Goal: Task Accomplishment & Management: Manage account settings

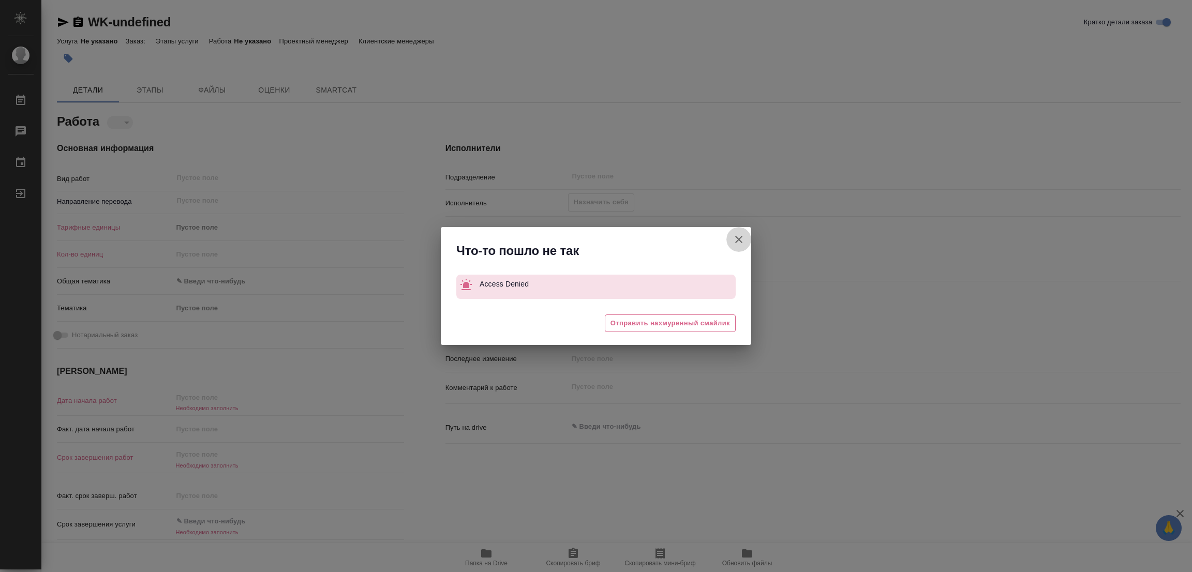
click at [741, 234] on icon "button" at bounding box center [739, 239] width 12 height 12
type textarea "x"
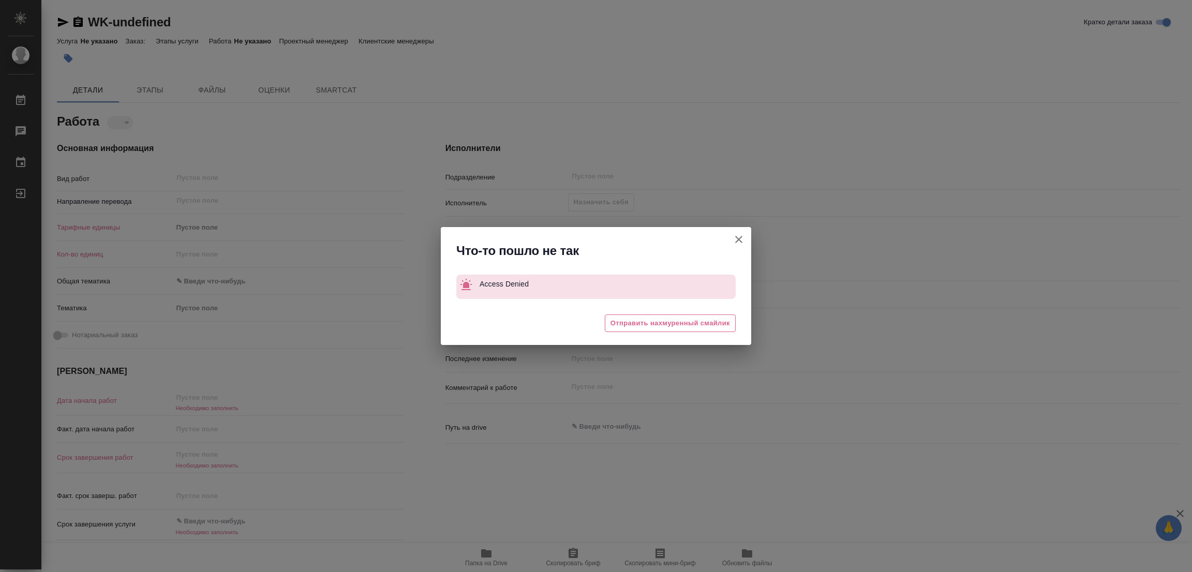
type textarea "x"
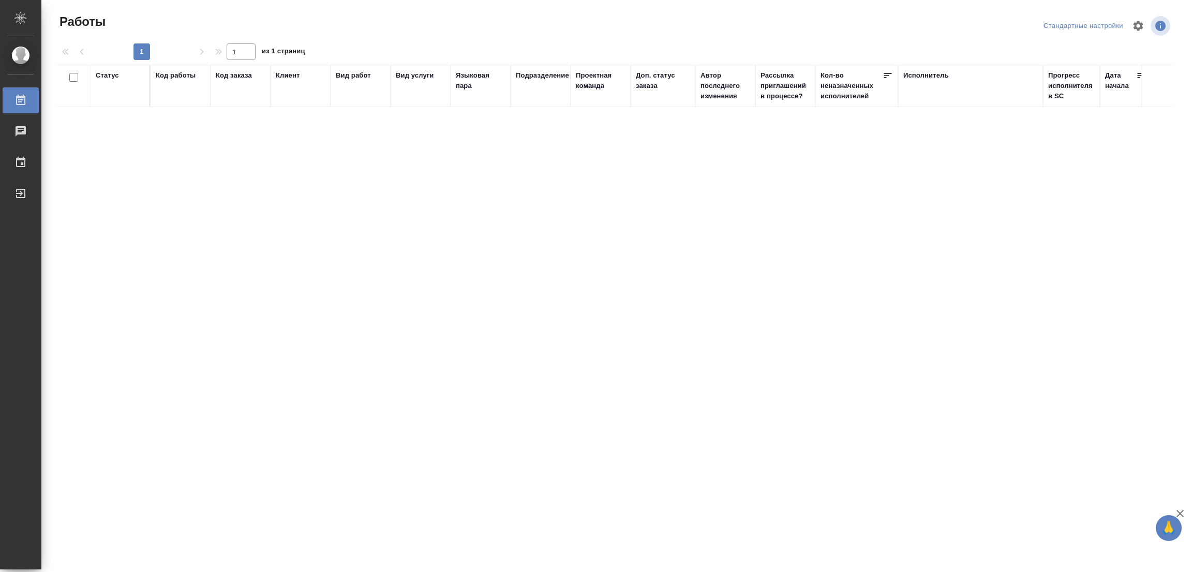
click at [303, 192] on div "Статус Код работы Код заказа Клиент Вид работ Вид услуги Языковая пара Подразде…" at bounding box center [615, 251] width 1116 height 373
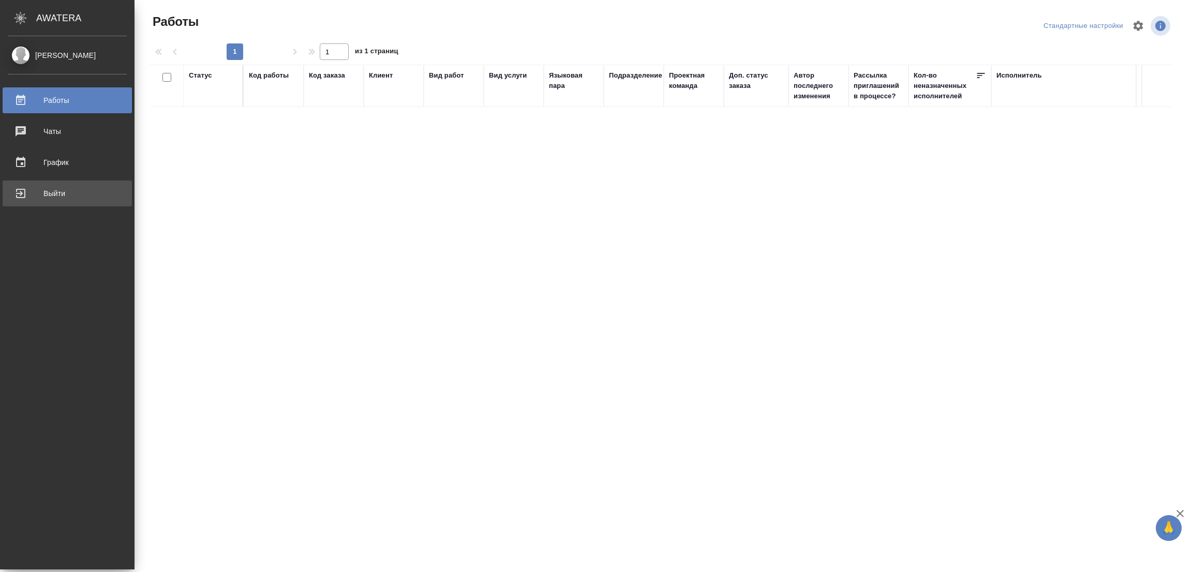
click at [61, 193] on div "Выйти" at bounding box center [67, 194] width 119 height 16
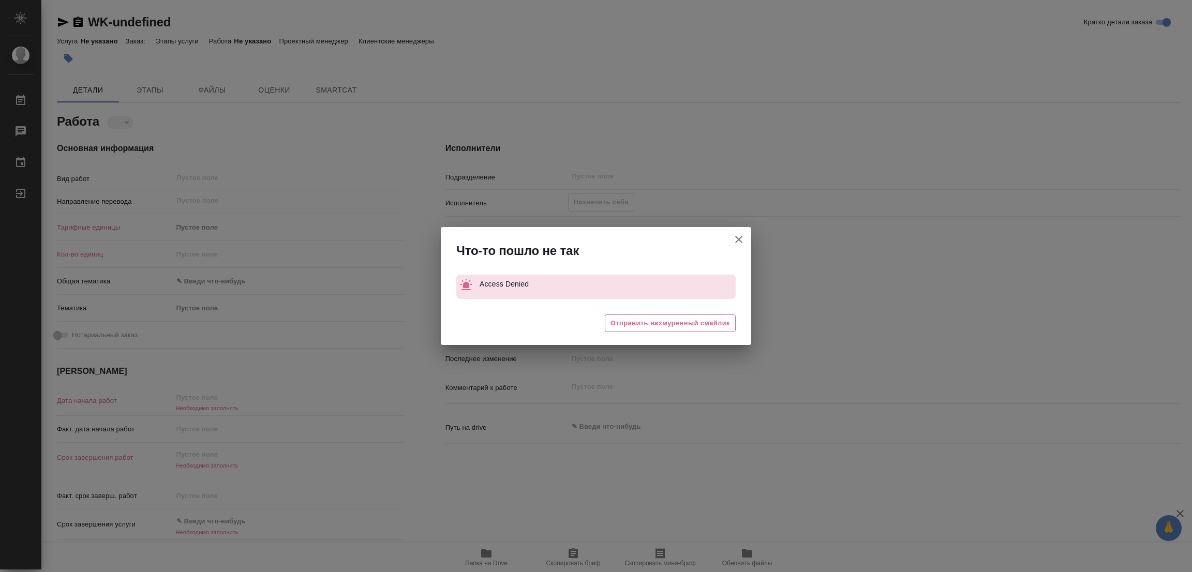
type textarea "x"
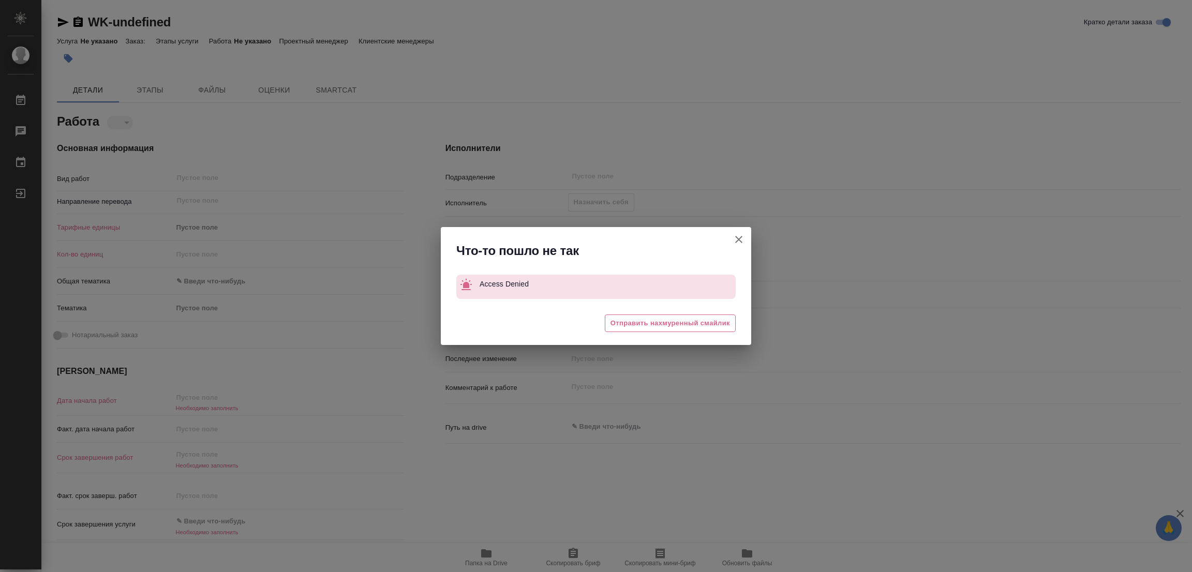
click at [743, 235] on icon "button" at bounding box center [739, 239] width 12 height 12
type textarea "x"
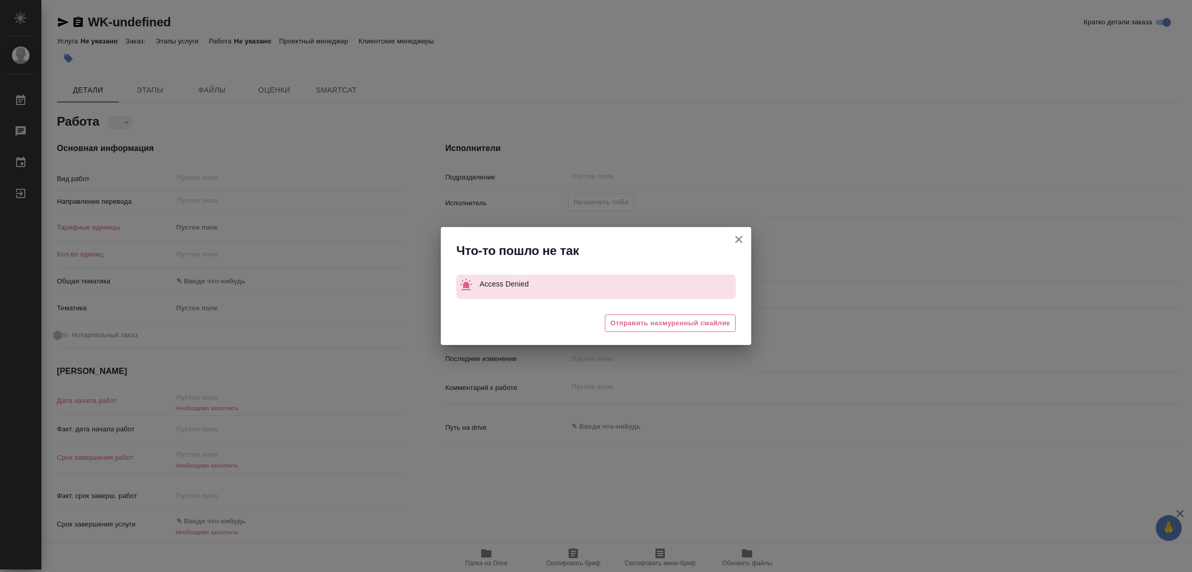
type textarea "x"
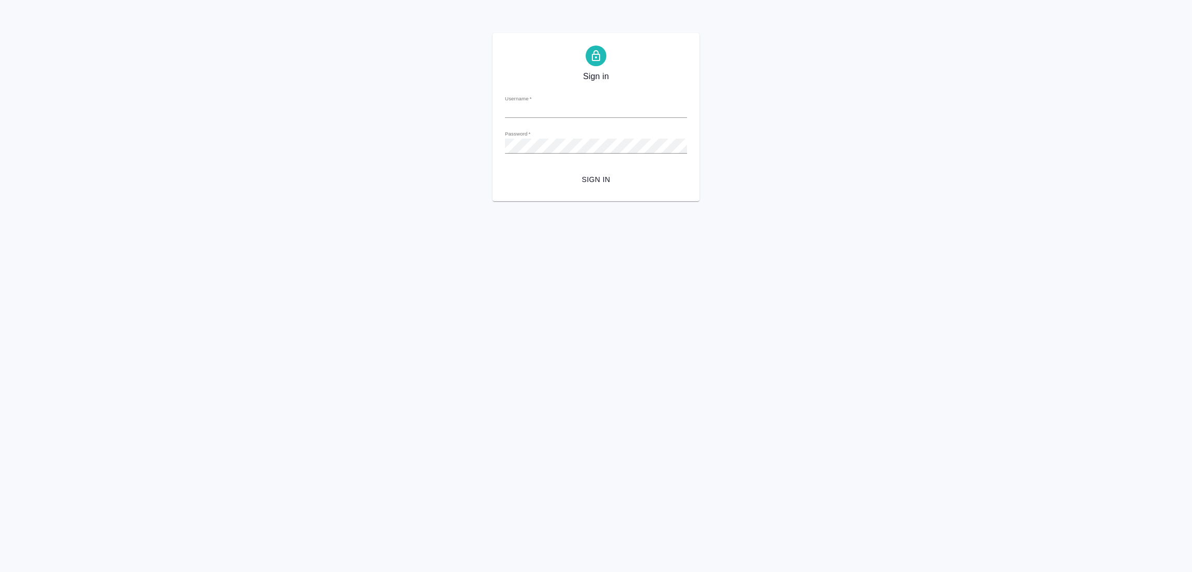
type input "[PERSON_NAME][EMAIL_ADDRESS][PERSON_NAME][DOMAIN_NAME]"
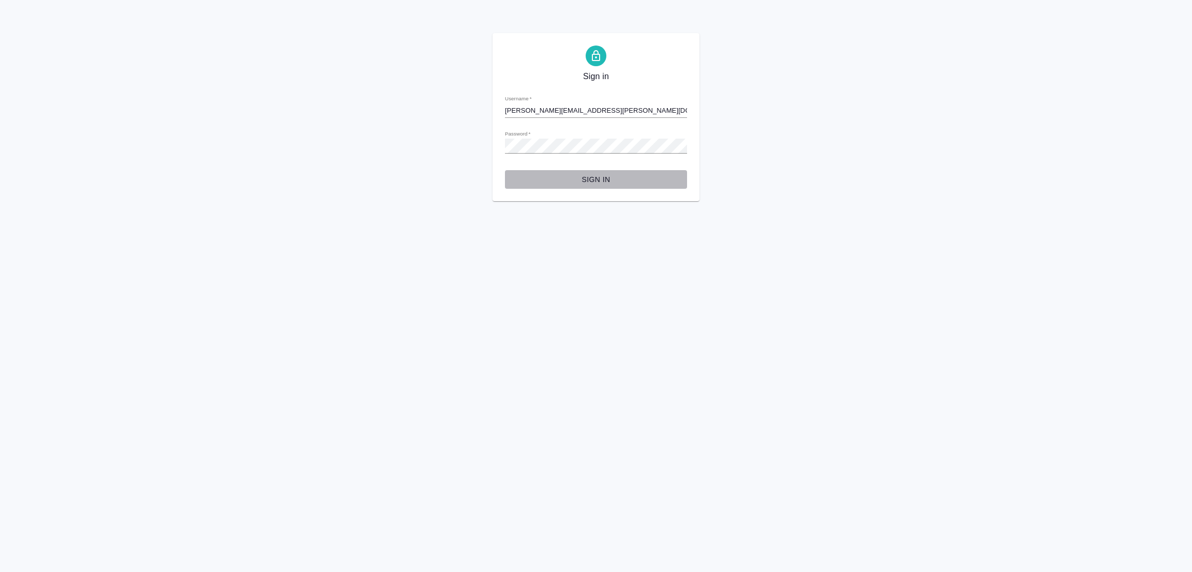
click at [596, 175] on span "Sign in" at bounding box center [596, 179] width 166 height 13
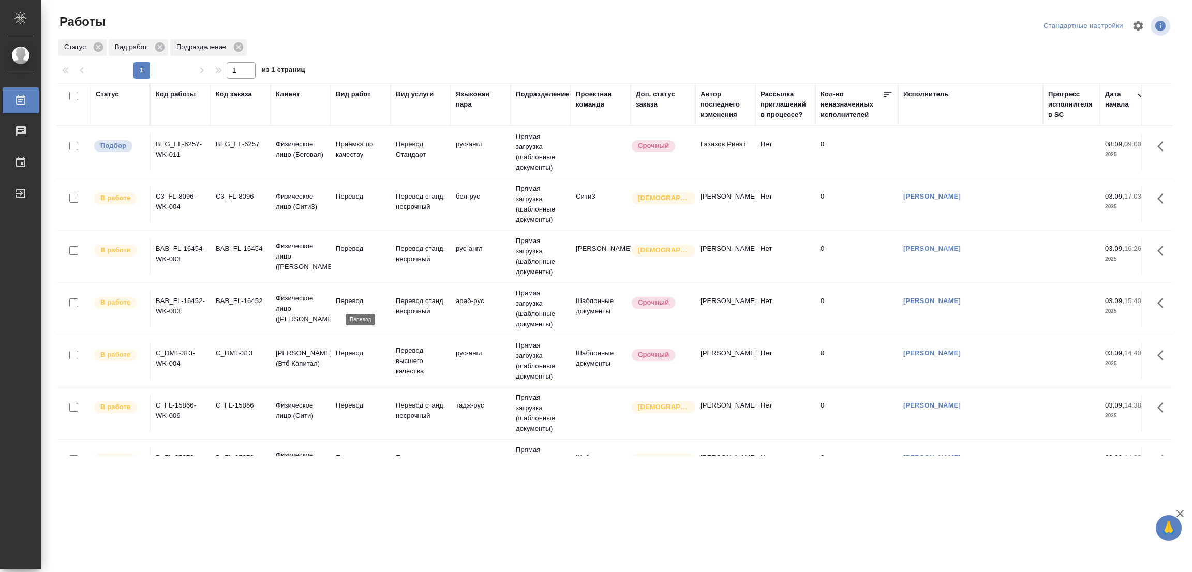
click at [353, 305] on p "Перевод" at bounding box center [361, 301] width 50 height 10
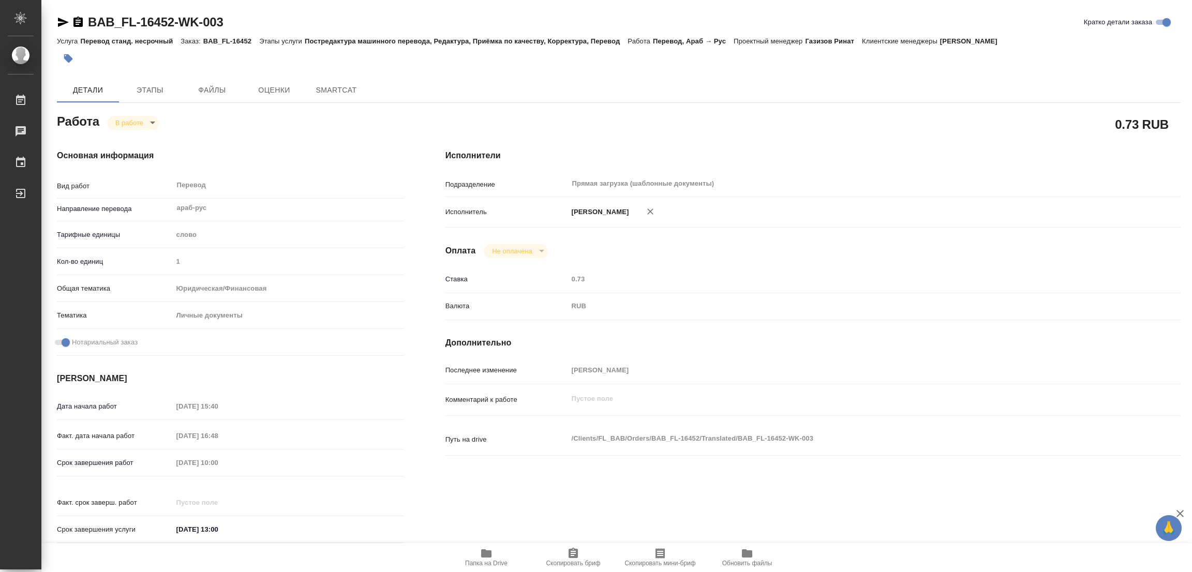
type textarea "x"
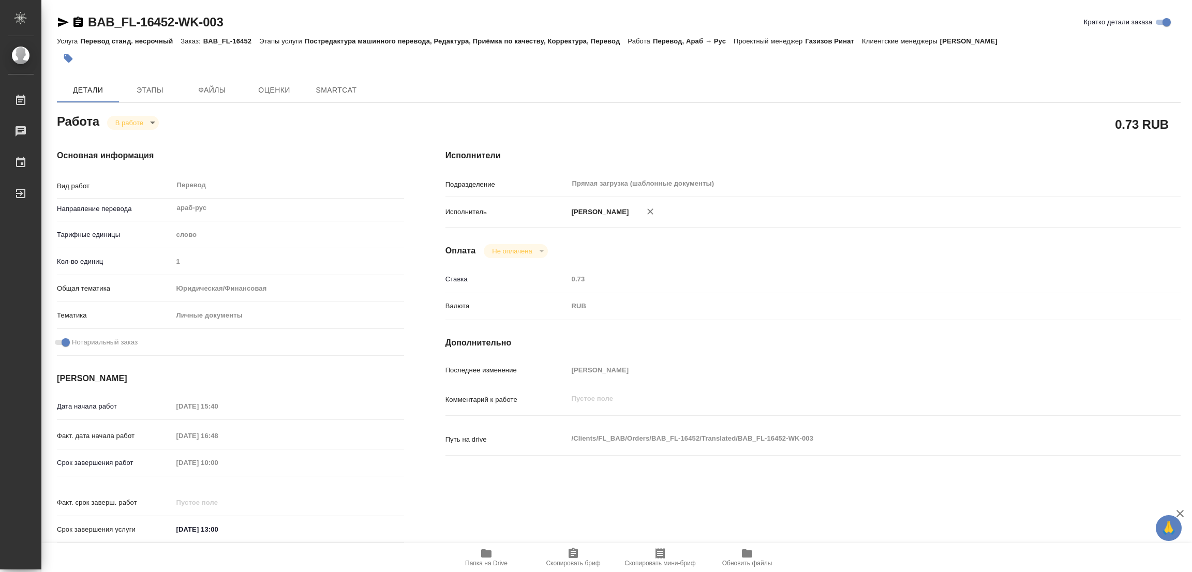
type textarea "x"
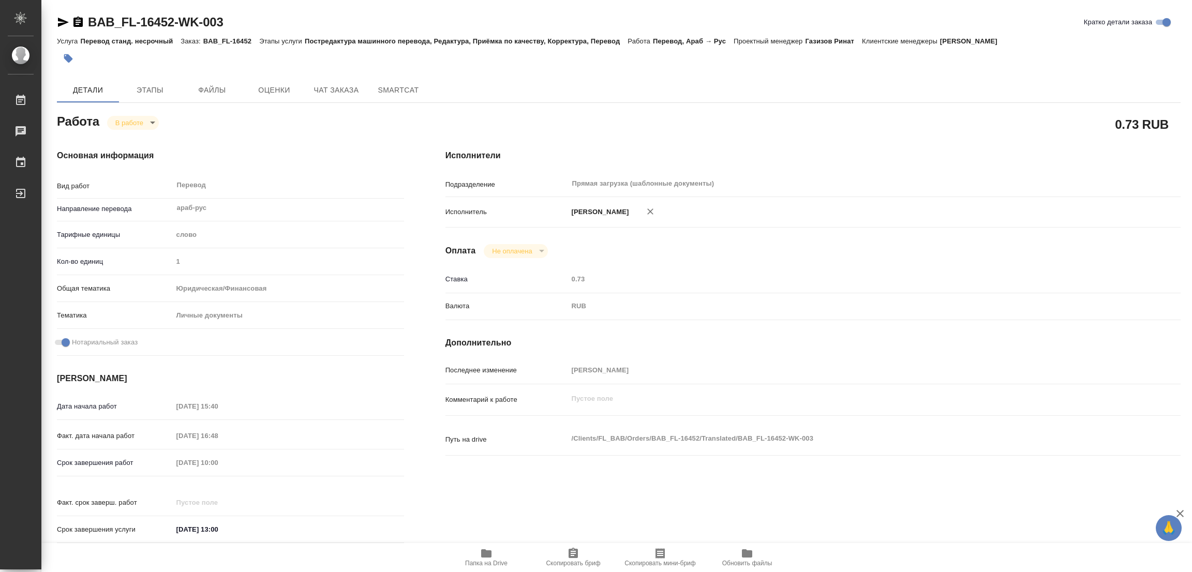
type textarea "x"
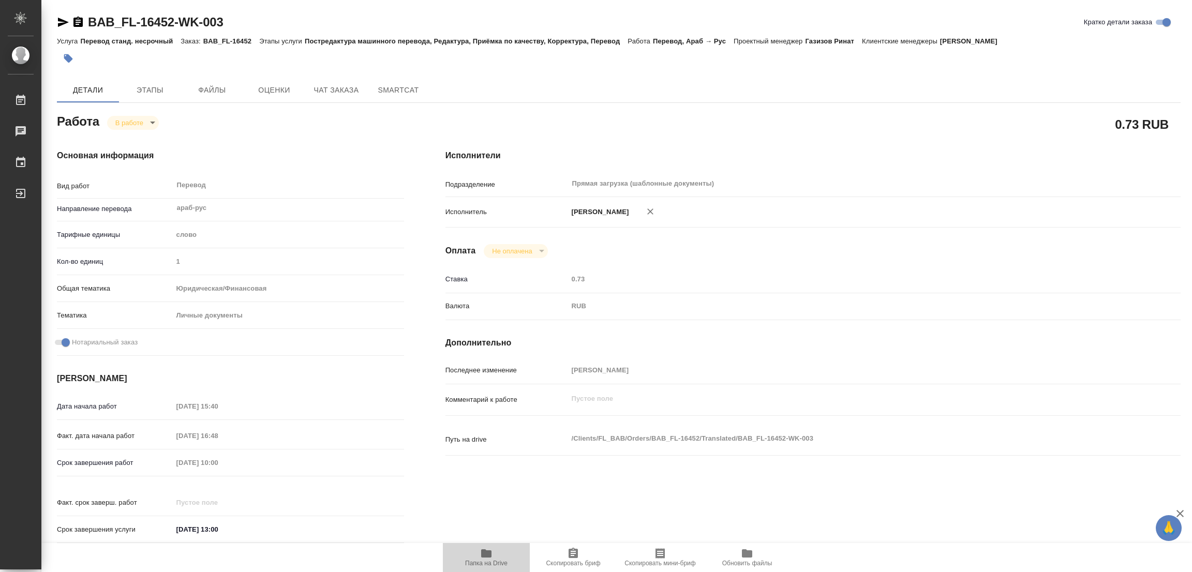
click at [477, 557] on span "Папка на Drive" at bounding box center [486, 557] width 75 height 20
type textarea "x"
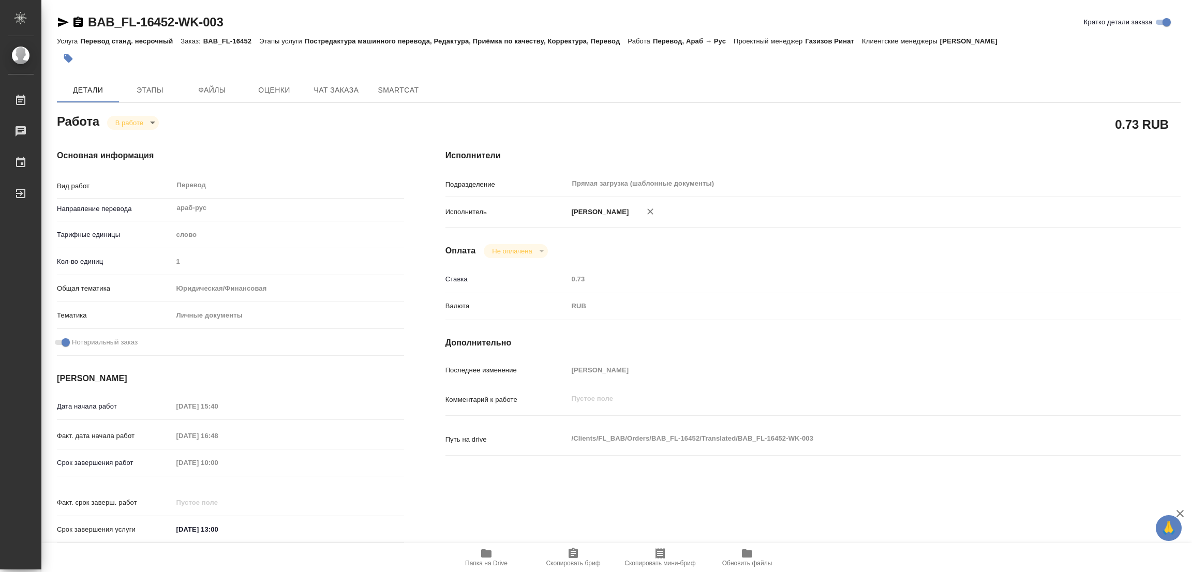
type textarea "x"
click at [141, 86] on span "Этапы" at bounding box center [150, 90] width 50 height 13
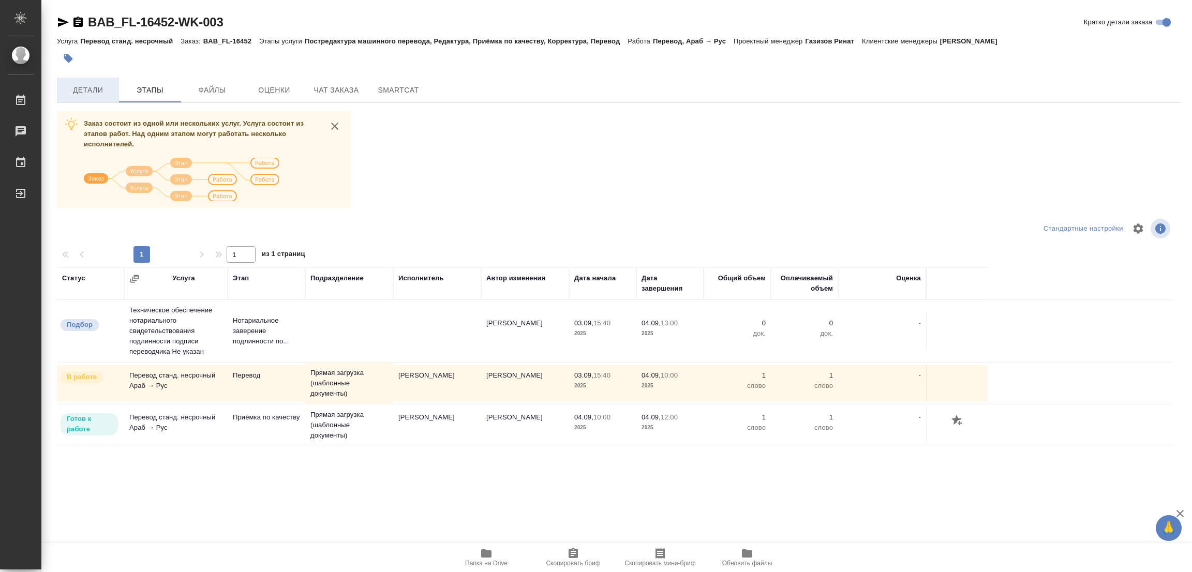
click at [94, 84] on span "Детали" at bounding box center [88, 90] width 50 height 13
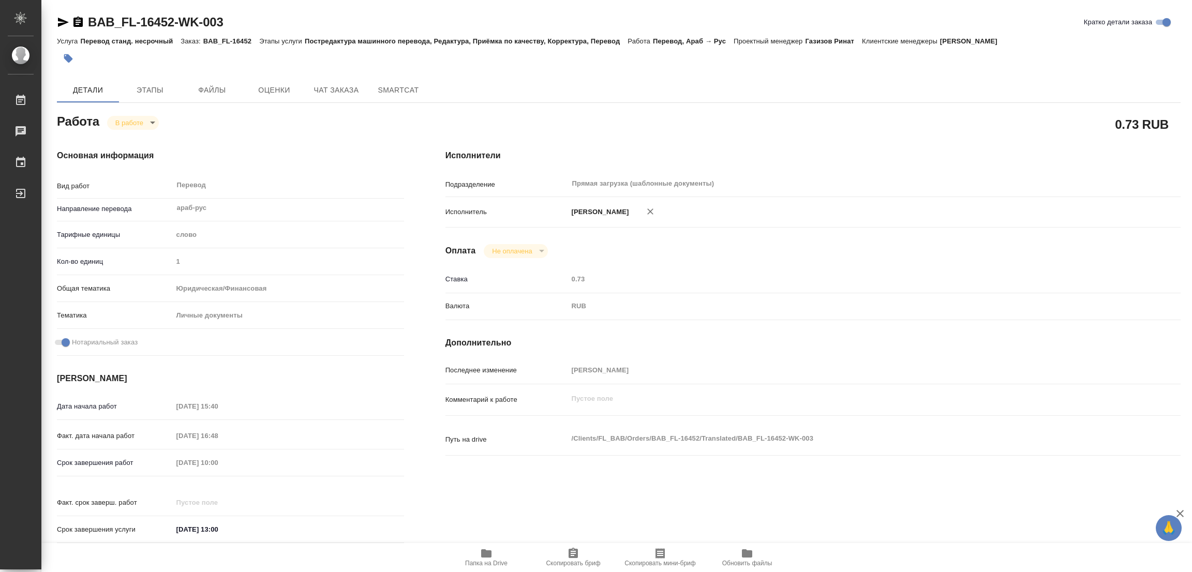
type textarea "x"
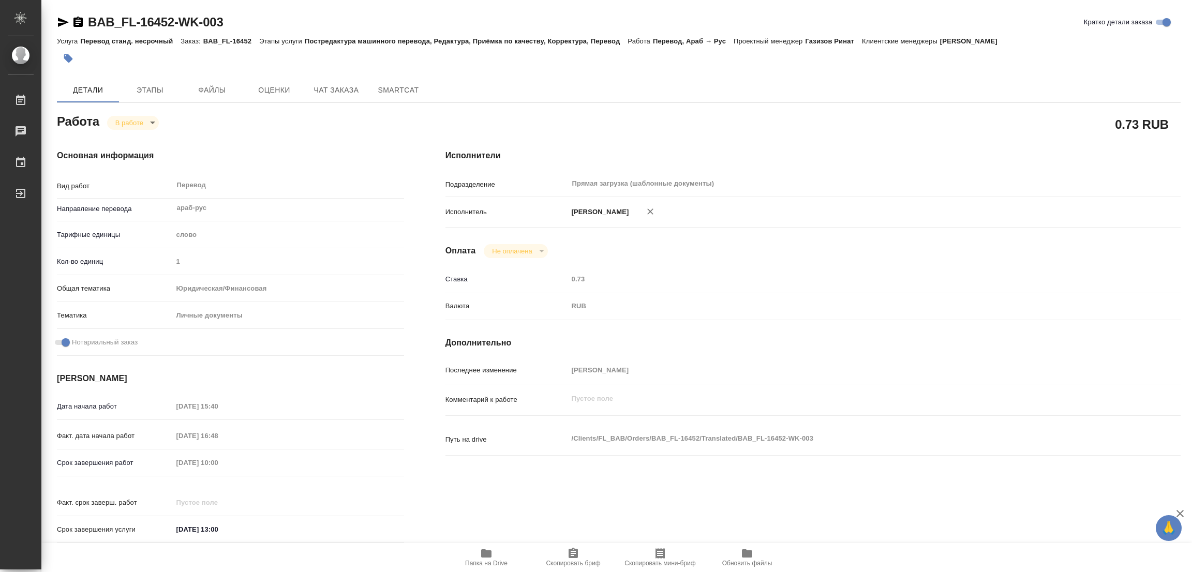
type textarea "x"
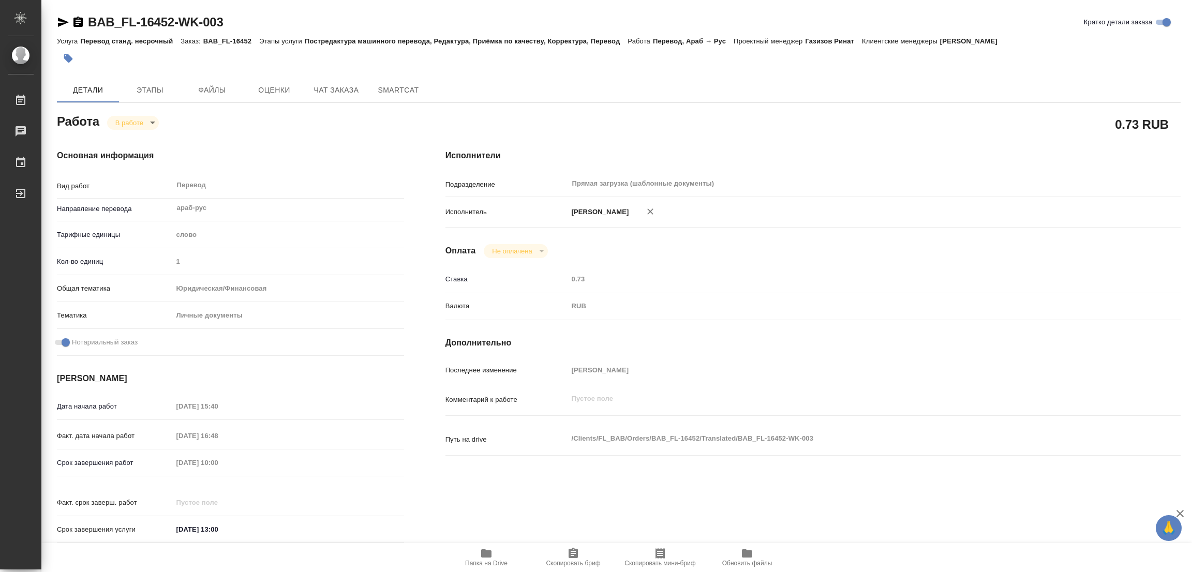
type textarea "x"
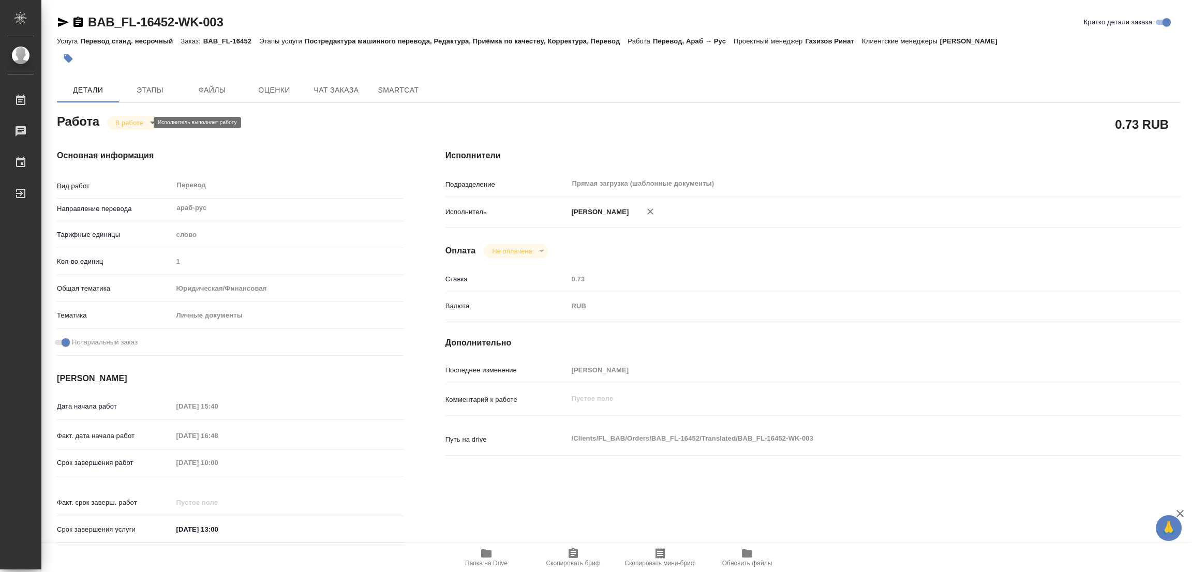
click at [129, 125] on body "🙏 .cls-1 fill:#fff; AWATERA Popova Galina Работы 0 Чаты График Выйти BAB_FL-164…" at bounding box center [596, 286] width 1192 height 572
click at [126, 138] on button "Выполнен" at bounding box center [134, 140] width 38 height 11
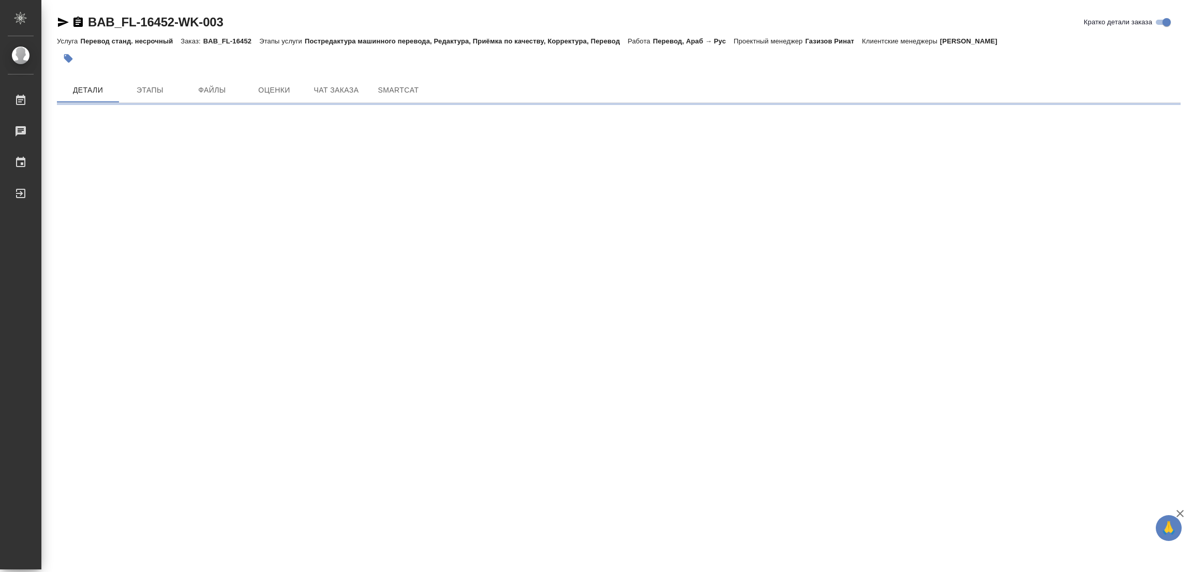
click at [66, 57] on icon "button" at bounding box center [68, 58] width 9 height 9
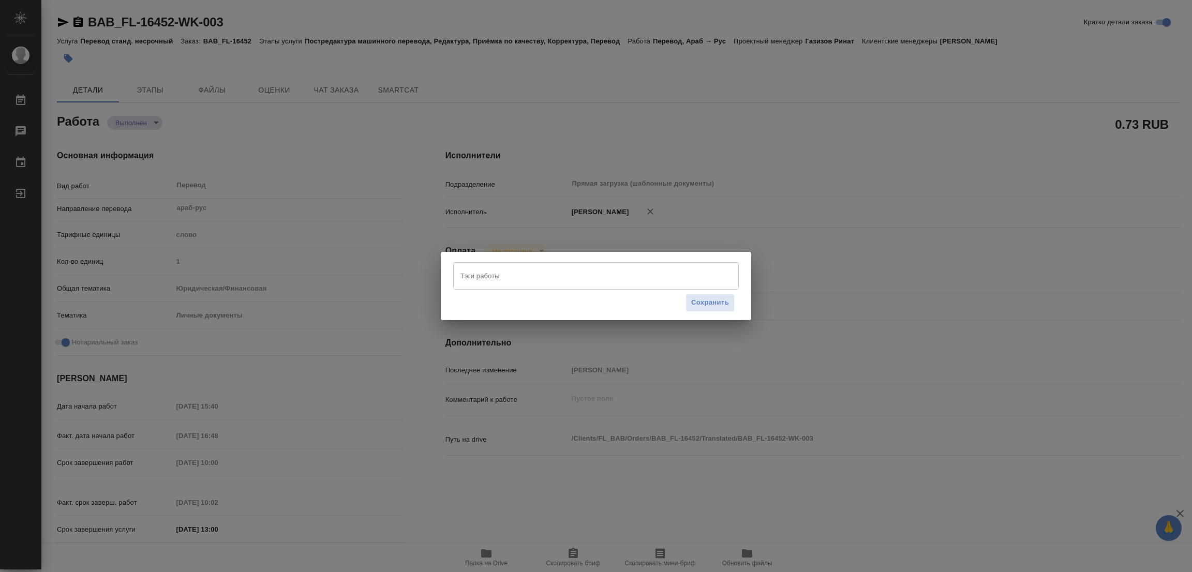
type textarea "x"
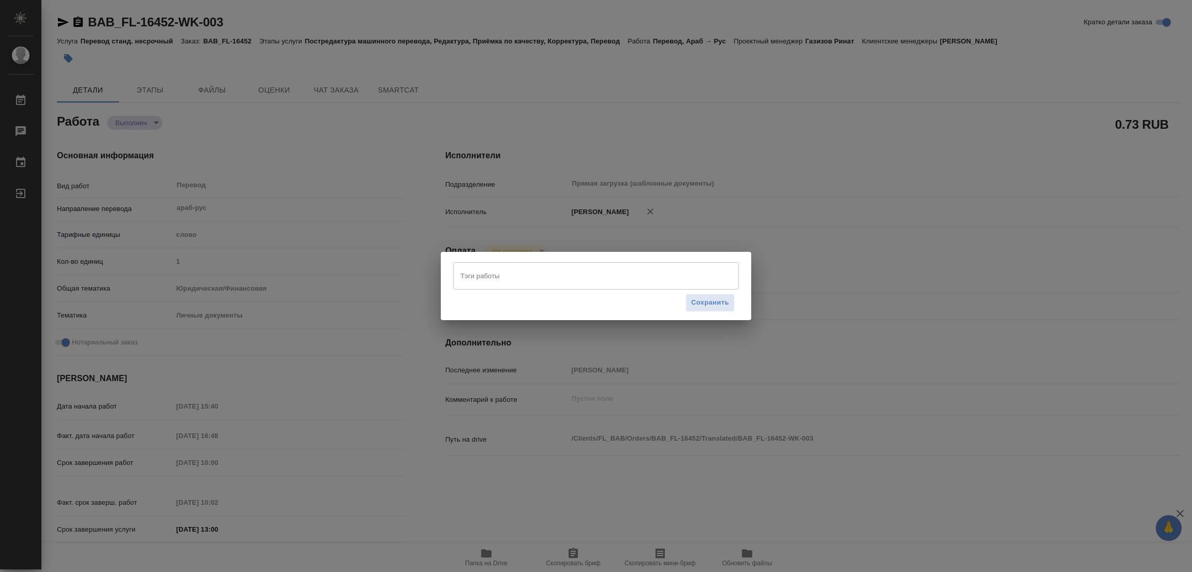
type textarea "x"
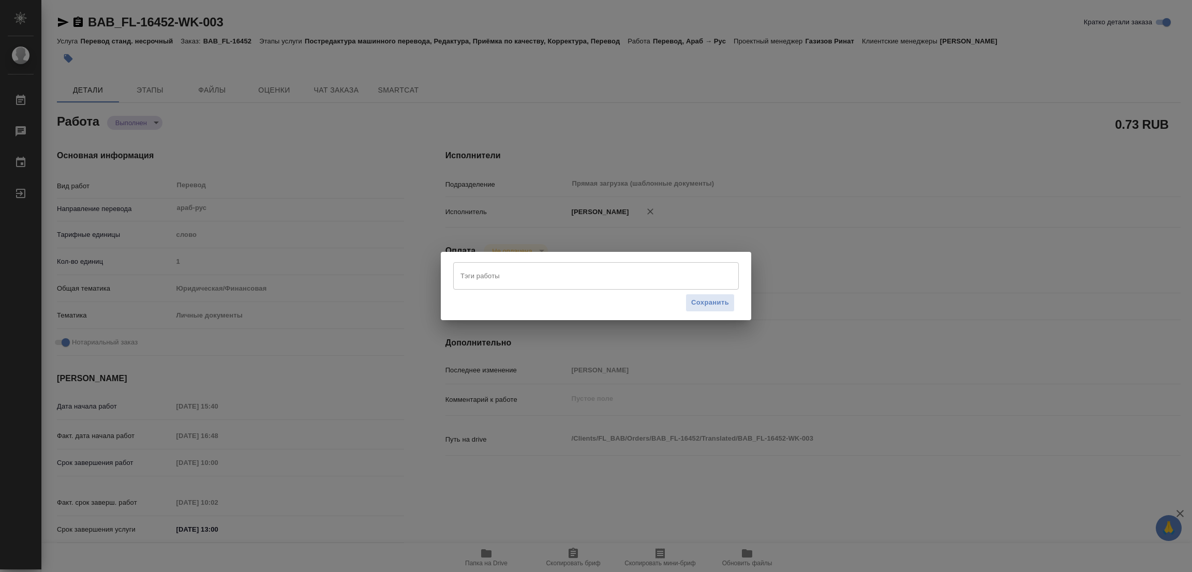
type textarea "x"
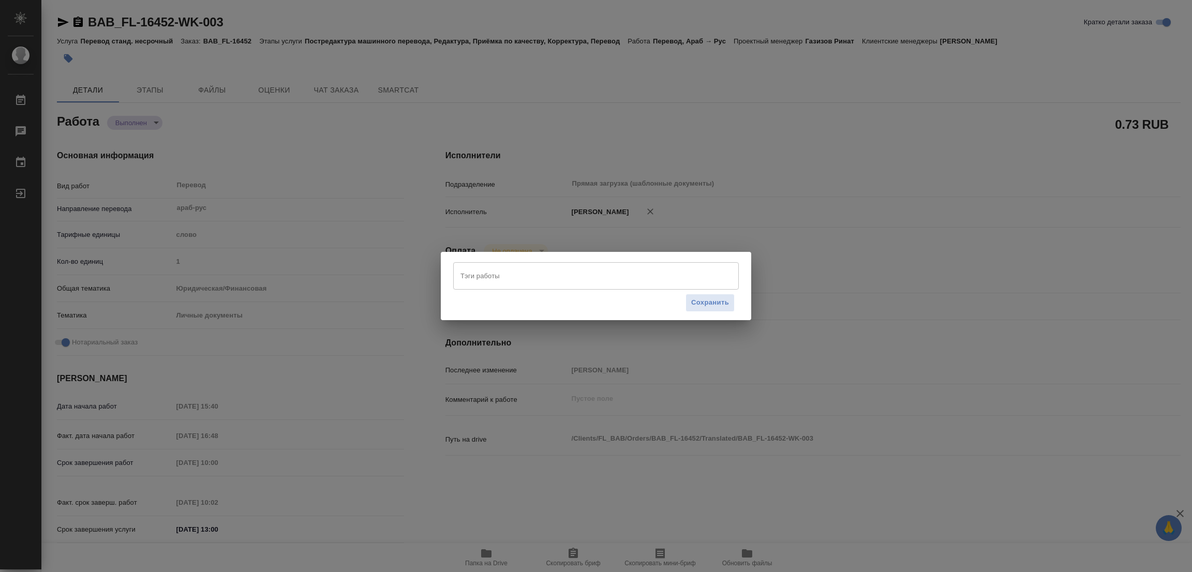
click at [550, 274] on input "Тэги работы" at bounding box center [586, 276] width 257 height 18
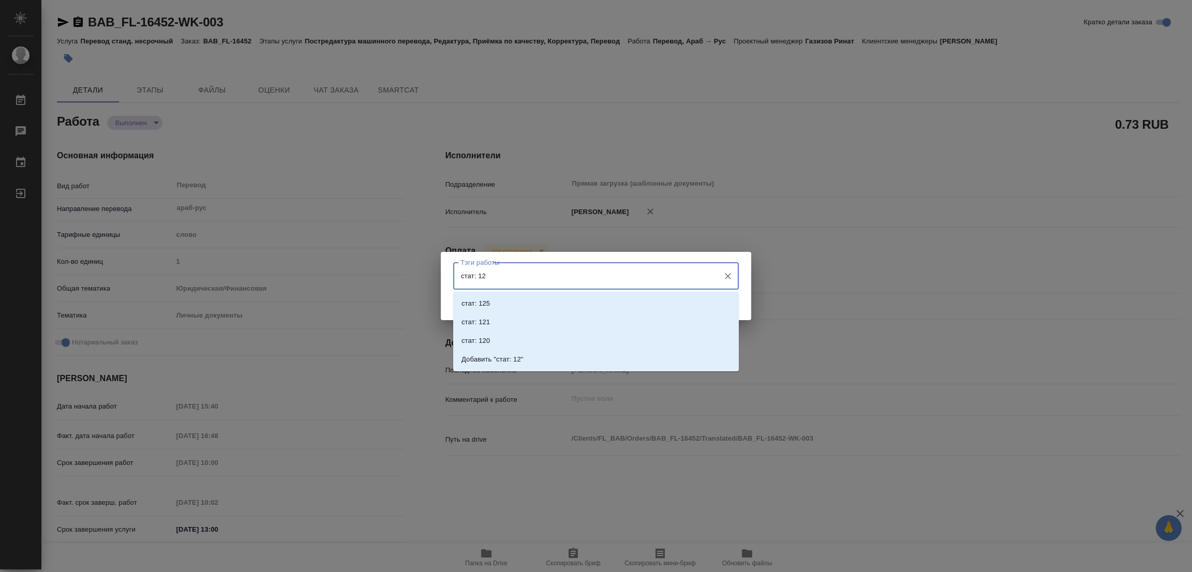
type input "стат: 125"
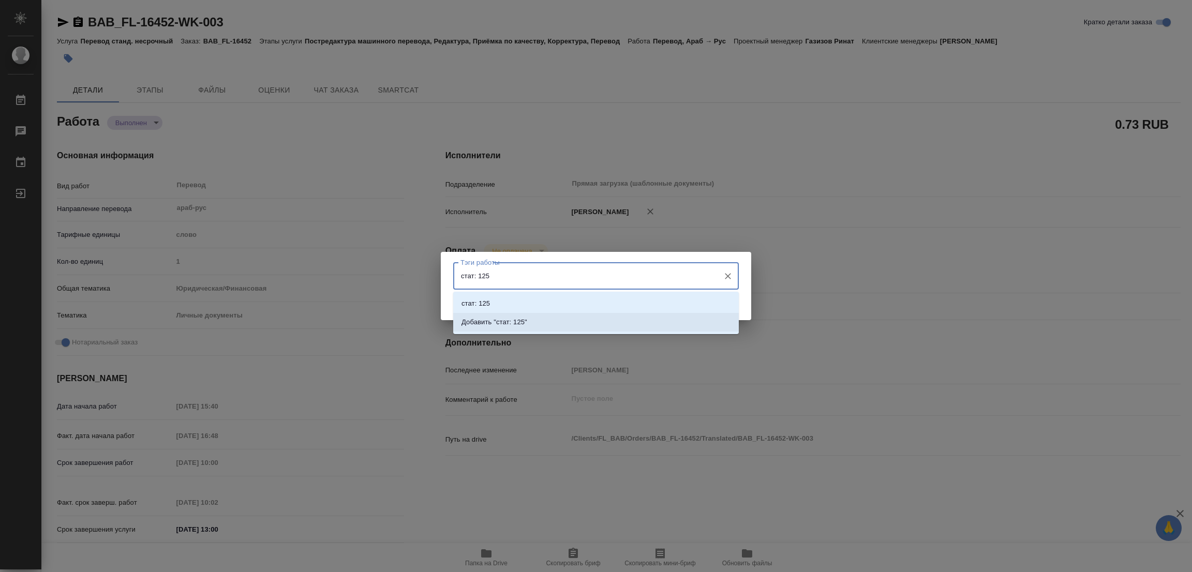
click at [502, 321] on p "Добавить "стат: 125"" at bounding box center [495, 322] width 66 height 10
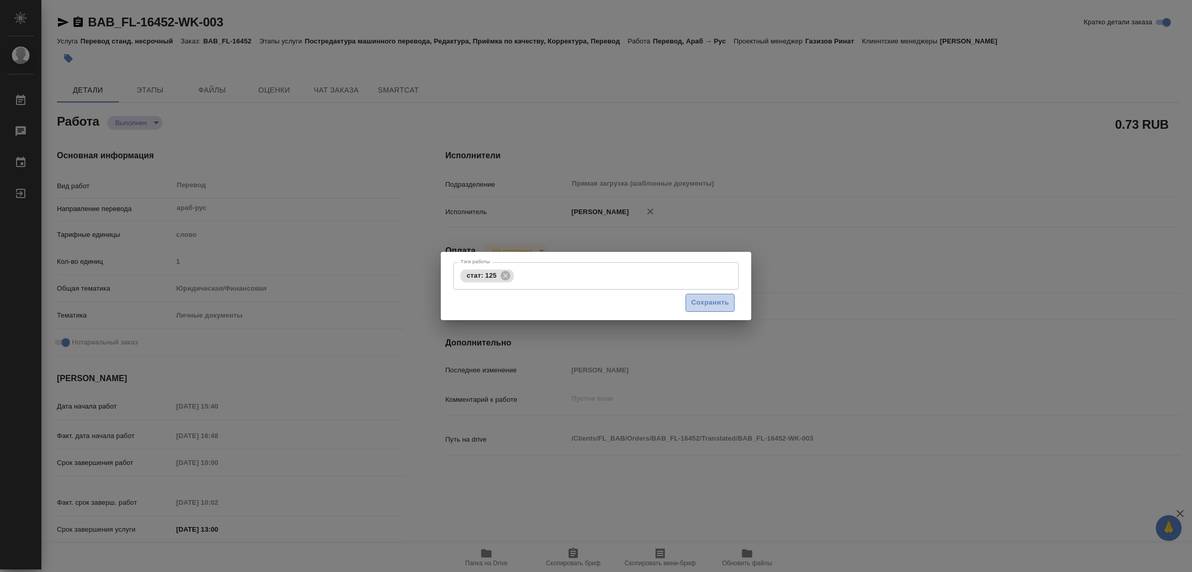
click at [717, 303] on span "Сохранить" at bounding box center [710, 303] width 38 height 12
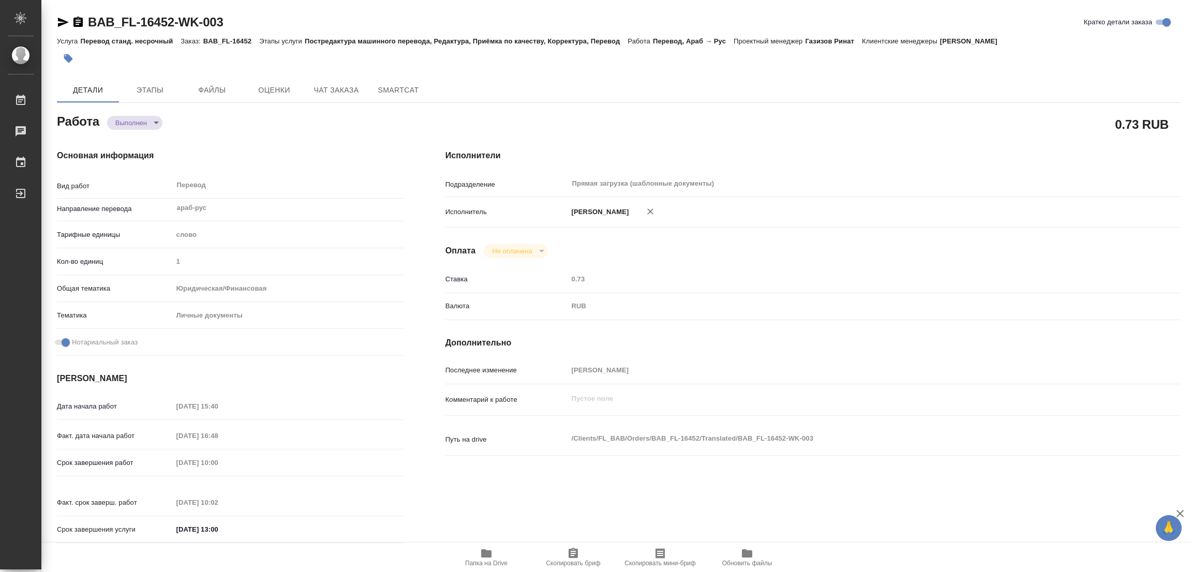
type input "completed"
type textarea "Перевод"
type textarea "x"
type input "араб-рус"
type input "5a8b1489cc6b4906c91bfd90"
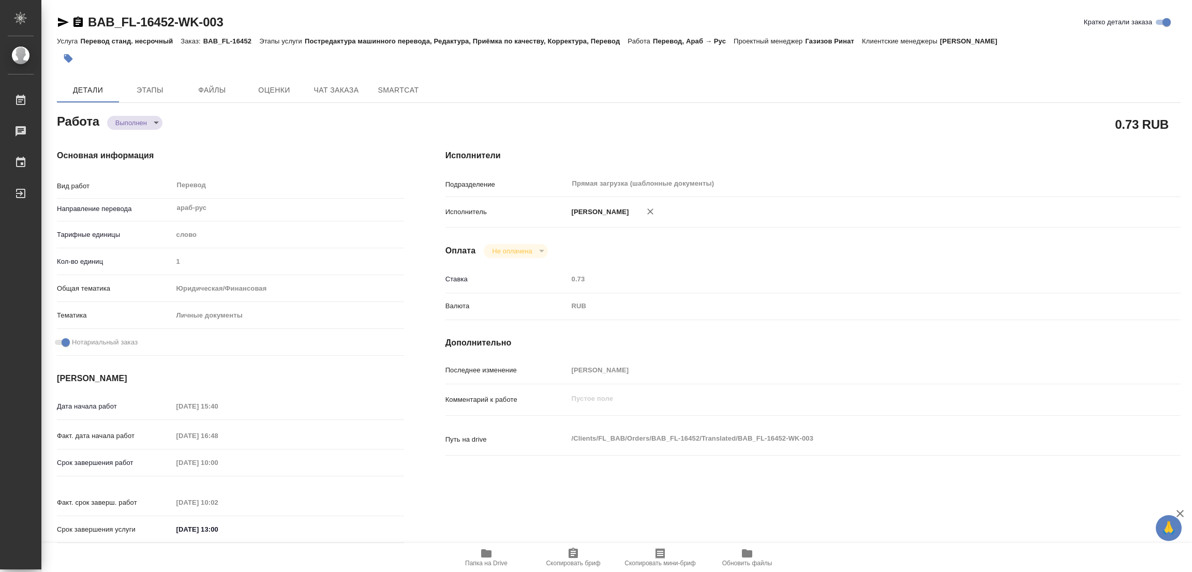
type input "1"
type input "yr-fn"
type input "5a8b8b956a9677013d343cfe"
checkbox input "true"
type input "03.09.2025 15:40"
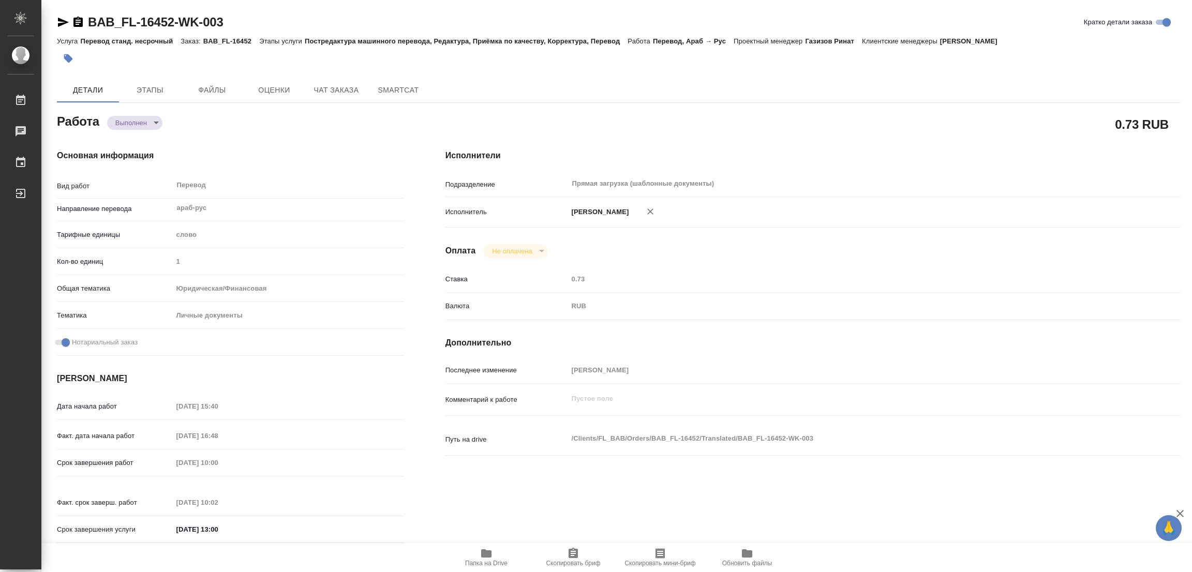
type input "03.09.2025 16:48"
type input "04.09.2025 10:00"
type input "04.09.2025 10:02"
type input "04.09.2025 13:00"
type input "Прямая загрузка (шаблонные документы)"
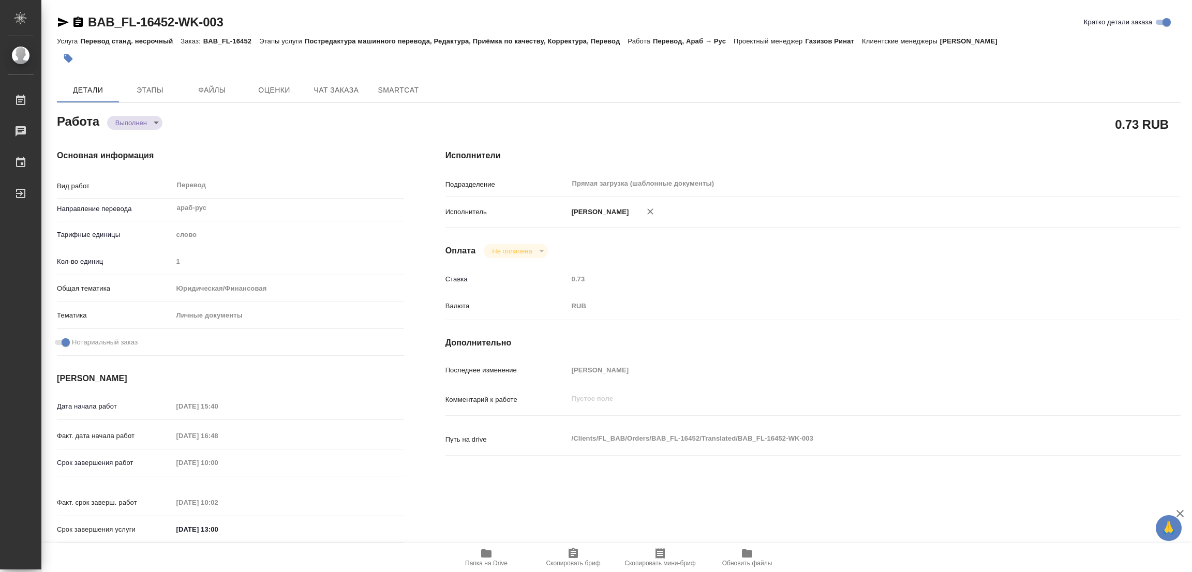
type input "notPayed"
type input "0.73"
type input "RUB"
type input "[PERSON_NAME]"
type textarea "x"
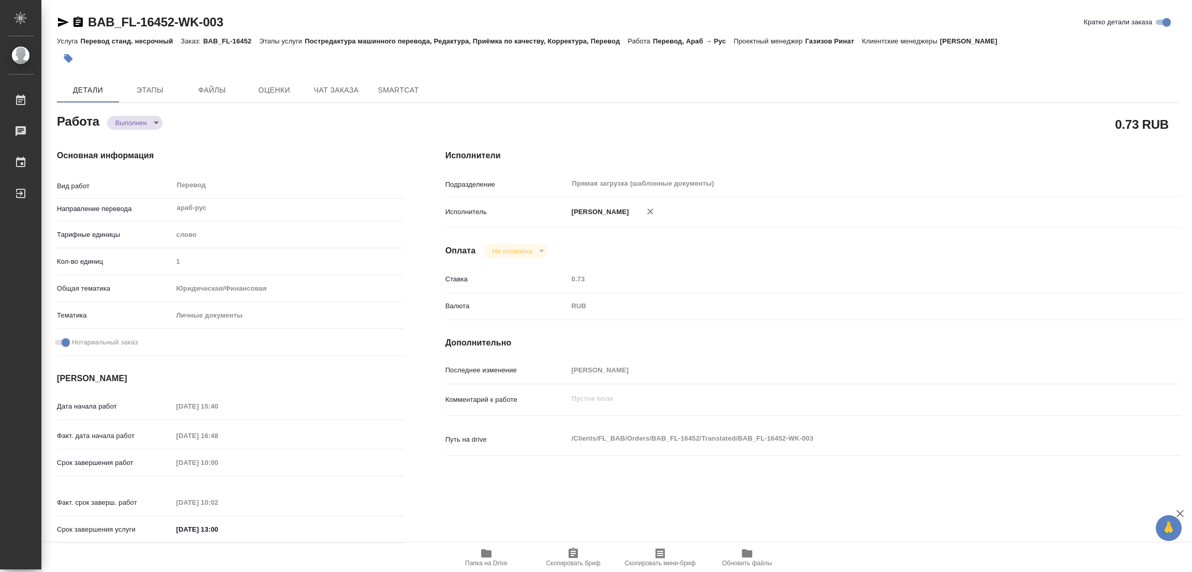
type textarea "/Clients/FL_BAB/Orders/BAB_FL-16452/Translated/BAB_FL-16452-WK-003"
type textarea "x"
type input "BAB_FL-16452"
type input "Перевод станд. несрочный"
type input "Постредактура машинного перевода, Редактура, Приёмка по качеству, Корректура, П…"
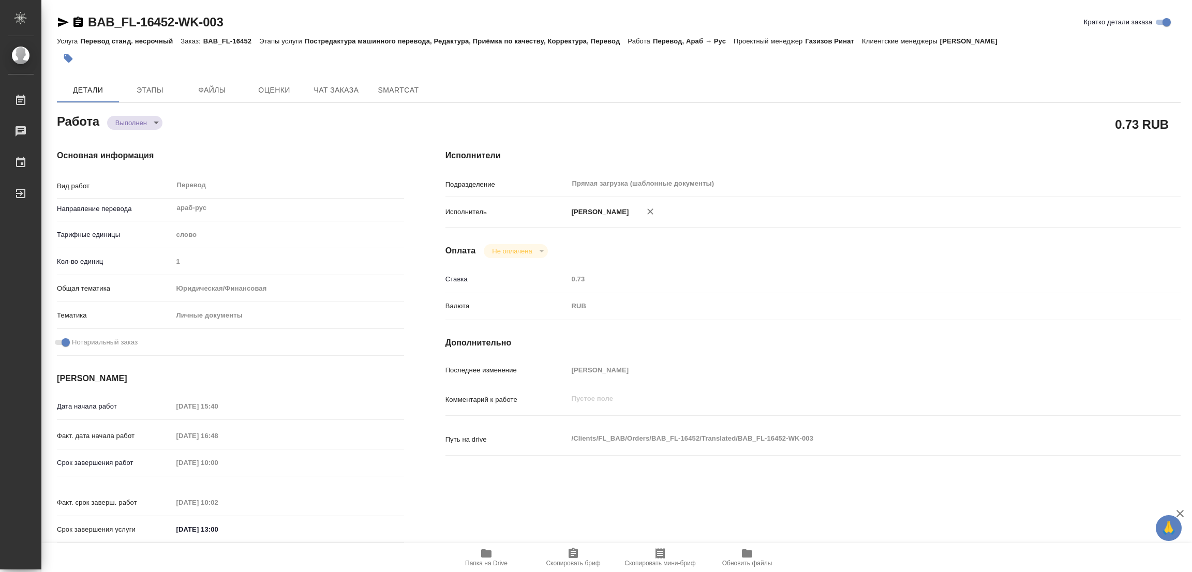
type input "Голубев Дмитрий"
type input "/Clients/FL_BAB/Orders/BAB_FL-16452"
type textarea "x"
type textarea "Сахарово имя в визе есть"
type textarea "x"
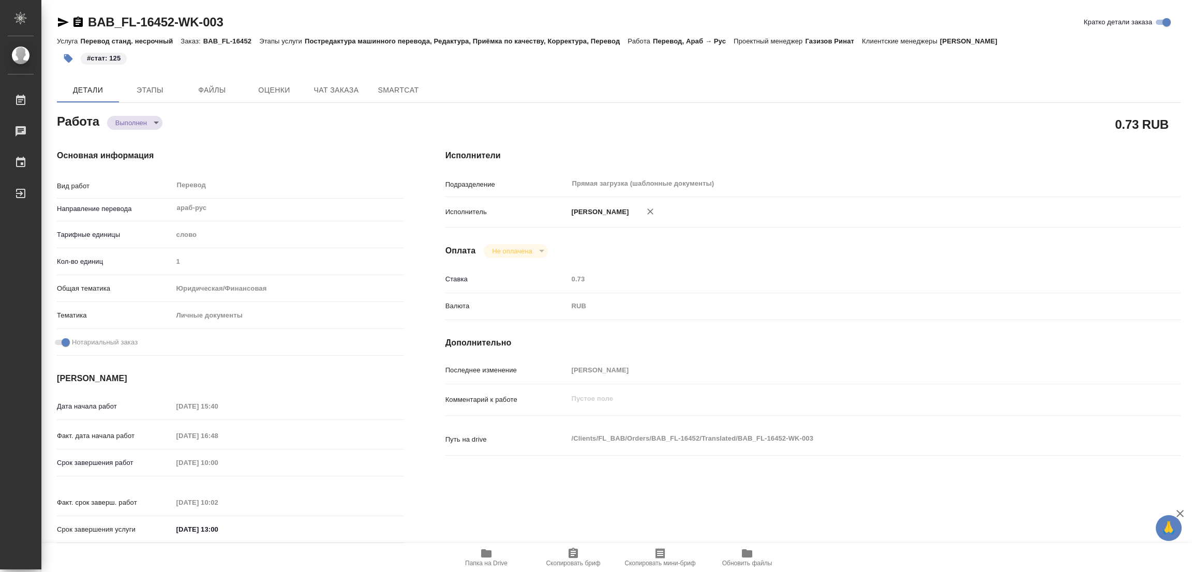
type textarea "x"
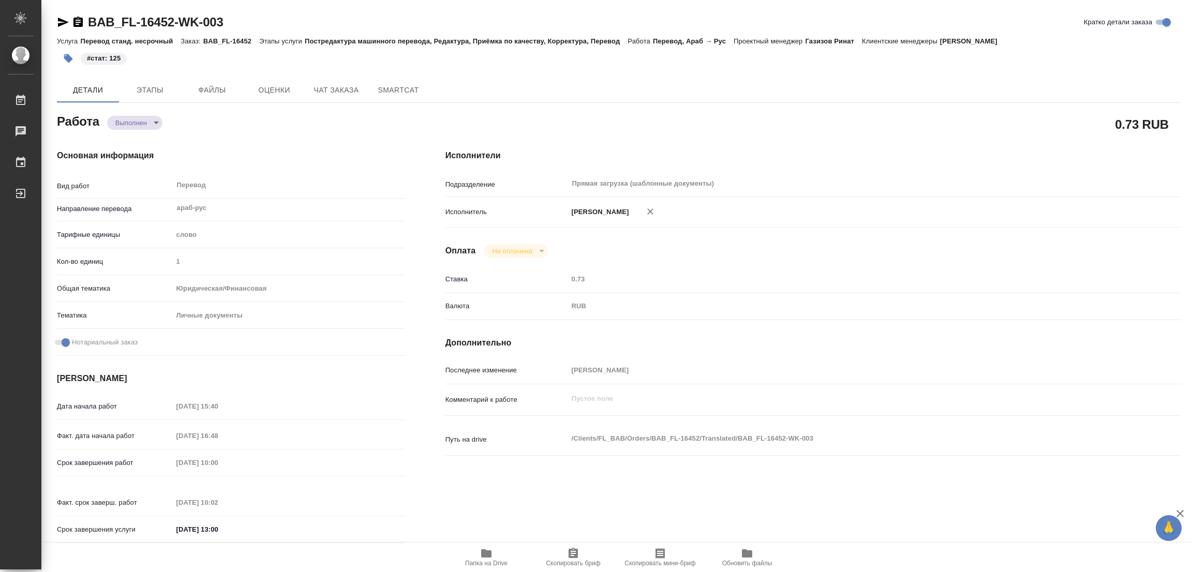
type textarea "x"
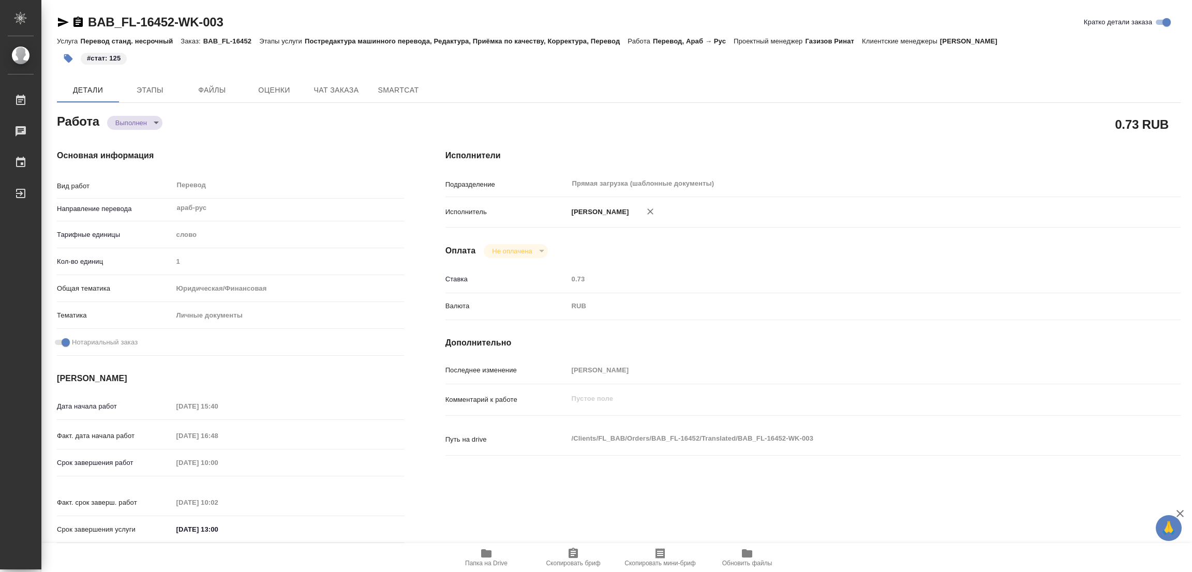
click at [585, 146] on div "Исполнители Подразделение Прямая загрузка (шаблонные документы) ​ Исполнитель П…" at bounding box center [813, 350] width 777 height 442
type textarea "x"
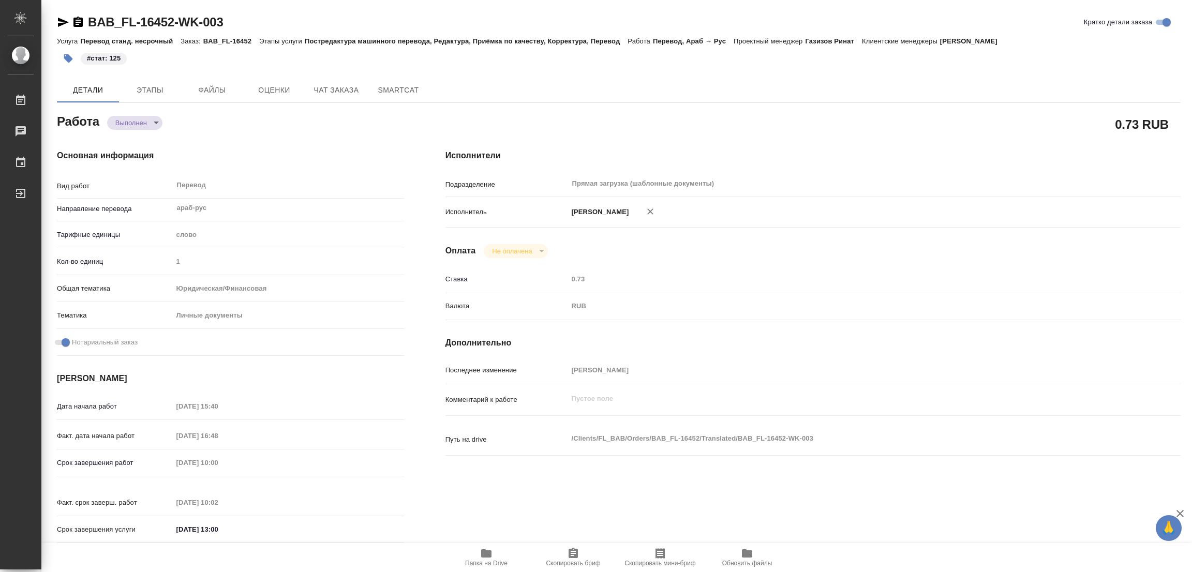
type textarea "x"
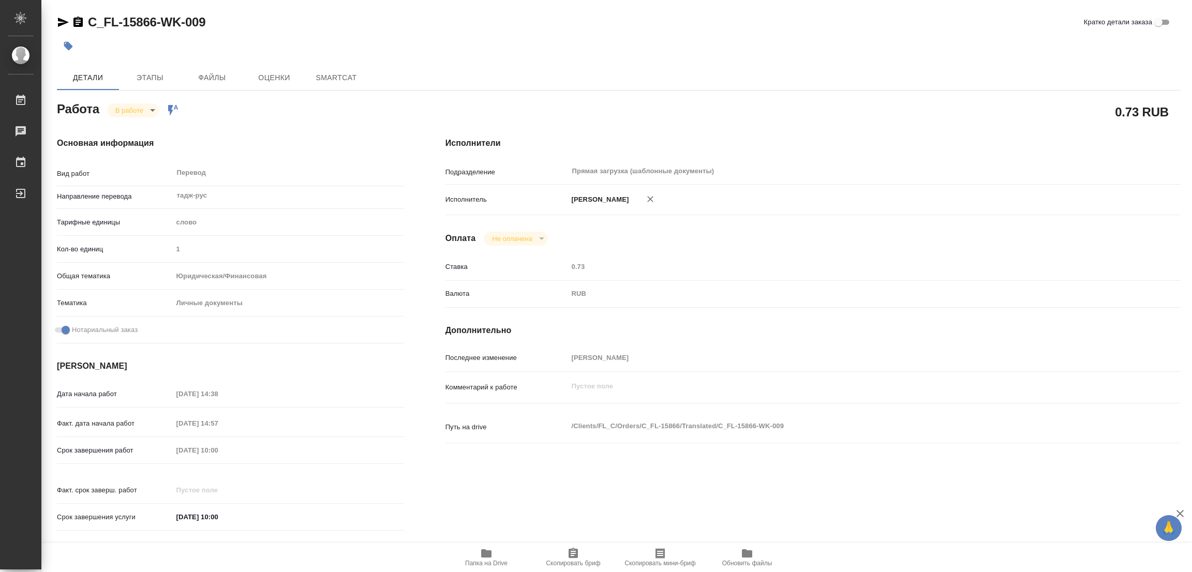
type textarea "x"
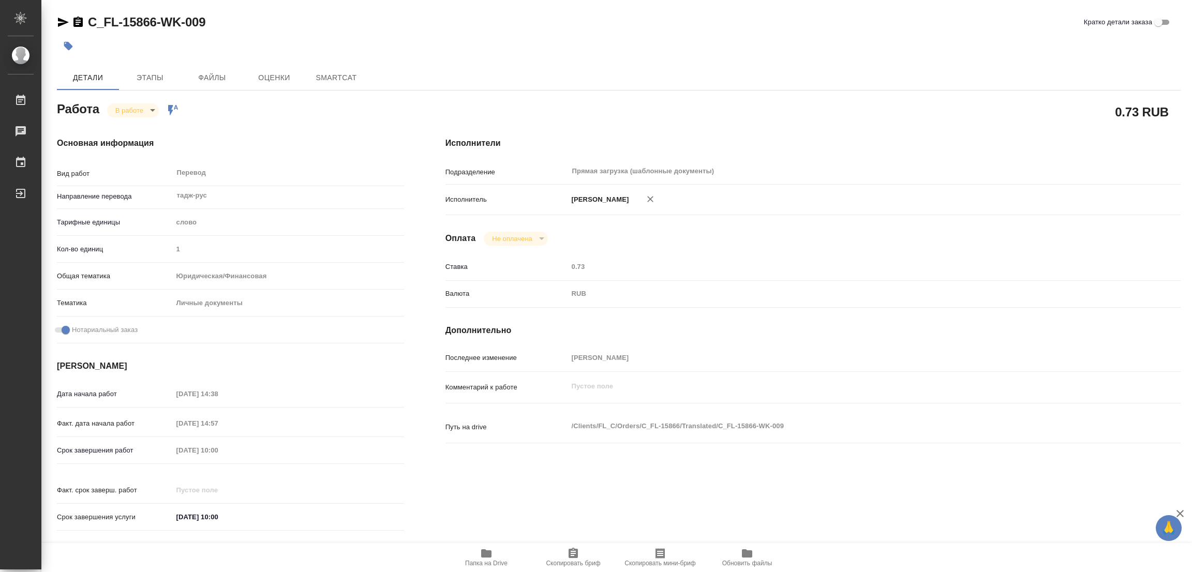
type textarea "x"
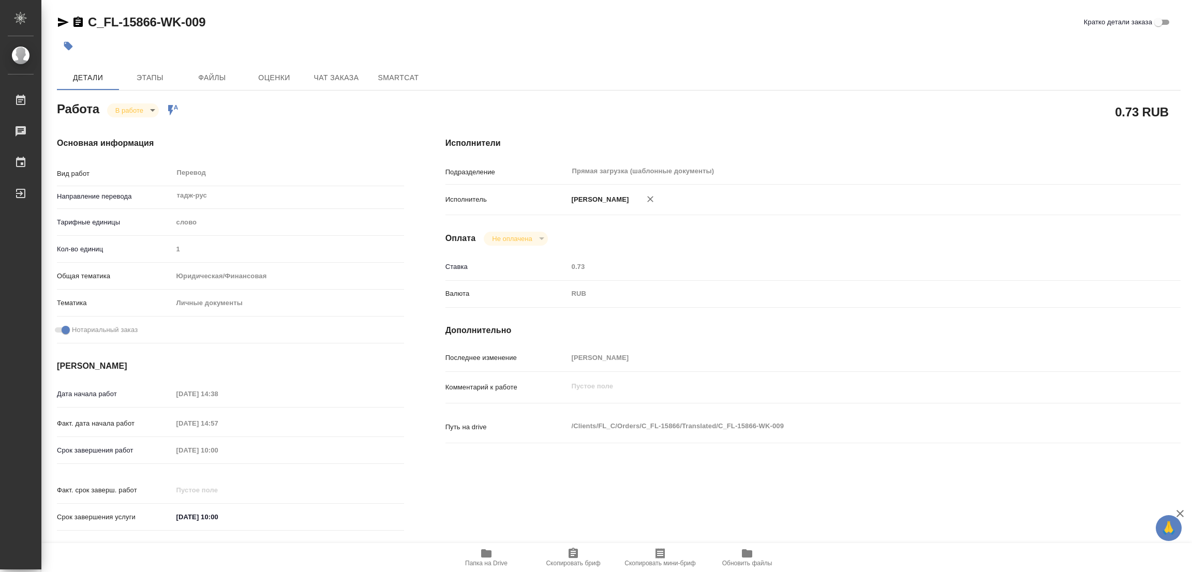
type textarea "x"
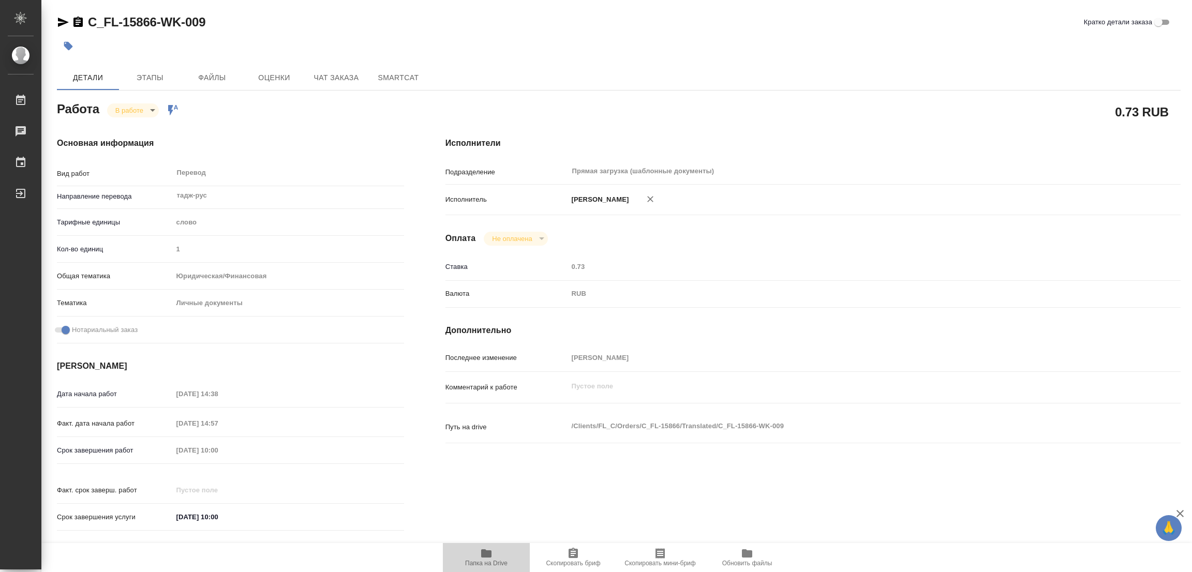
click at [486, 551] on icon "button" at bounding box center [486, 554] width 10 height 8
type textarea "x"
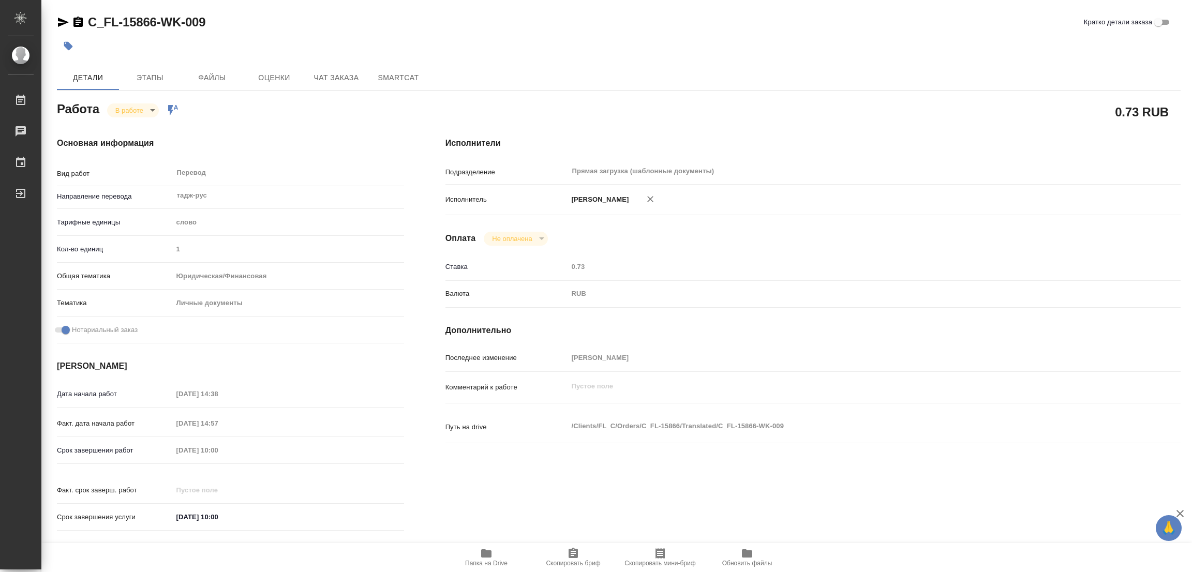
type textarea "x"
click at [155, 79] on span "Этапы" at bounding box center [150, 77] width 50 height 13
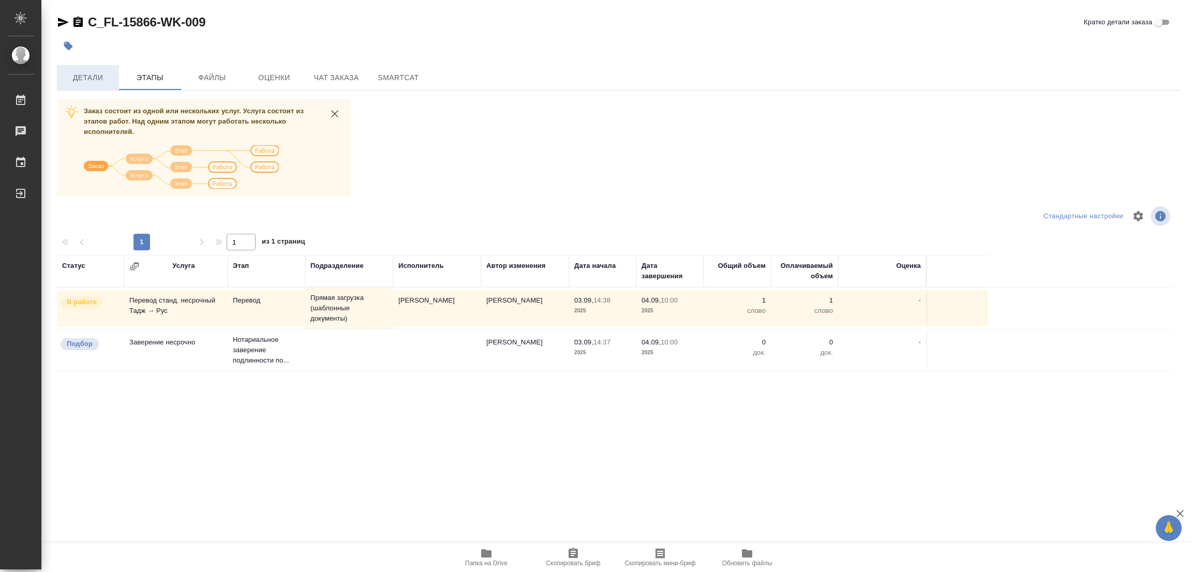
click at [76, 87] on button "Детали" at bounding box center [88, 77] width 62 height 25
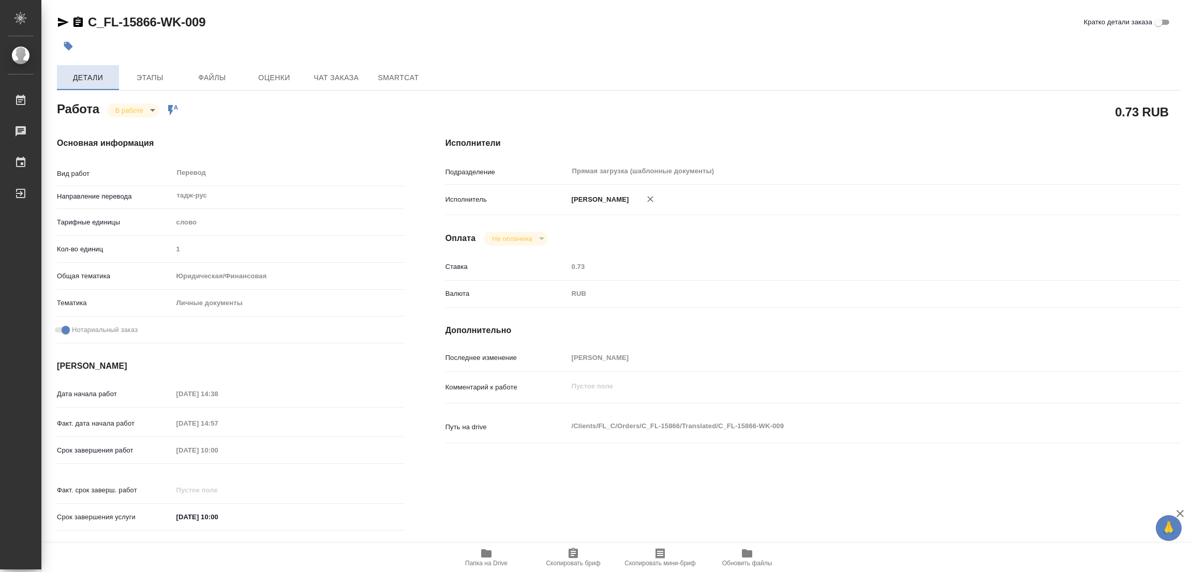
type textarea "x"
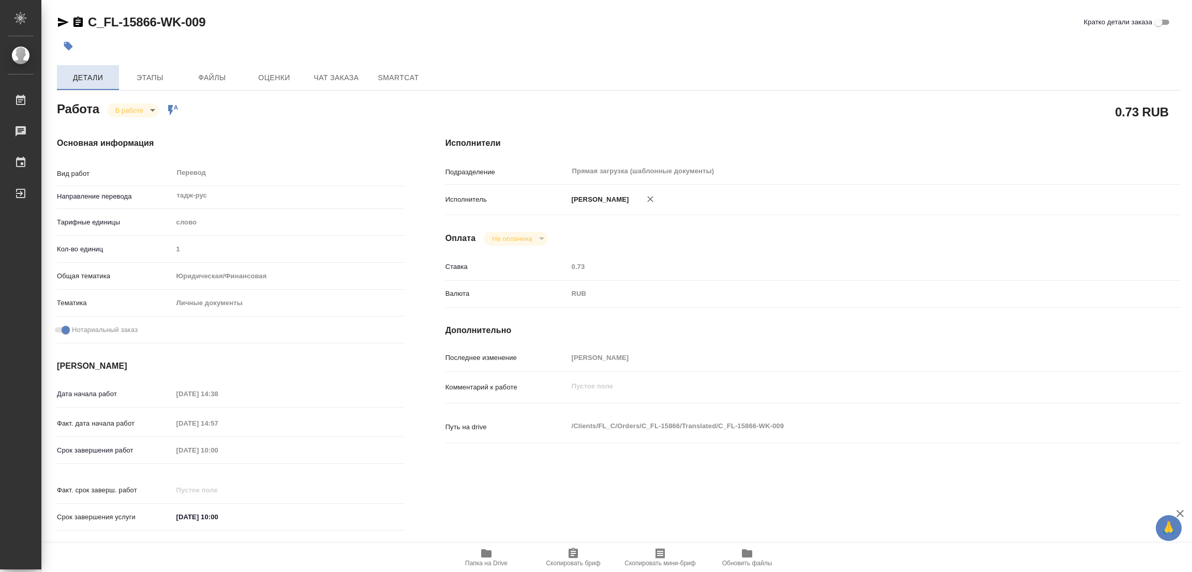
type textarea "x"
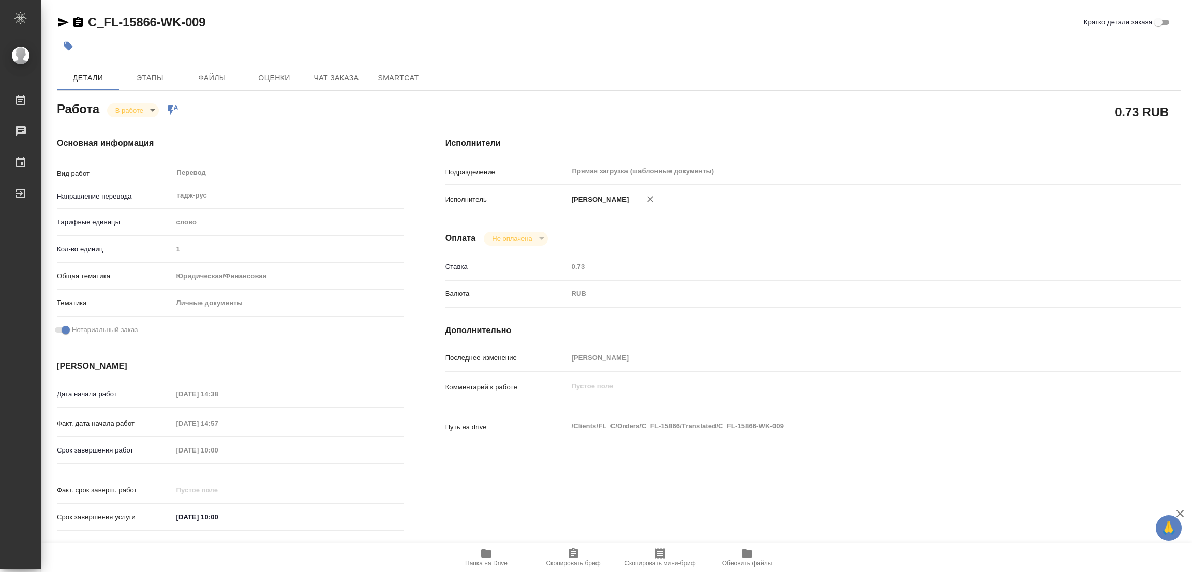
type textarea "x"
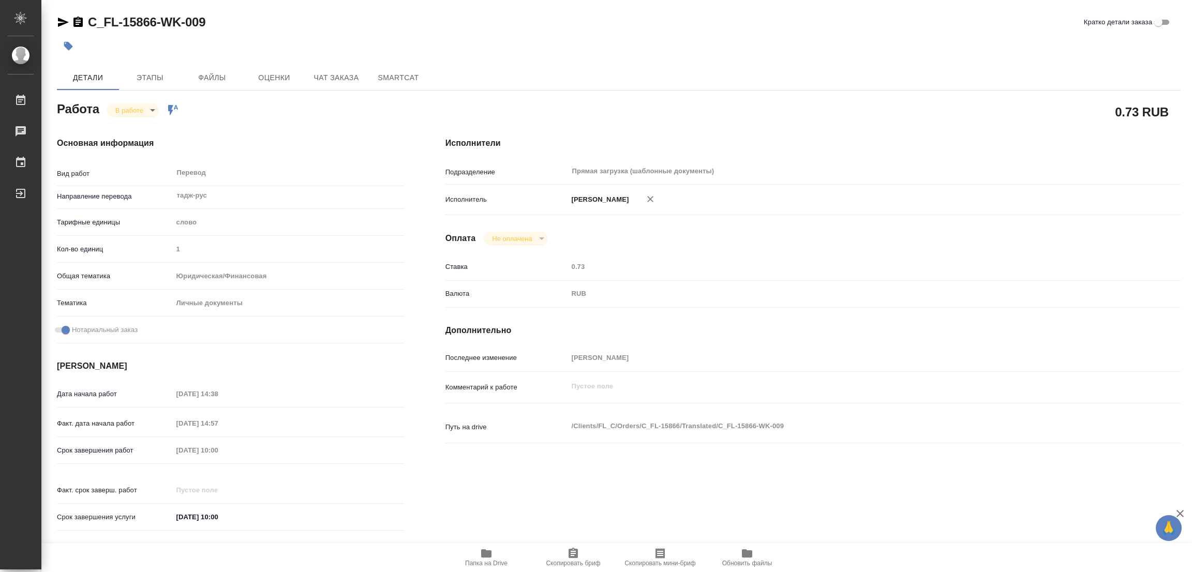
click at [147, 114] on body "🙏 .cls-1 fill:#fff; AWATERA Popova Galina Работы 0 Чаты График Выйти C_FL-15866…" at bounding box center [596, 286] width 1192 height 572
click at [142, 124] on button "Выполнен" at bounding box center [134, 127] width 38 height 11
click at [69, 42] on icon "button" at bounding box center [68, 46] width 10 height 10
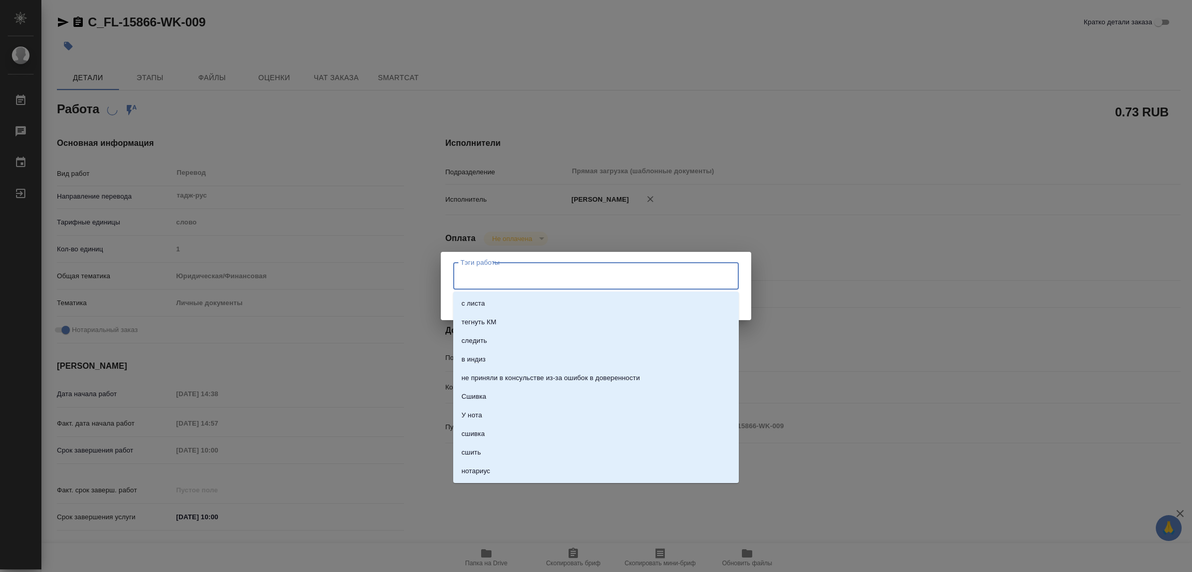
click at [493, 269] on input "Тэги работы" at bounding box center [586, 276] width 257 height 18
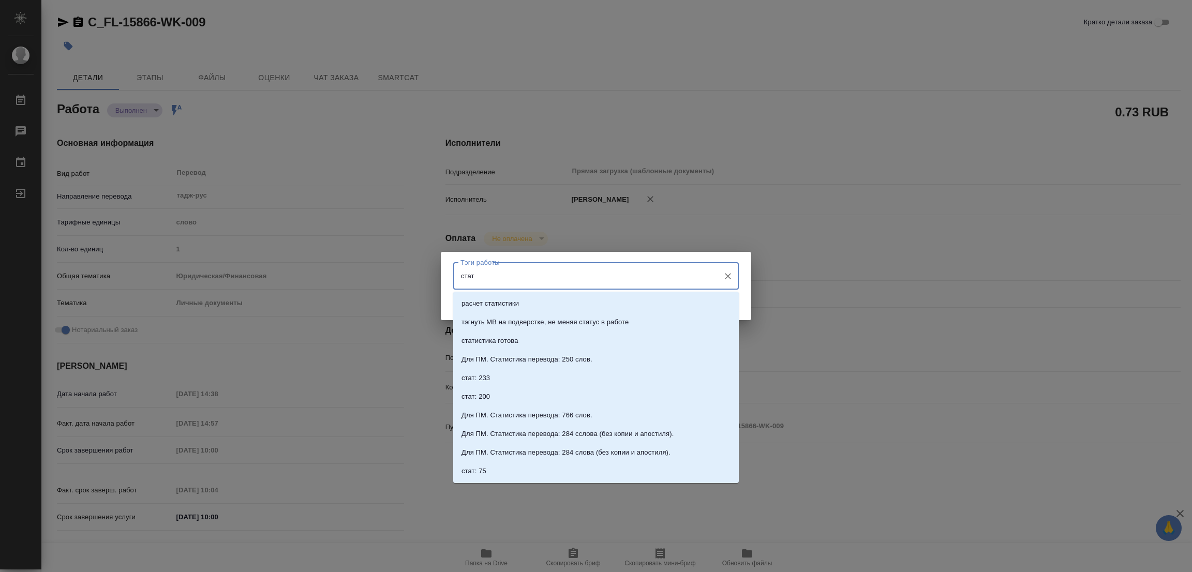
type input "стат:"
type textarea "x"
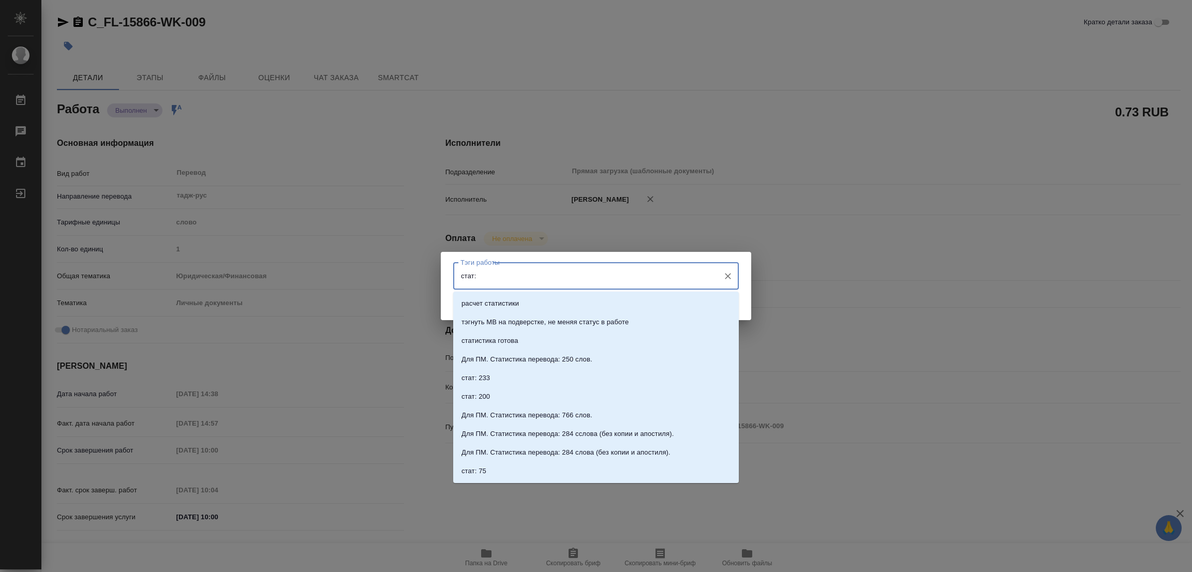
type textarea "x"
type input "стат:"
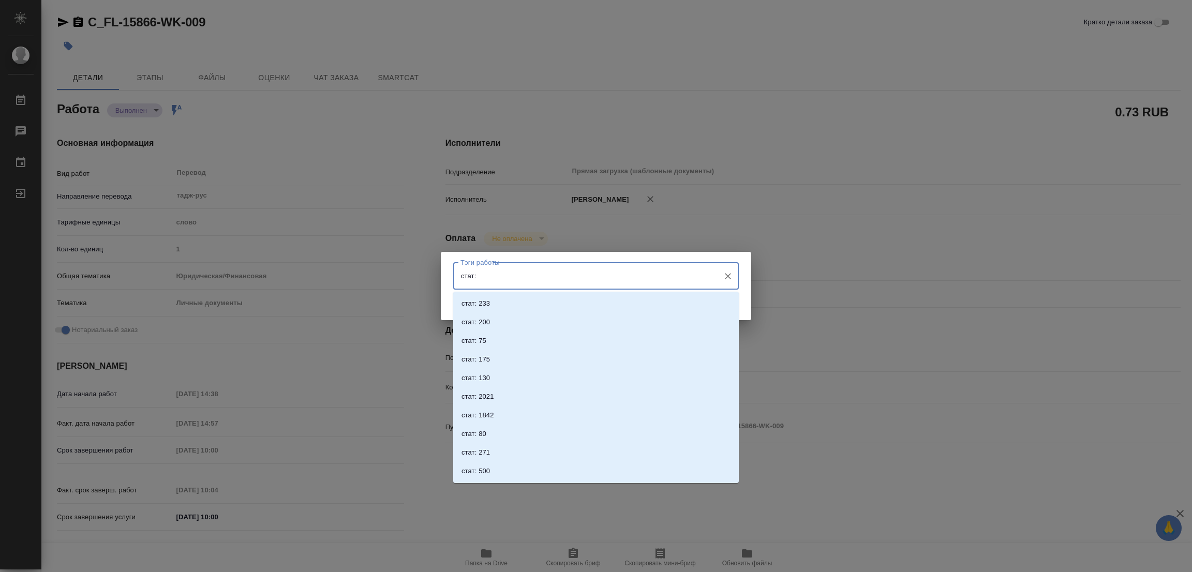
type textarea "x"
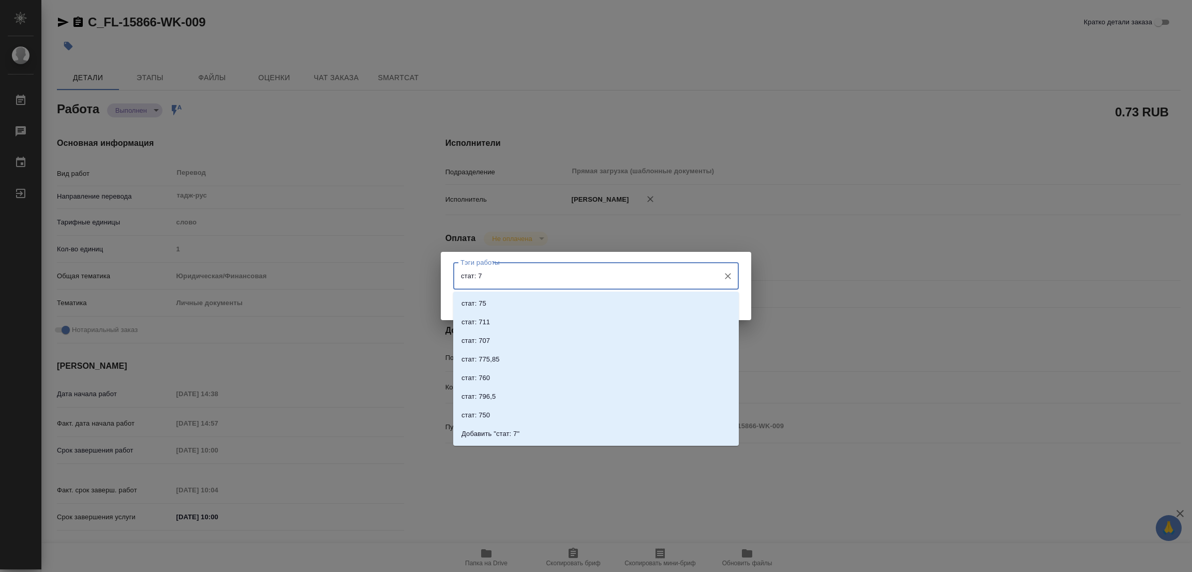
type input "стат: 75"
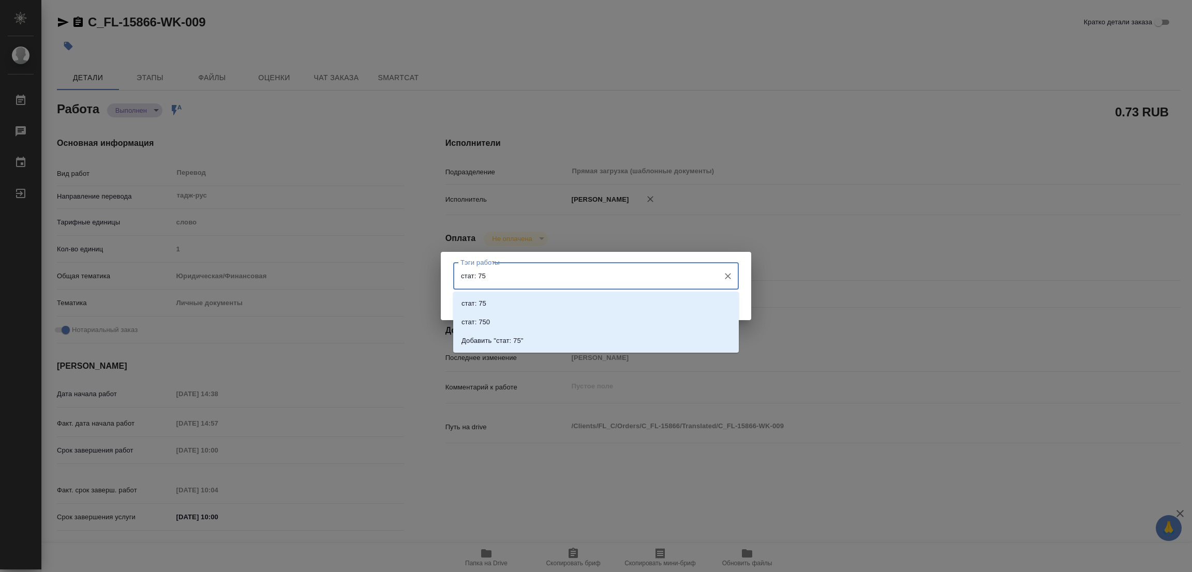
type textarea "x"
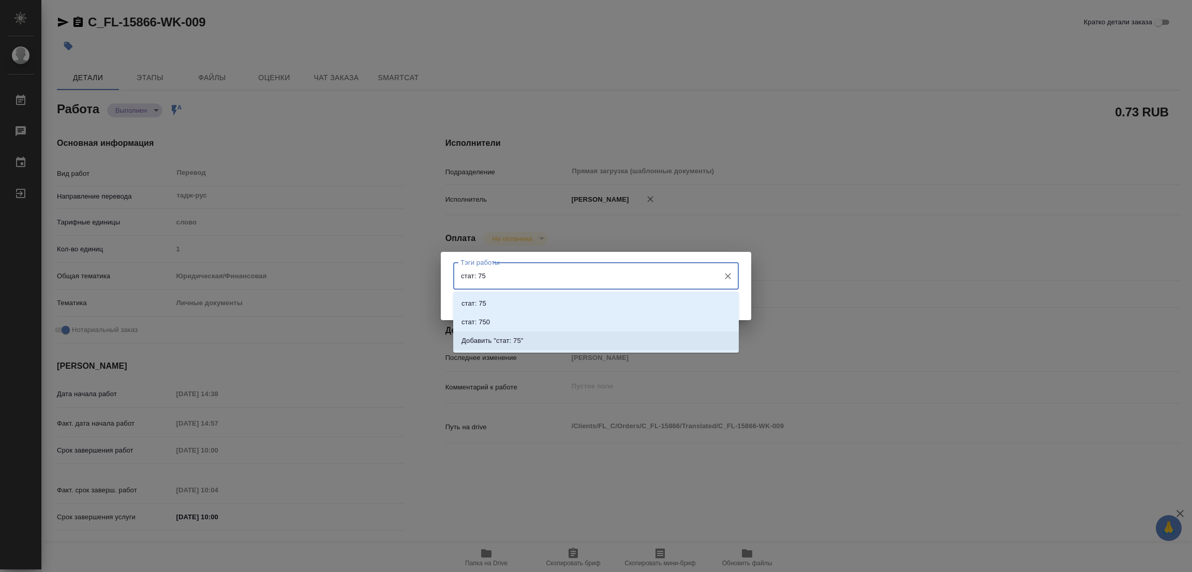
click at [513, 337] on p "Добавить "стат: 75"" at bounding box center [493, 341] width 62 height 10
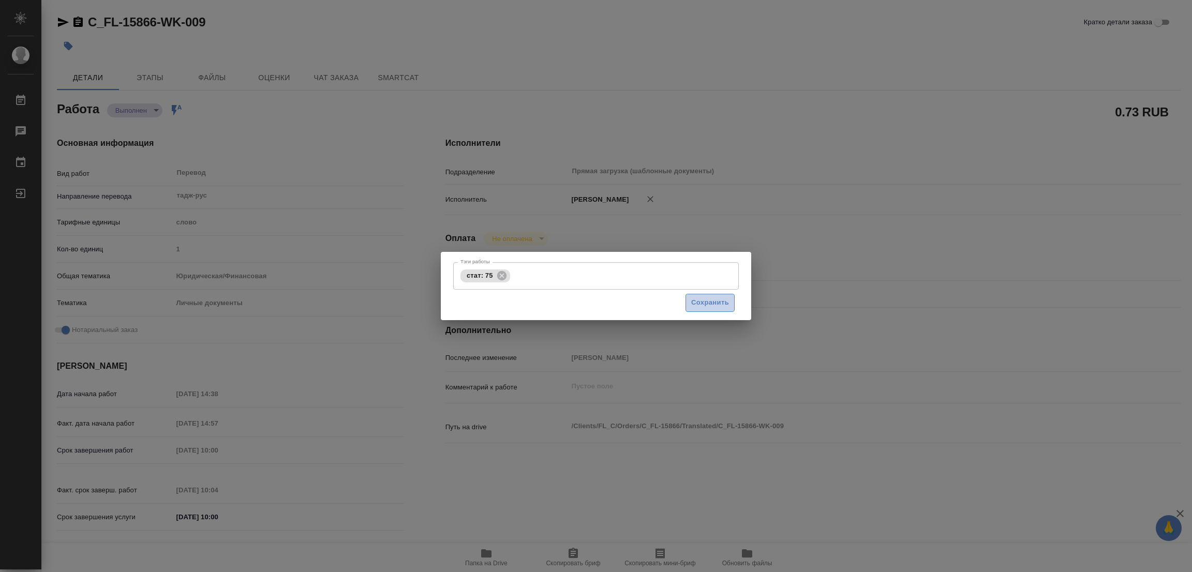
click at [705, 298] on span "Сохранить" at bounding box center [710, 303] width 38 height 12
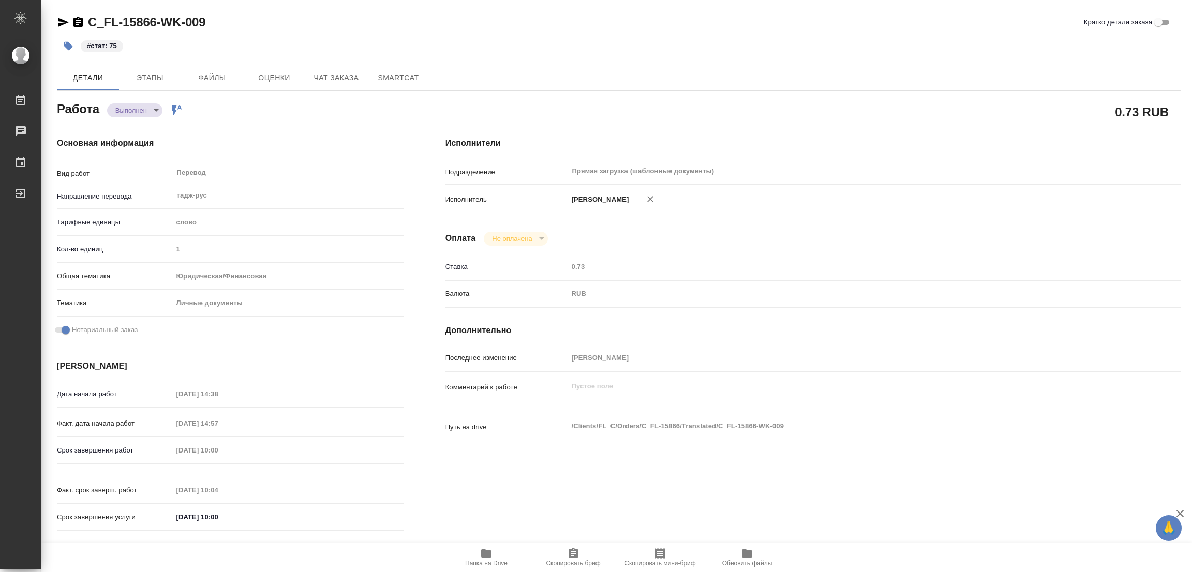
type input "completed"
type textarea "Перевод"
type textarea "x"
type input "тадж-рус"
type input "5a8b1489cc6b4906c91bfd90"
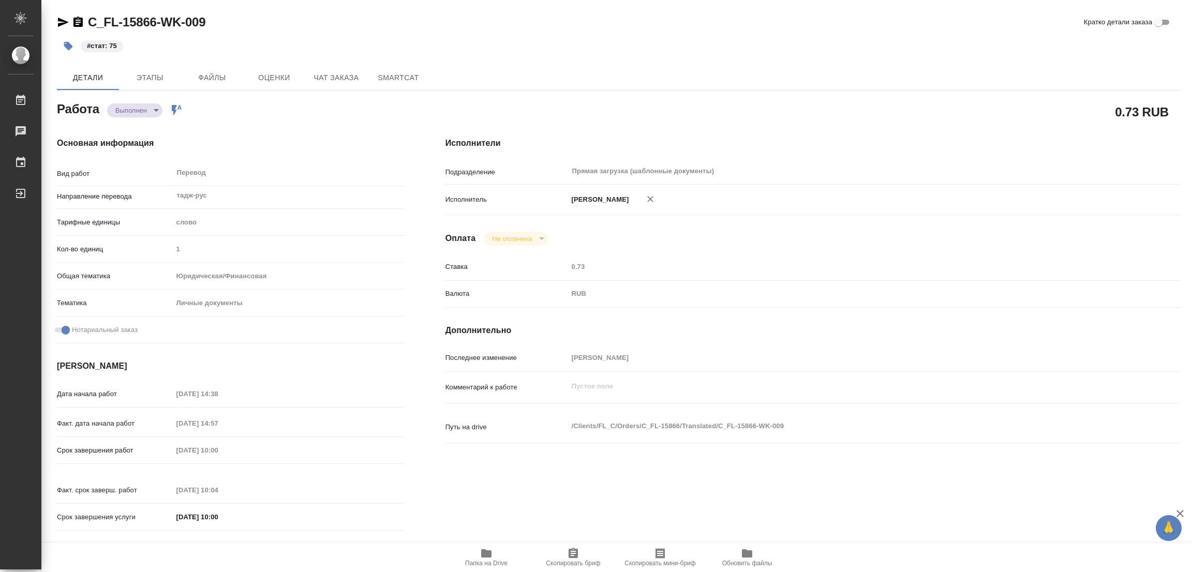
type input "1"
type input "yr-fn"
type input "5a8b8b956a9677013d343cfe"
checkbox input "true"
type input "03.09.2025 14:38"
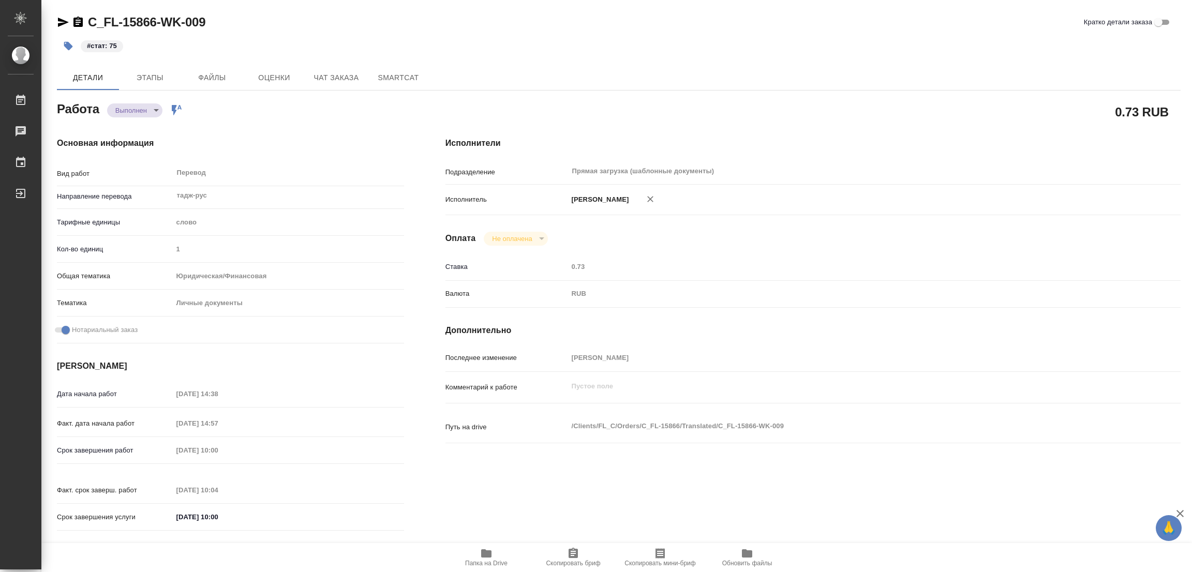
type input "03.09.2025 14:57"
type input "04.09.2025 10:00"
type input "04.09.2025 10:04"
type input "04.09.2025 10:00"
type input "Прямая загрузка (шаблонные документы)"
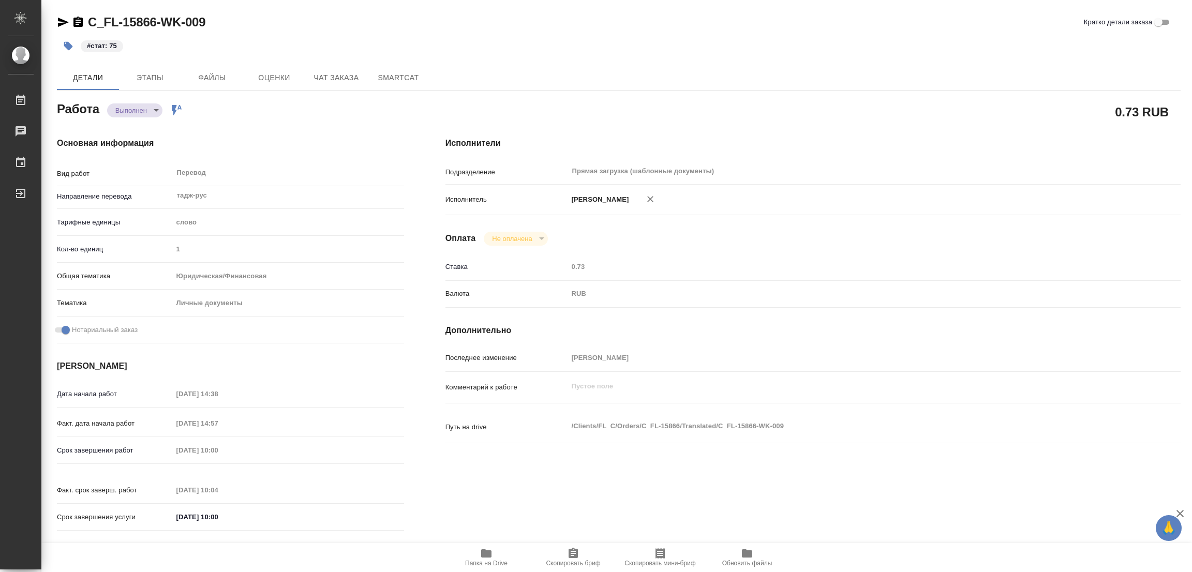
type input "notPayed"
type input "0.73"
type input "RUB"
type input "[PERSON_NAME]"
type textarea "x"
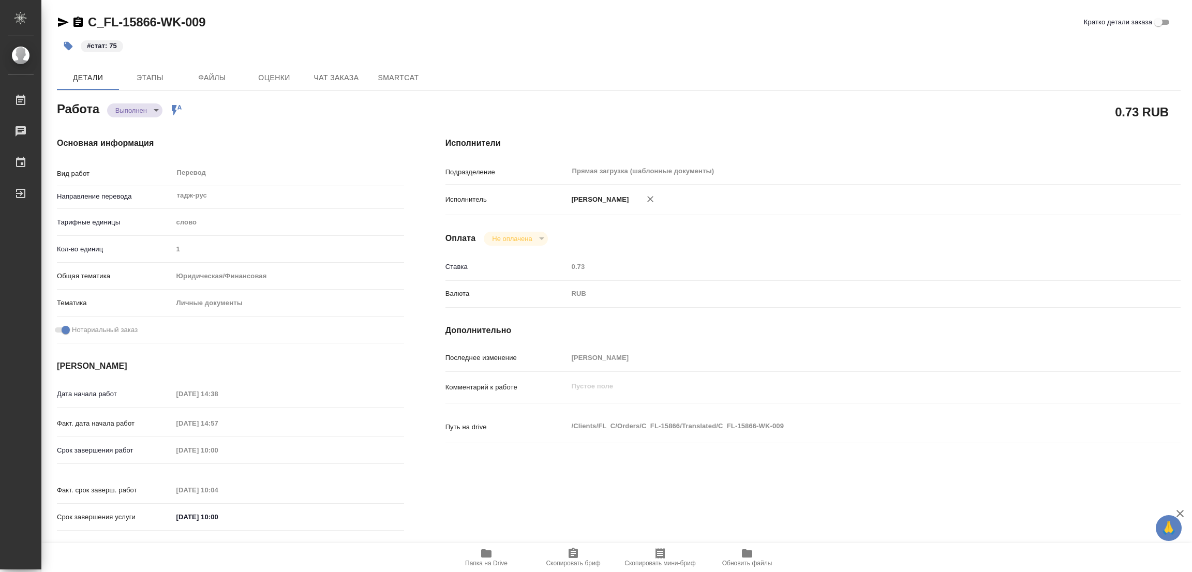
type textarea "/Clients/FL_C/Orders/C_FL-15866/Translated/C_FL-15866-WK-009"
type textarea "x"
type input "C_FL-15866"
type input "Перевод станд. несрочный"
type input "Корректура, Редактура, Приёмка по качеству, Постредактура машинного перевода, П…"
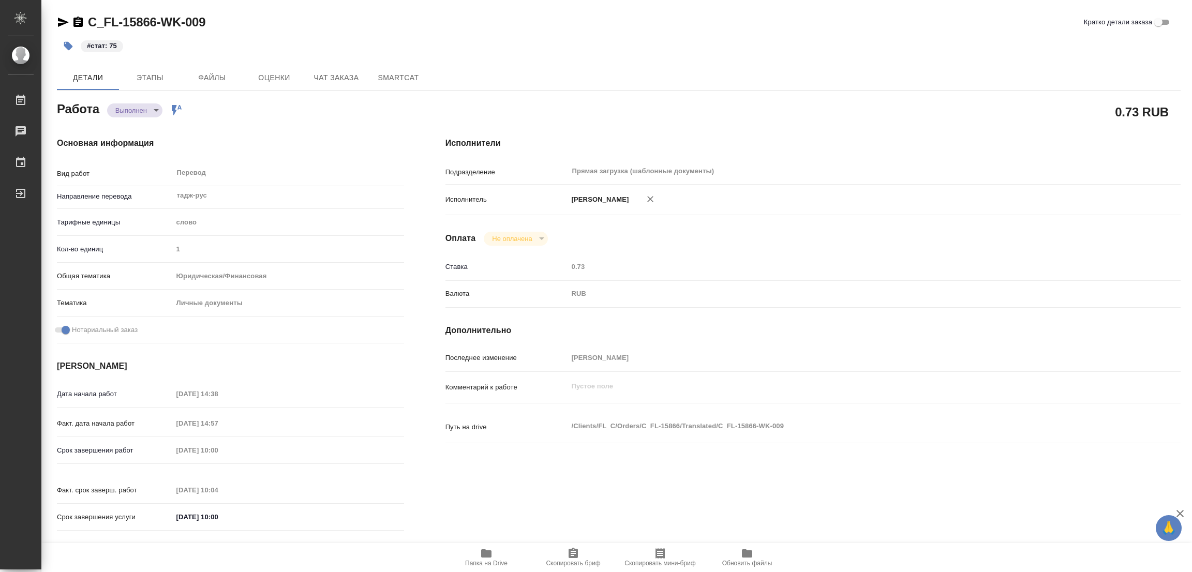
type input "Лямина Надежда"
type input "/Clients/FL_C/Orders/C_FL-15866"
type textarea "x"
type textarea "нот"
type textarea "x"
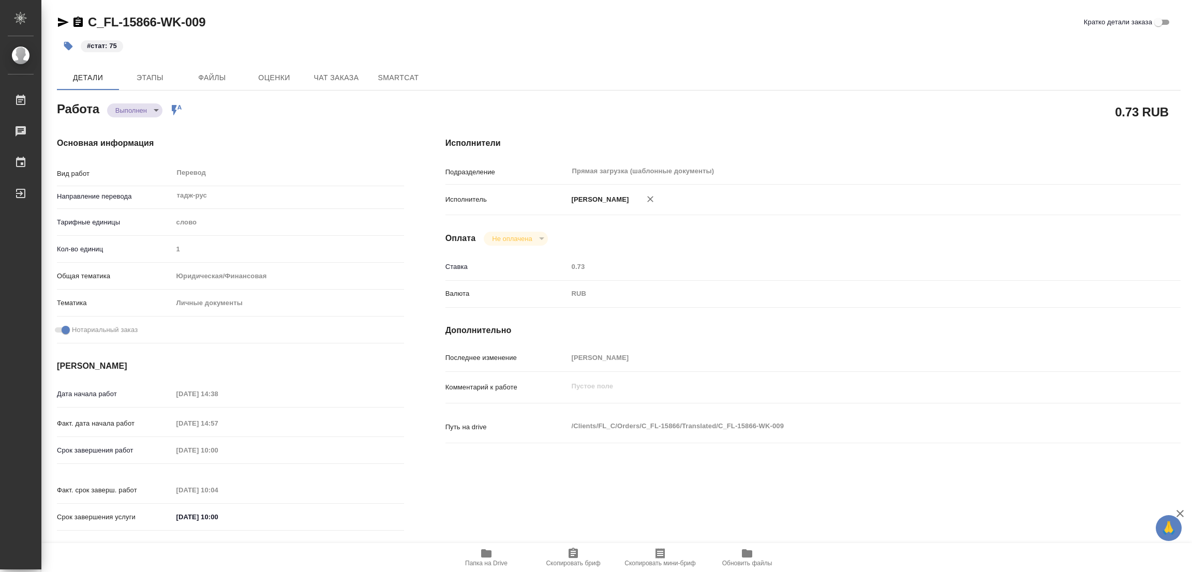
type textarea "x"
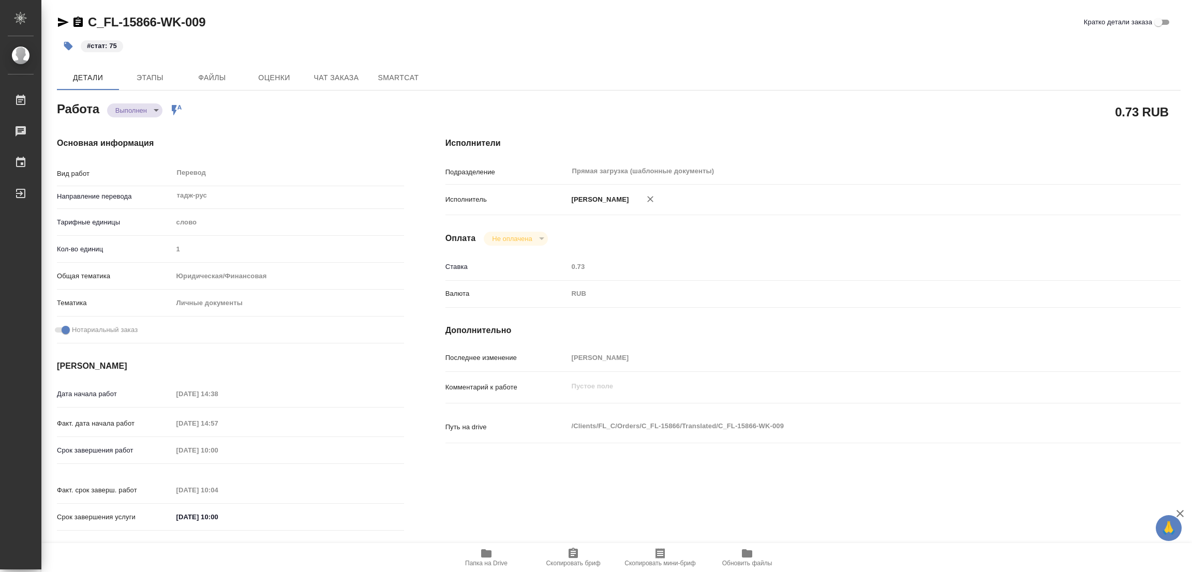
type textarea "x"
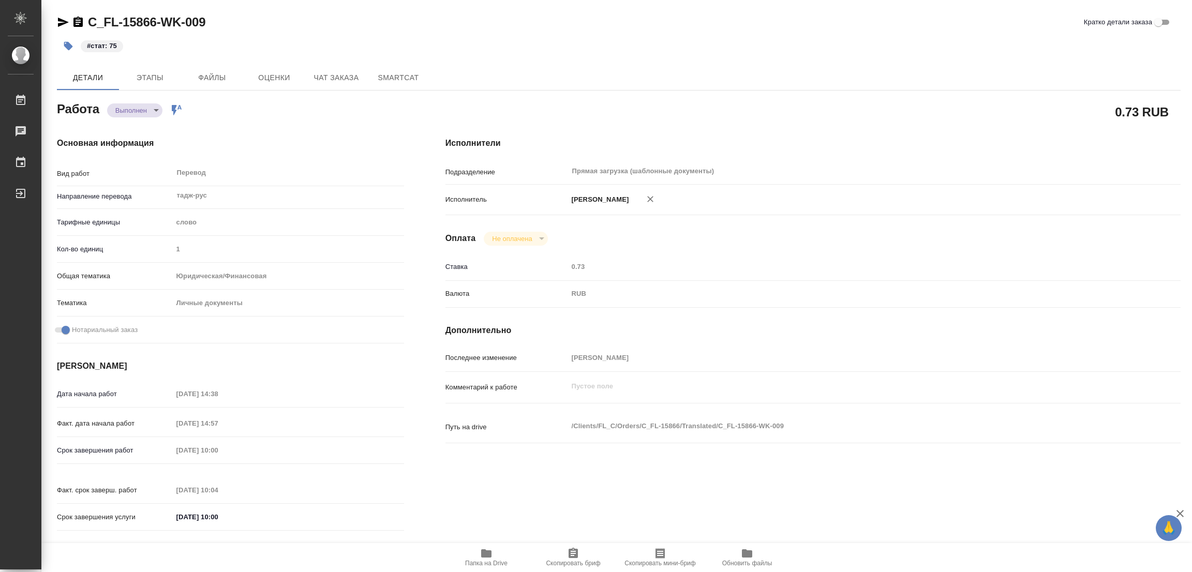
type textarea "x"
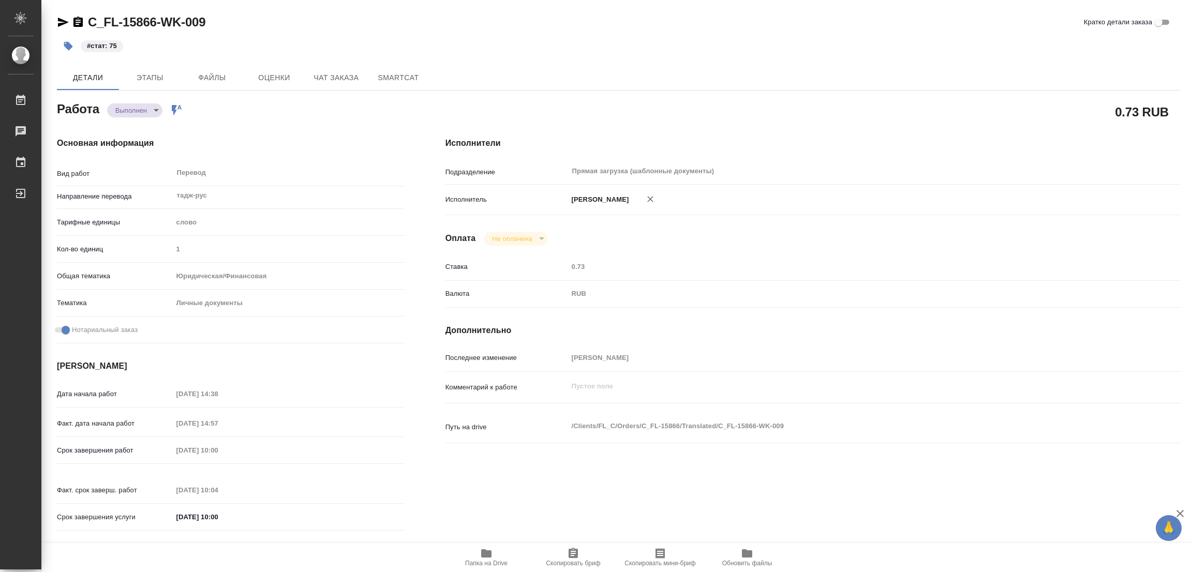
click at [658, 246] on div "Исполнители Подразделение Прямая загрузка (шаблонные документы) ​ Исполнитель П…" at bounding box center [813, 337] width 777 height 442
type textarea "x"
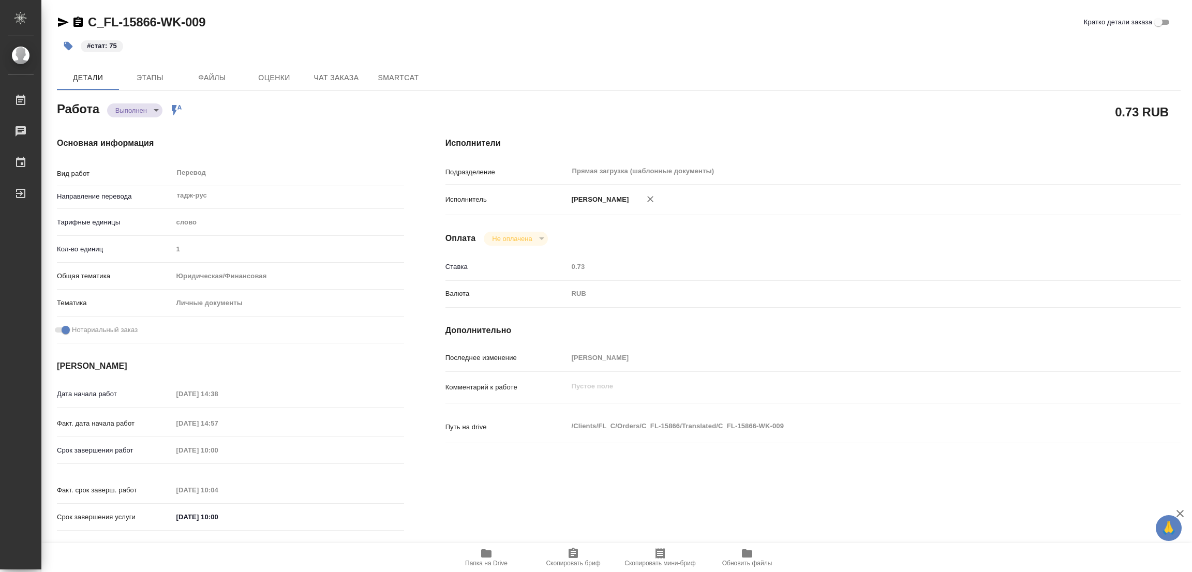
type textarea "x"
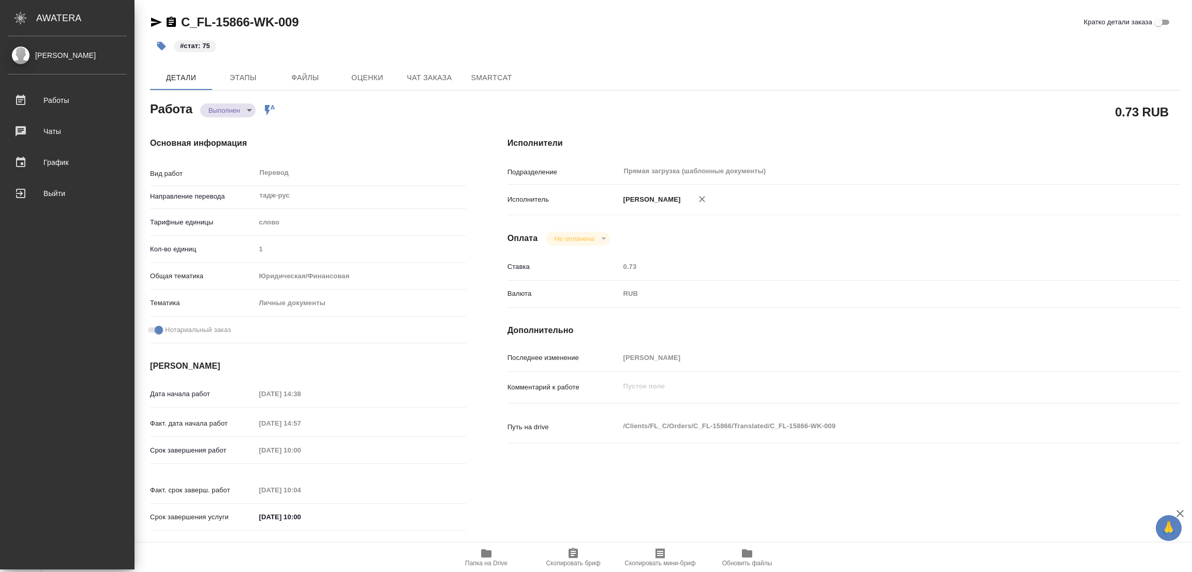
type textarea "x"
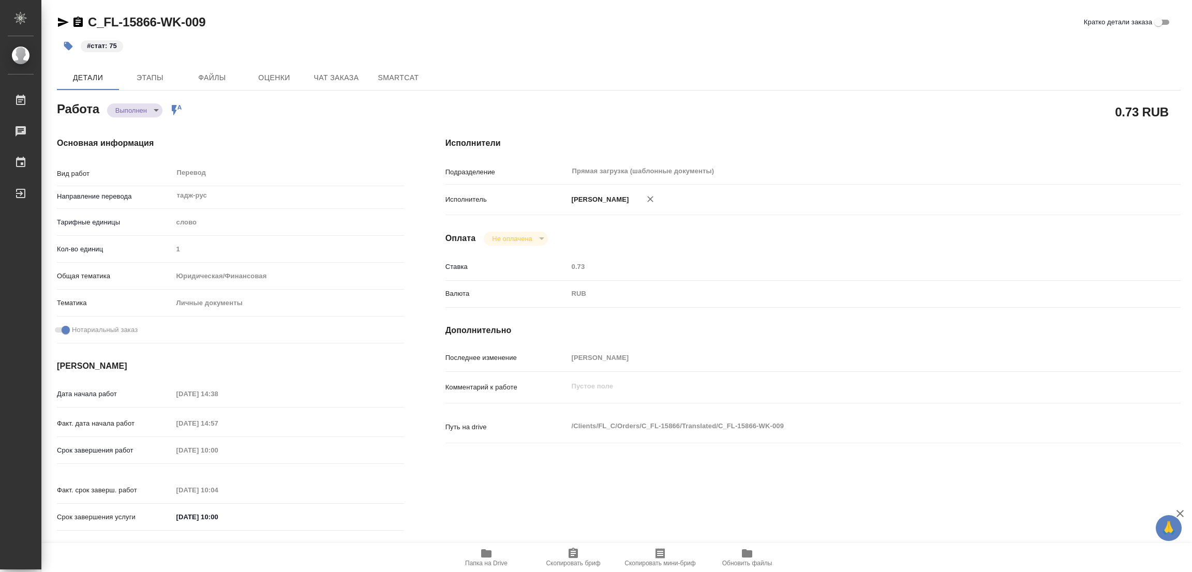
click at [445, 43] on div "#стат: 75" at bounding box center [431, 46] width 749 height 23
type textarea "x"
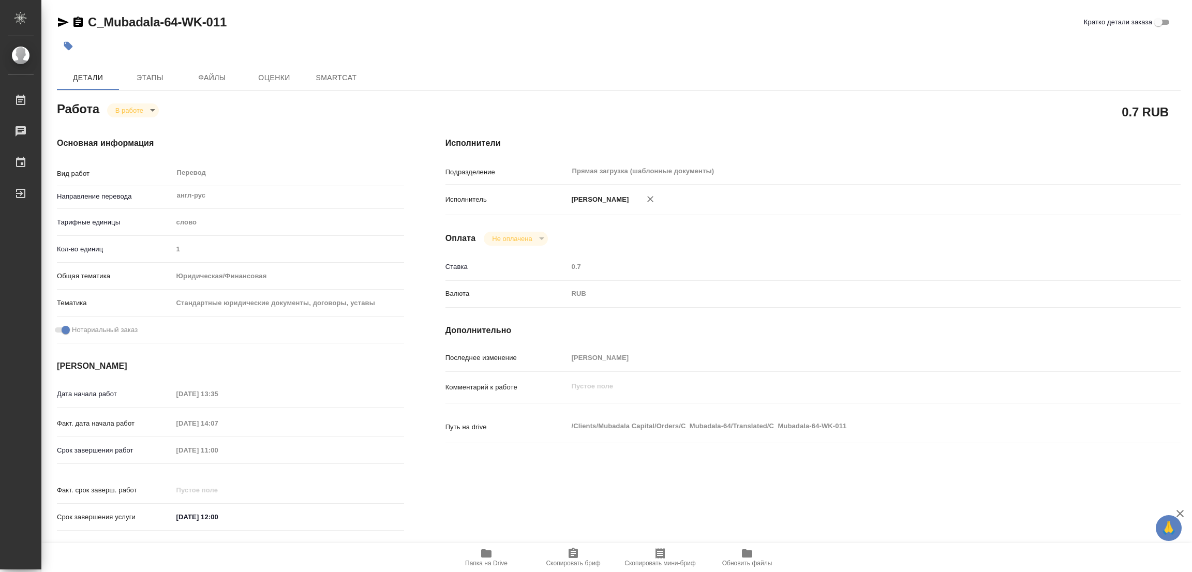
type textarea "x"
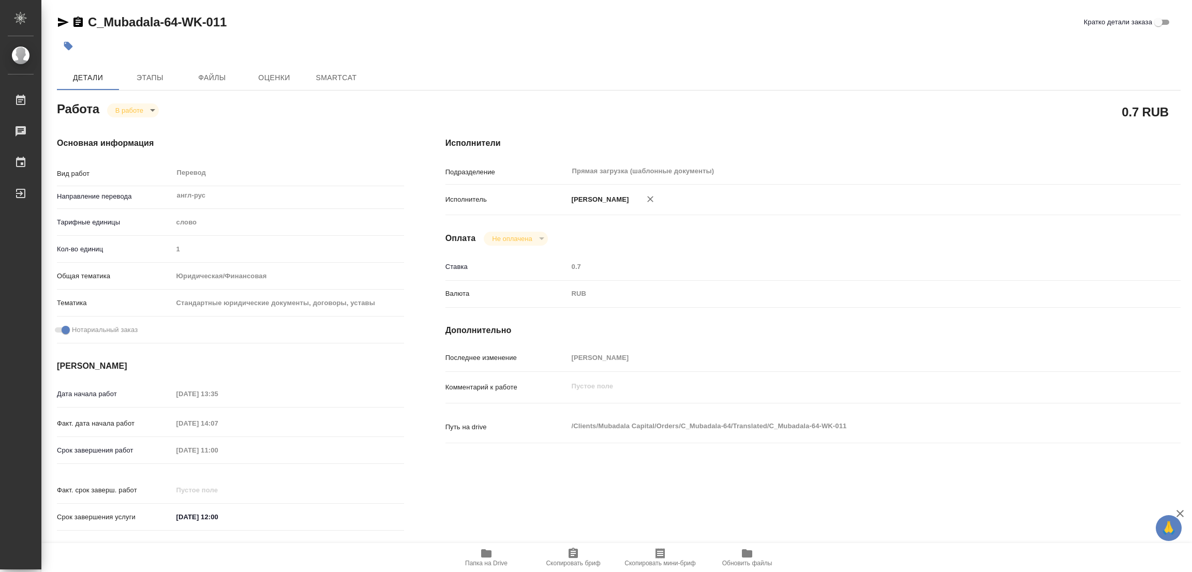
type textarea "x"
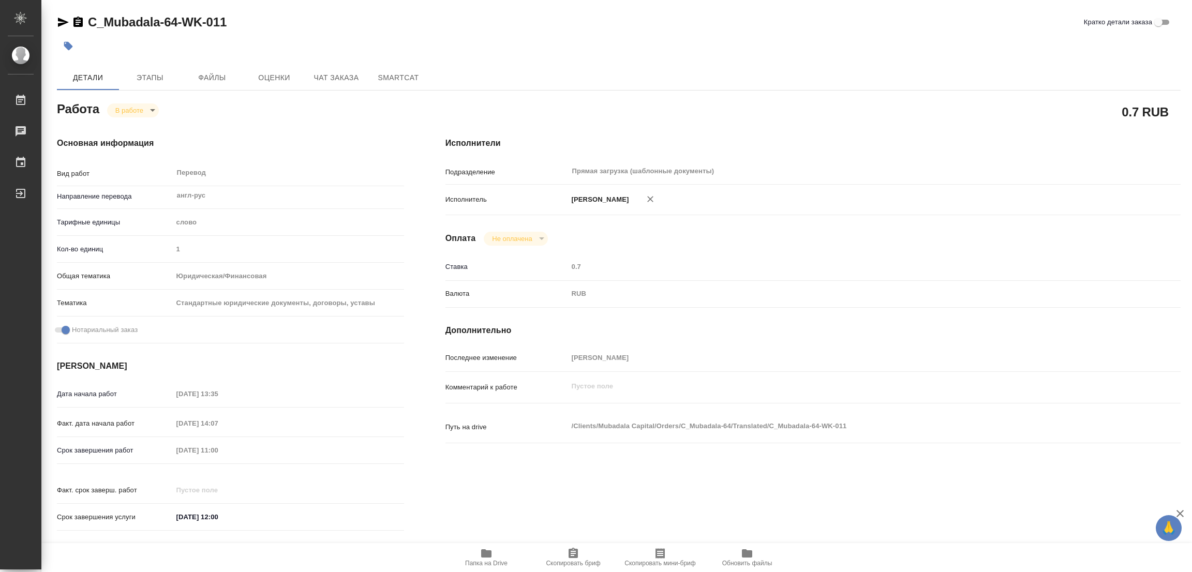
type textarea "x"
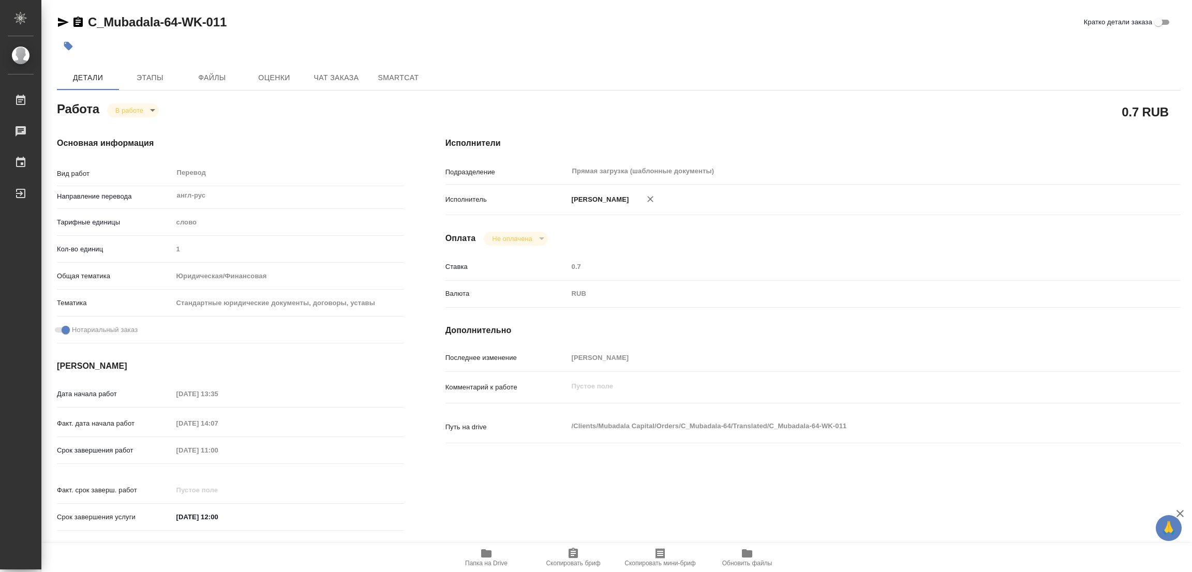
type textarea "x"
click at [486, 554] on icon "button" at bounding box center [486, 554] width 10 height 8
click at [150, 75] on span "Этапы" at bounding box center [150, 77] width 50 height 13
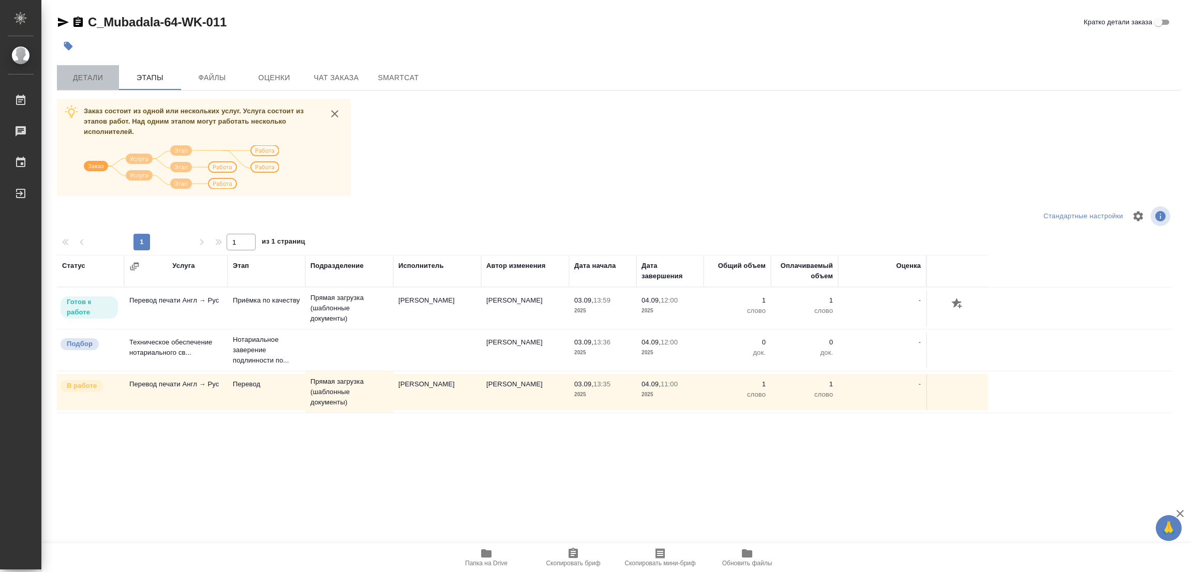
click at [90, 75] on span "Детали" at bounding box center [88, 77] width 50 height 13
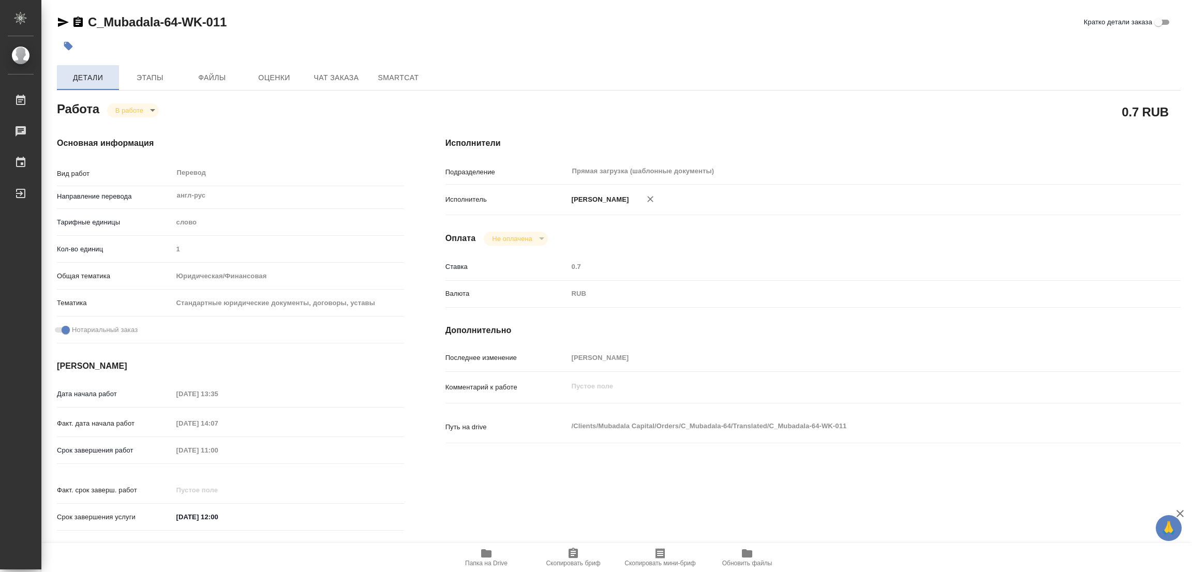
type textarea "x"
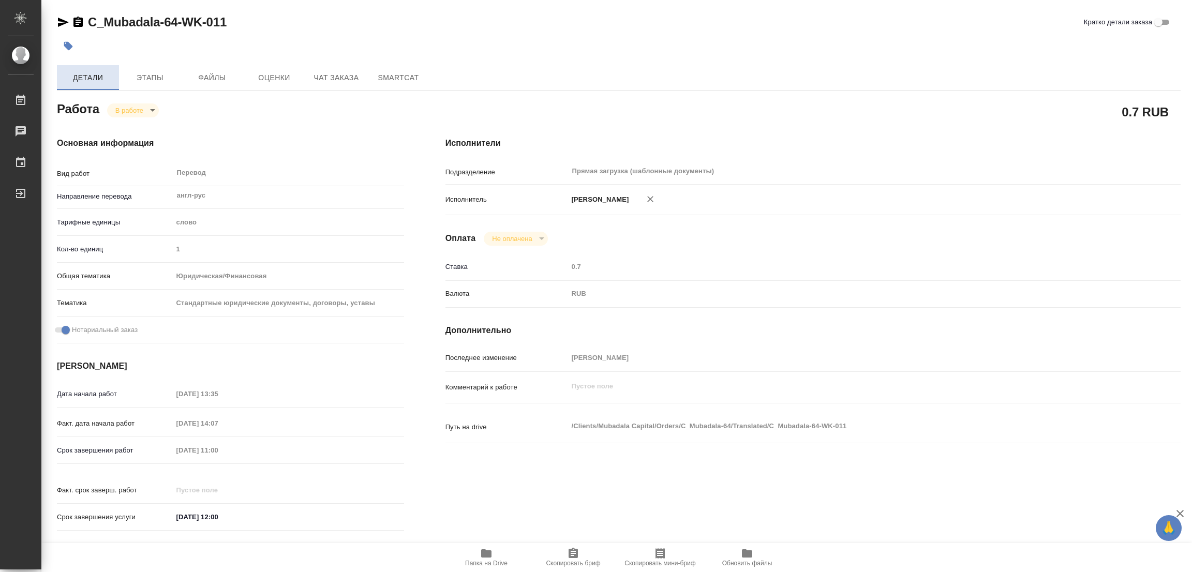
type textarea "x"
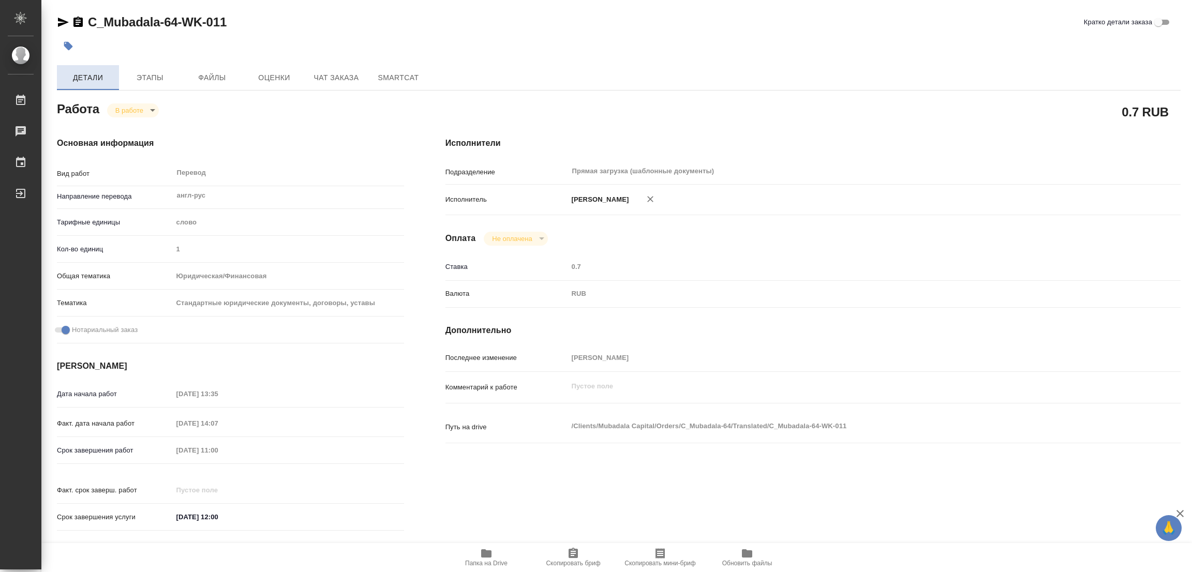
type textarea "x"
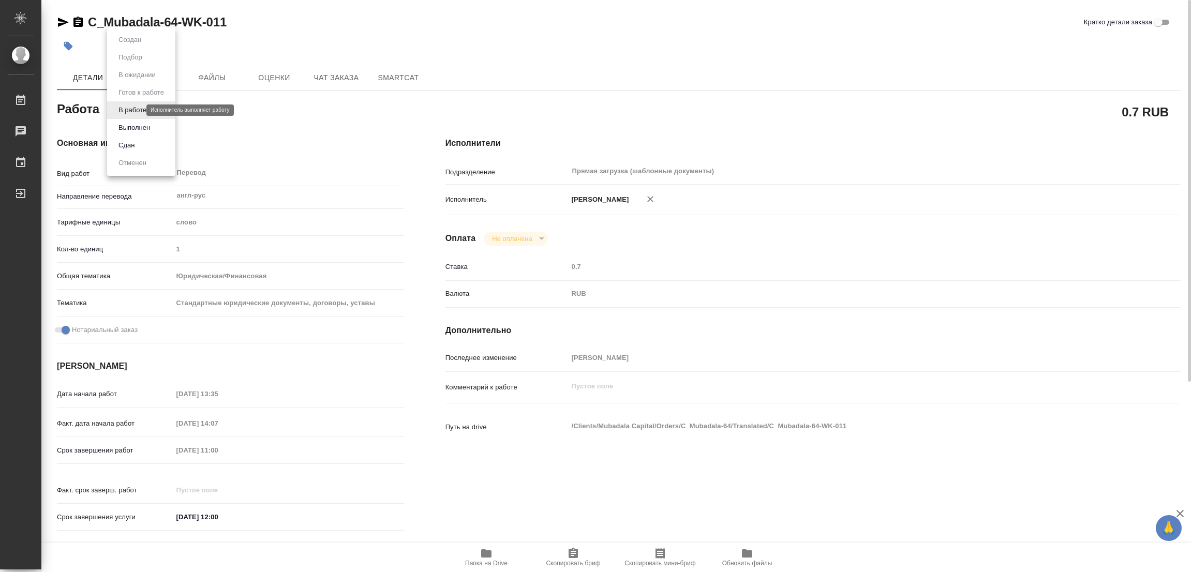
click at [125, 112] on body "🙏 .cls-1 fill:#fff; AWATERA Popova Galina Работы 0 Чаты График Выйти C_Mubadala…" at bounding box center [596, 286] width 1192 height 572
click at [123, 128] on button "Выполнен" at bounding box center [134, 127] width 38 height 11
type textarea "x"
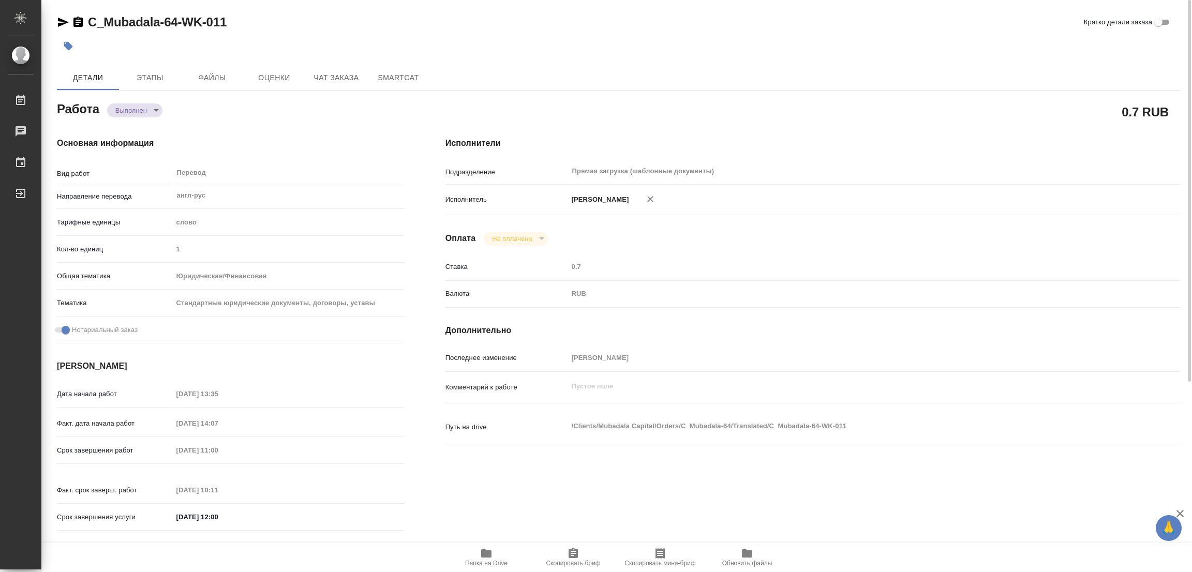
type textarea "x"
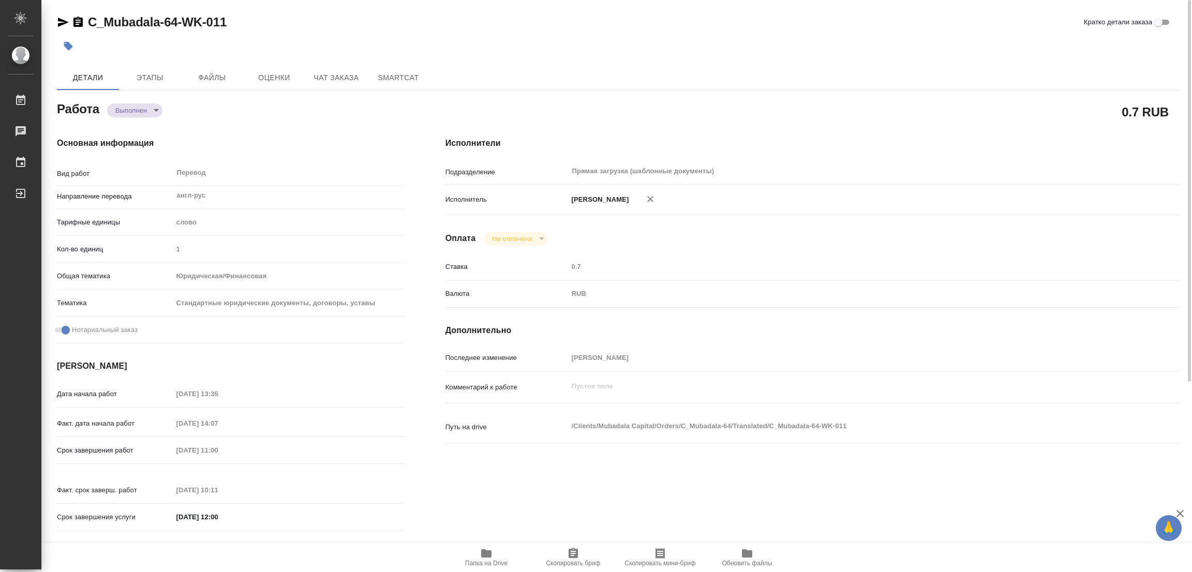
type textarea "x"
click at [73, 41] on button "button" at bounding box center [68, 46] width 23 height 23
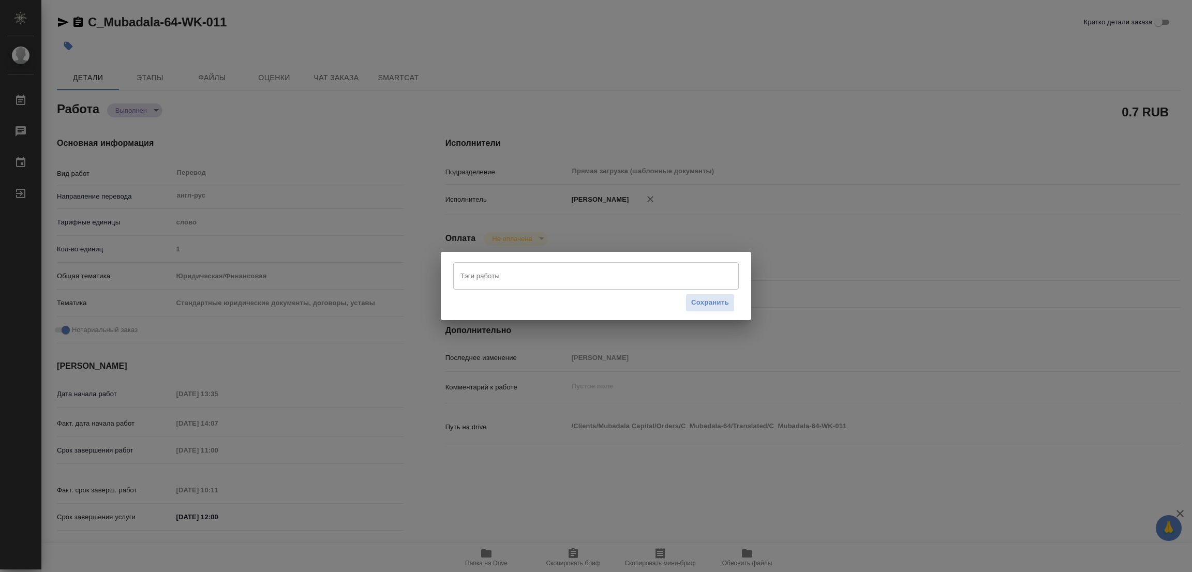
type textarea "x"
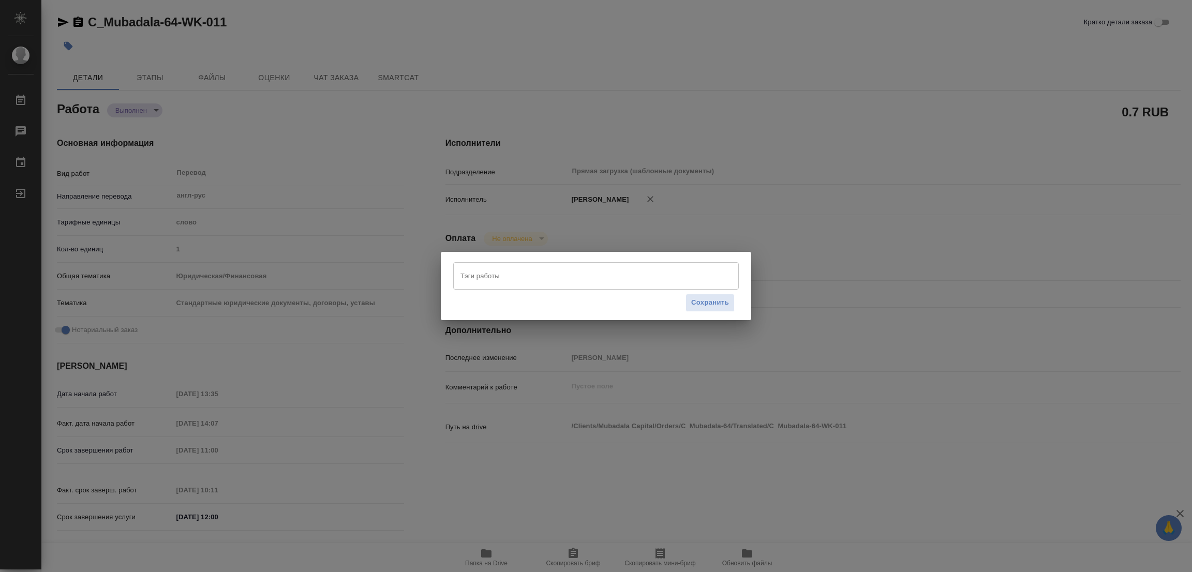
click at [471, 269] on input "Тэги работы" at bounding box center [586, 276] width 257 height 18
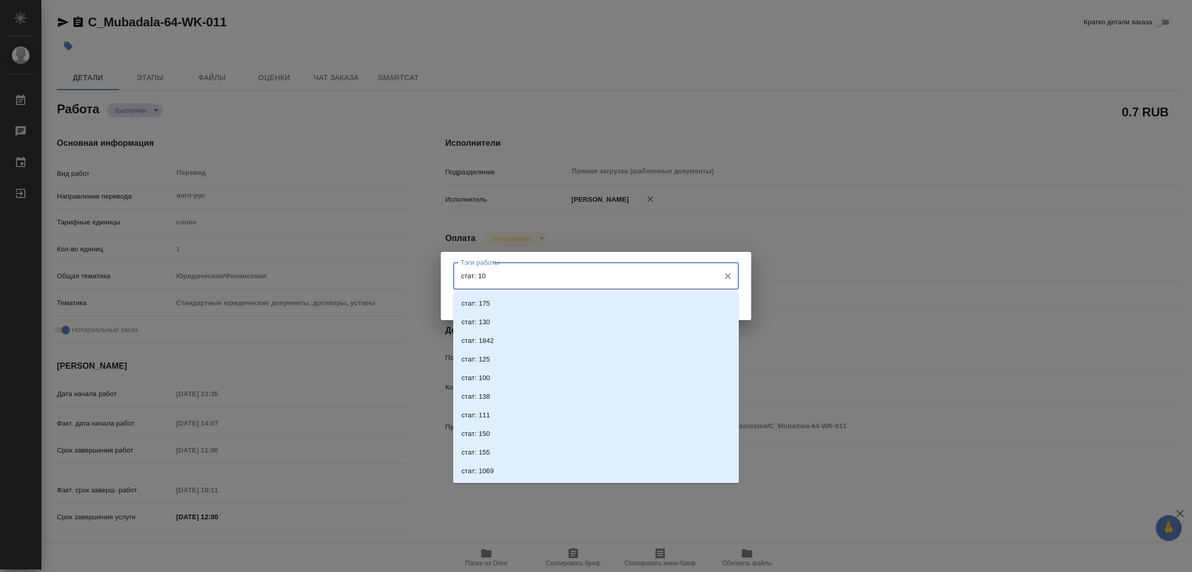
type input "стат: 100"
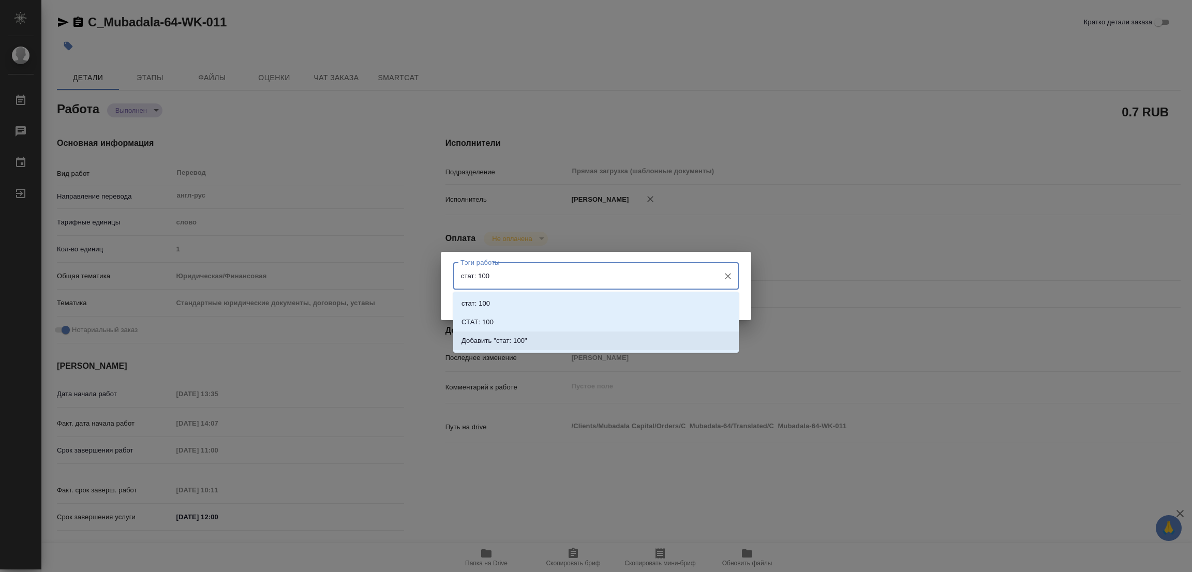
click at [509, 339] on p "Добавить "стат: 100"" at bounding box center [495, 341] width 66 height 10
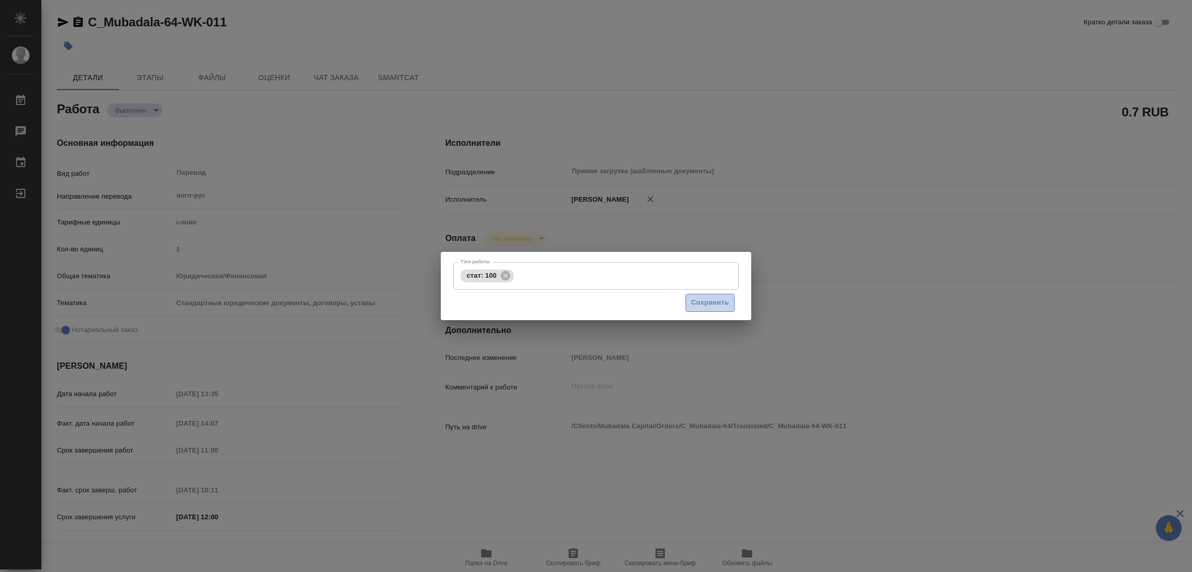
click at [710, 299] on span "Сохранить" at bounding box center [710, 303] width 38 height 12
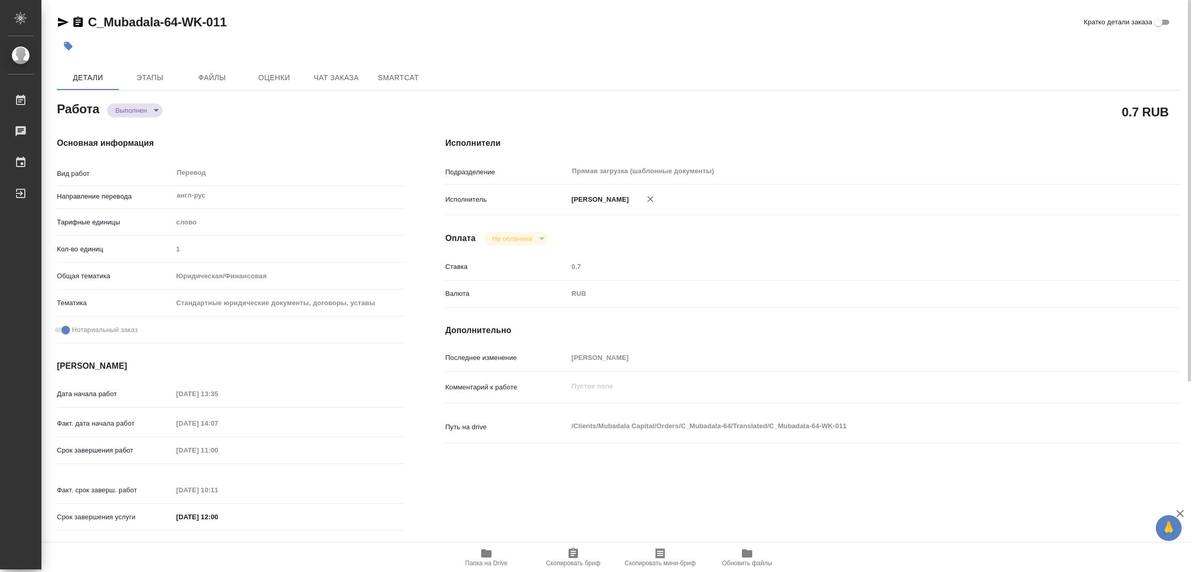
type input "completed"
type textarea "Перевод"
type textarea "x"
type input "англ-рус"
type input "5a8b1489cc6b4906c91bfd90"
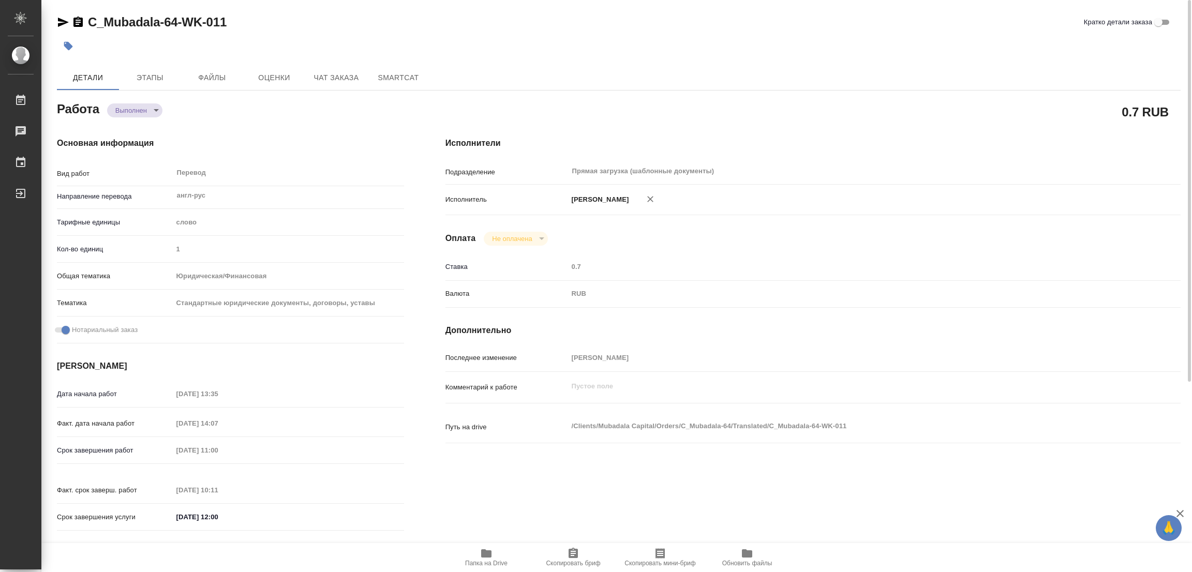
type input "1"
type input "yr-fn"
type input "5f647205b73bc97568ca66bf"
checkbox input "true"
type input "03.09.2025 13:35"
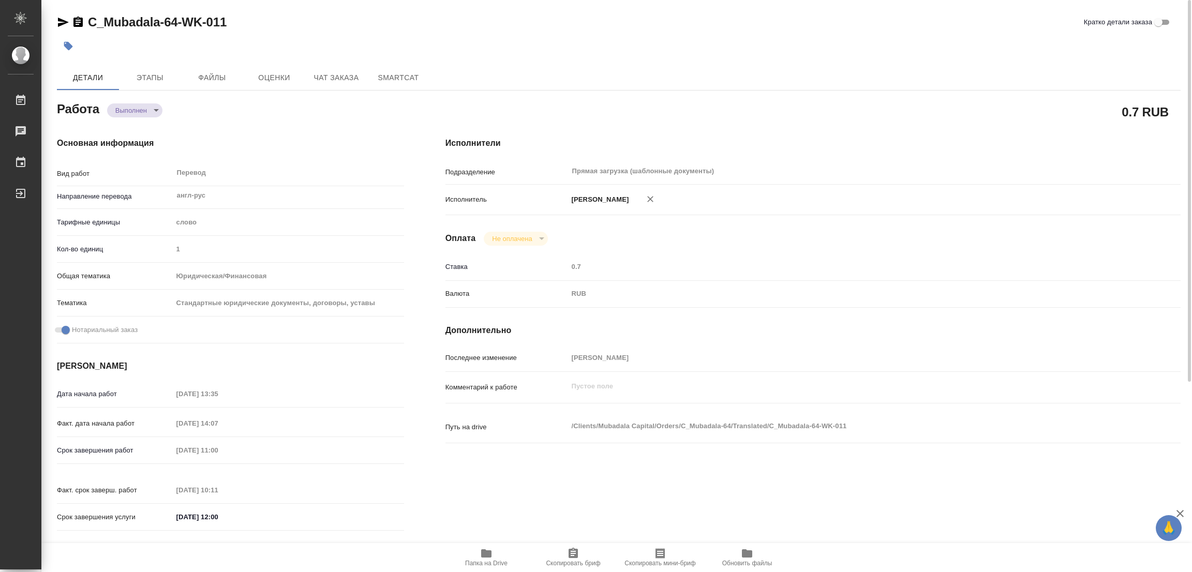
type input "03.09.2025 14:07"
type input "[DATE] 11:00"
type input "04.09.2025 10:11"
type input "[DATE] 12:00"
type input "Прямая загрузка (шаблонные документы)"
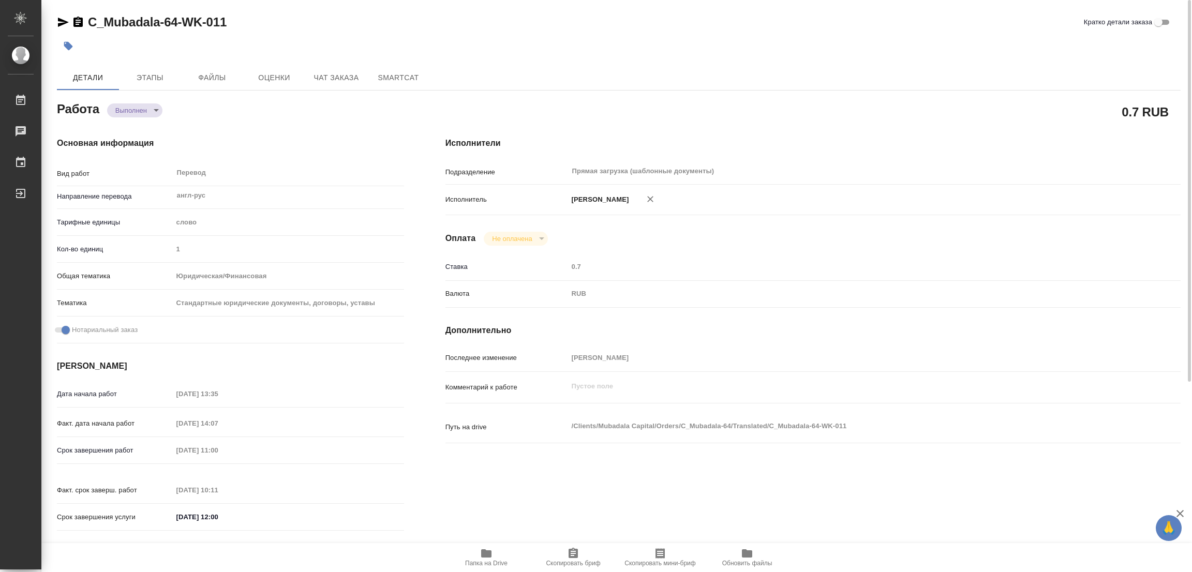
type input "notPayed"
type input "0.7"
type input "RUB"
type input "[PERSON_NAME]"
type textarea "x"
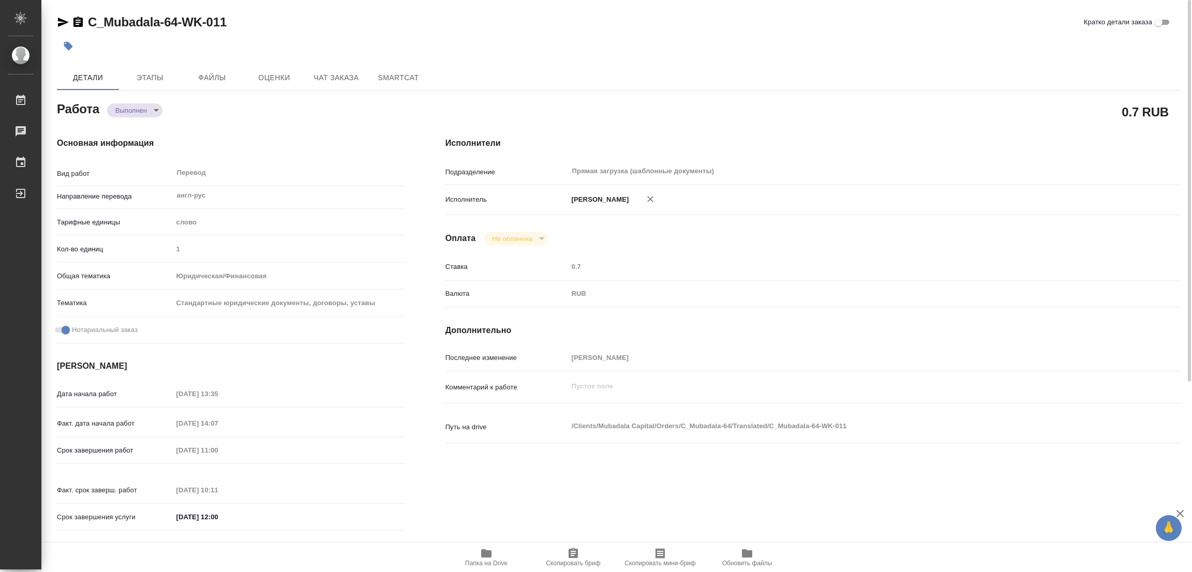
type textarea "/Clients/Mubadala Capital/Orders/C_Mubadala-64/Translated/C_Mubadala-64-WK-011"
type textarea "x"
type input "C_Mubadala-64"
type input "Перевод печати"
type input "Перевод, Приёмка по качеству"
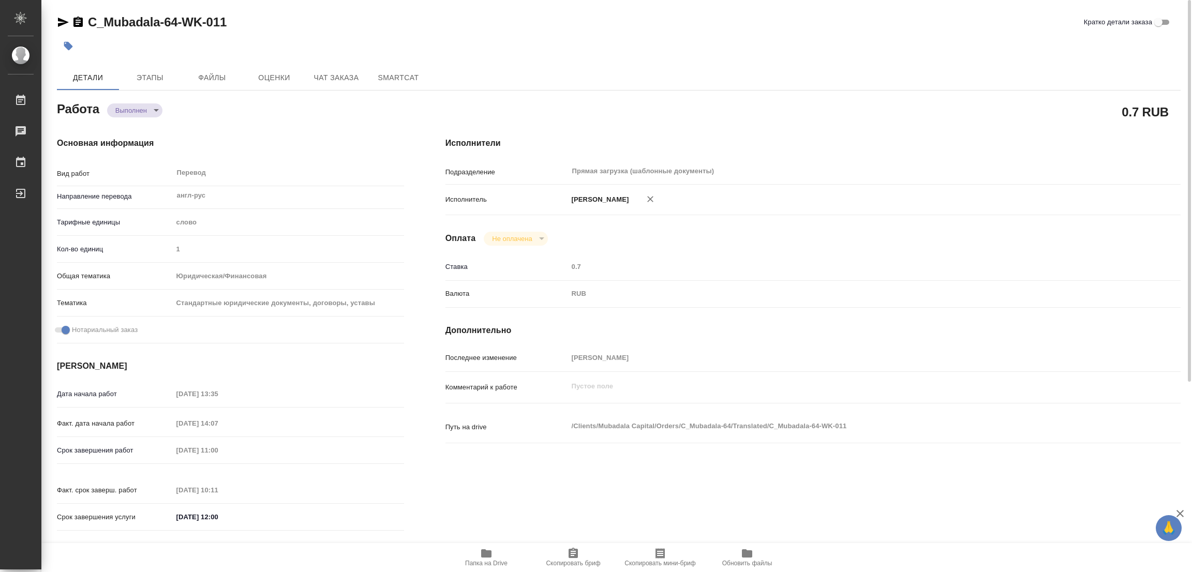
type input "Лямина Надежда"
type input "/Clients/Mubadala Capital/Orders/C_Mubadala-64"
type textarea "x"
type textarea "нот допереводим печати, штампы, наклейки"
type textarea "x"
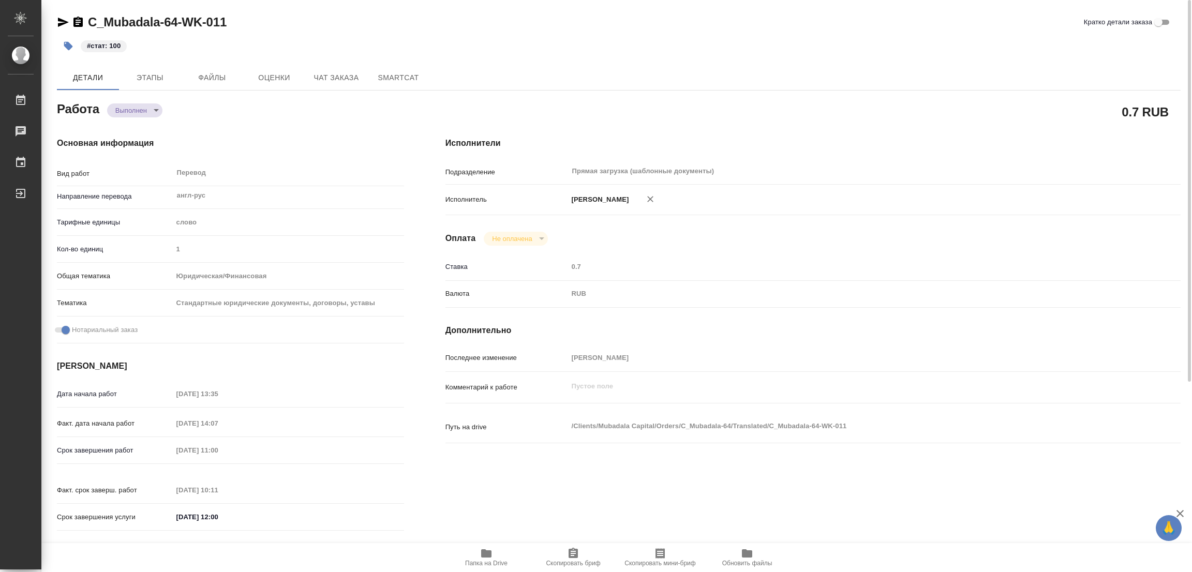
type textarea "x"
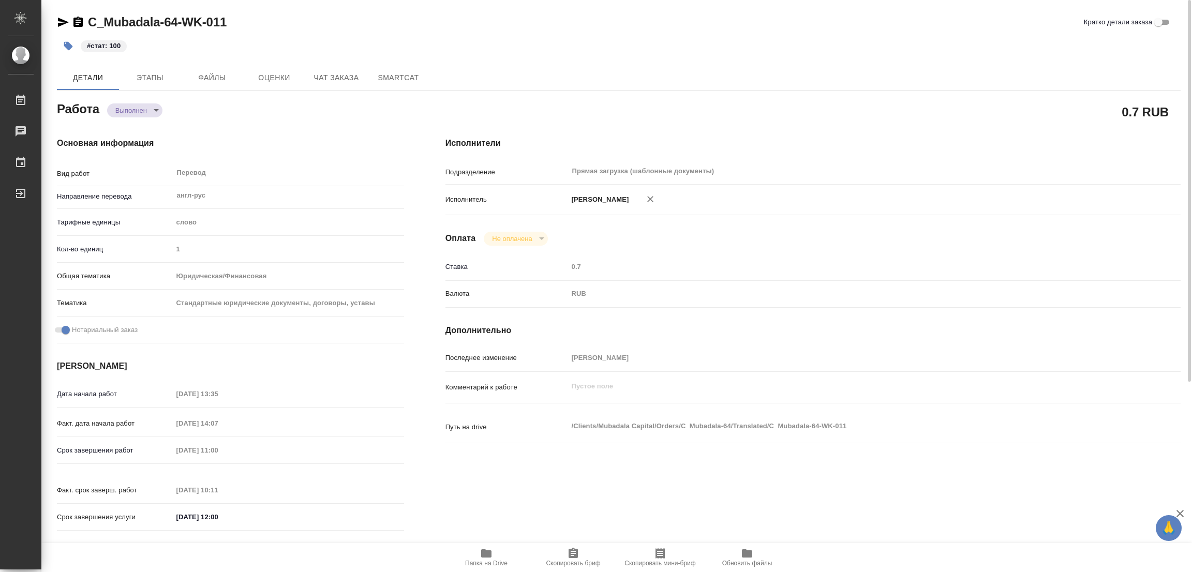
type textarea "x"
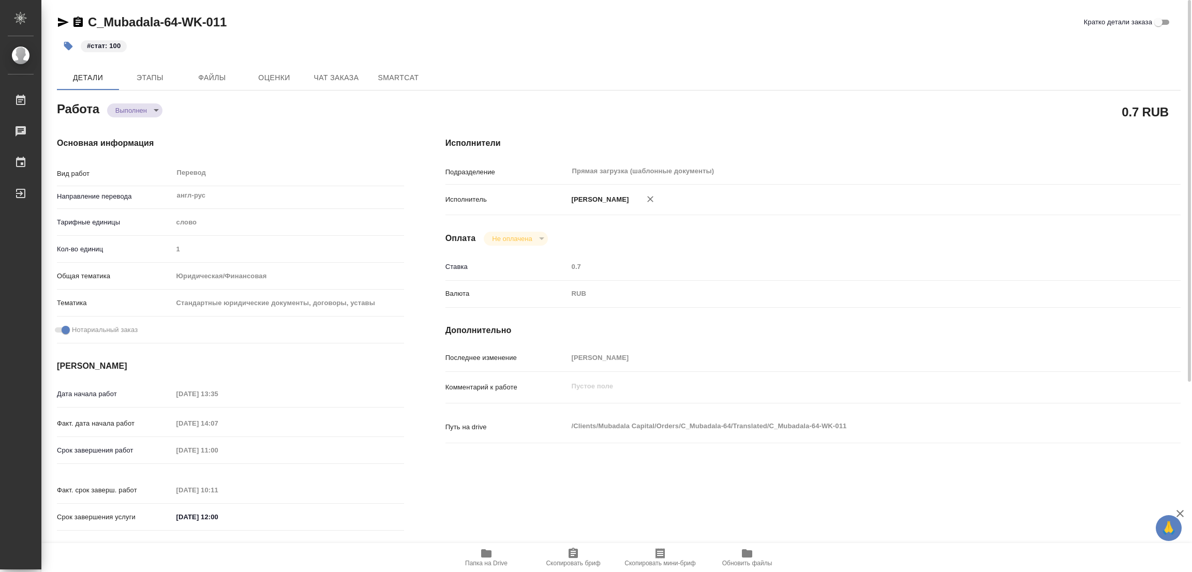
type textarea "x"
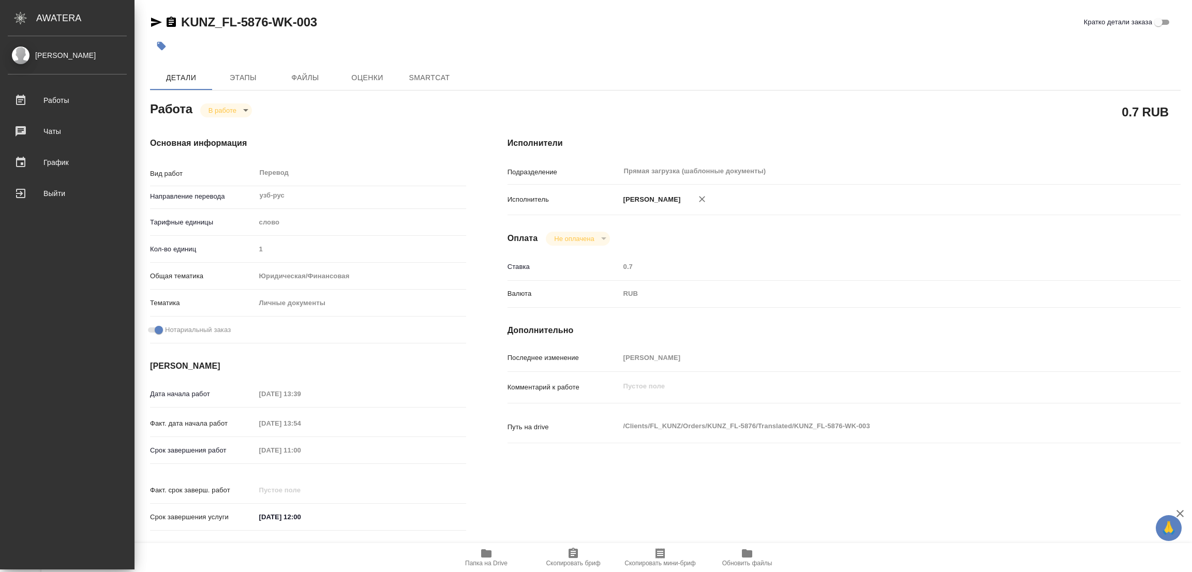
type textarea "x"
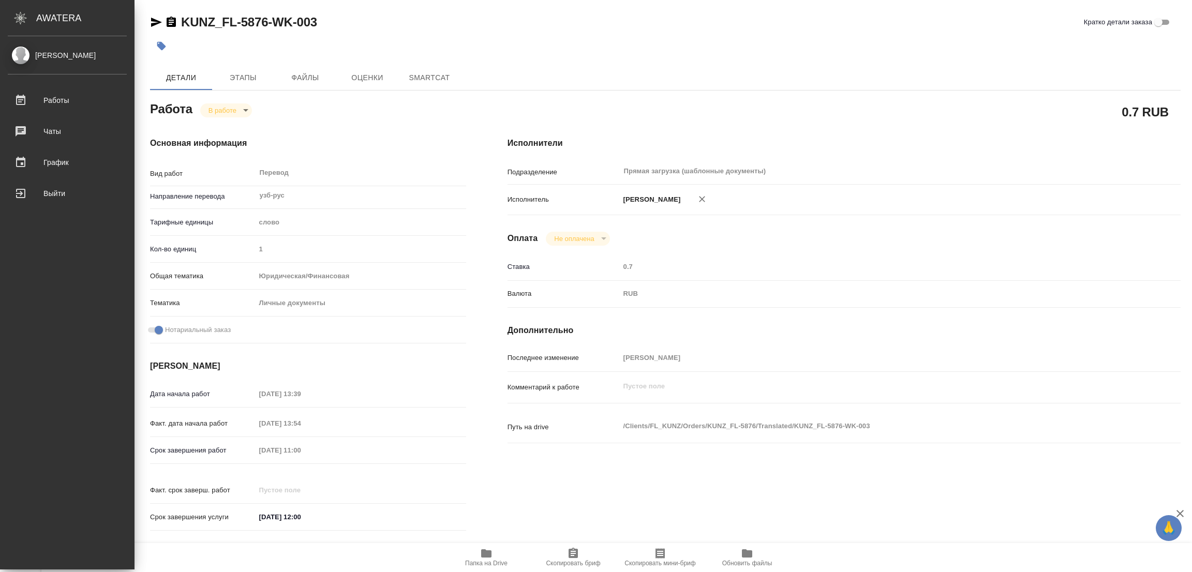
type textarea "x"
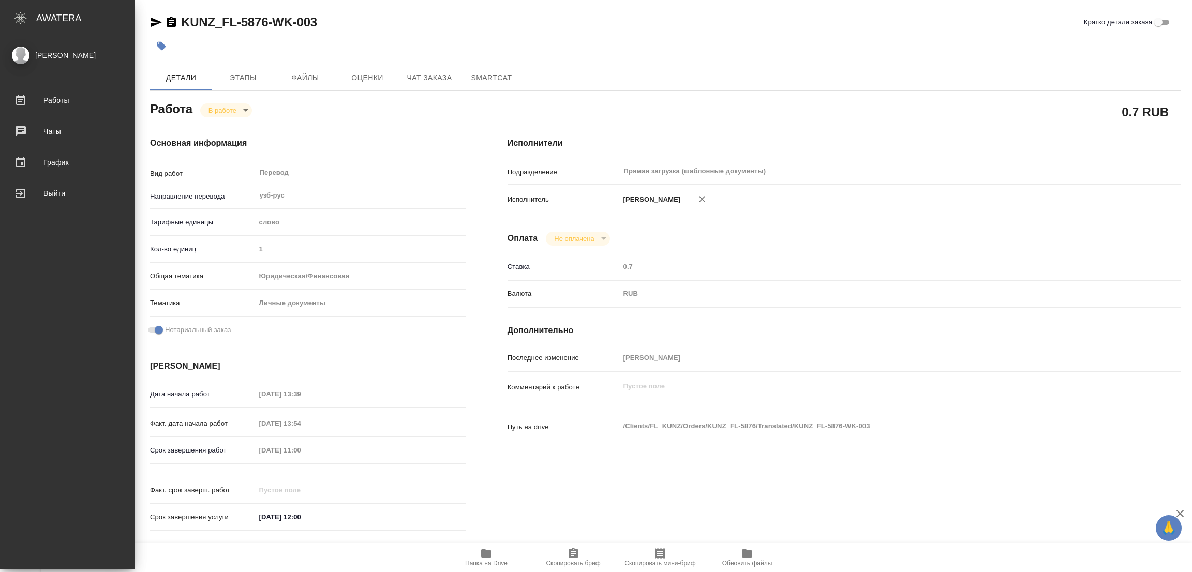
type textarea "x"
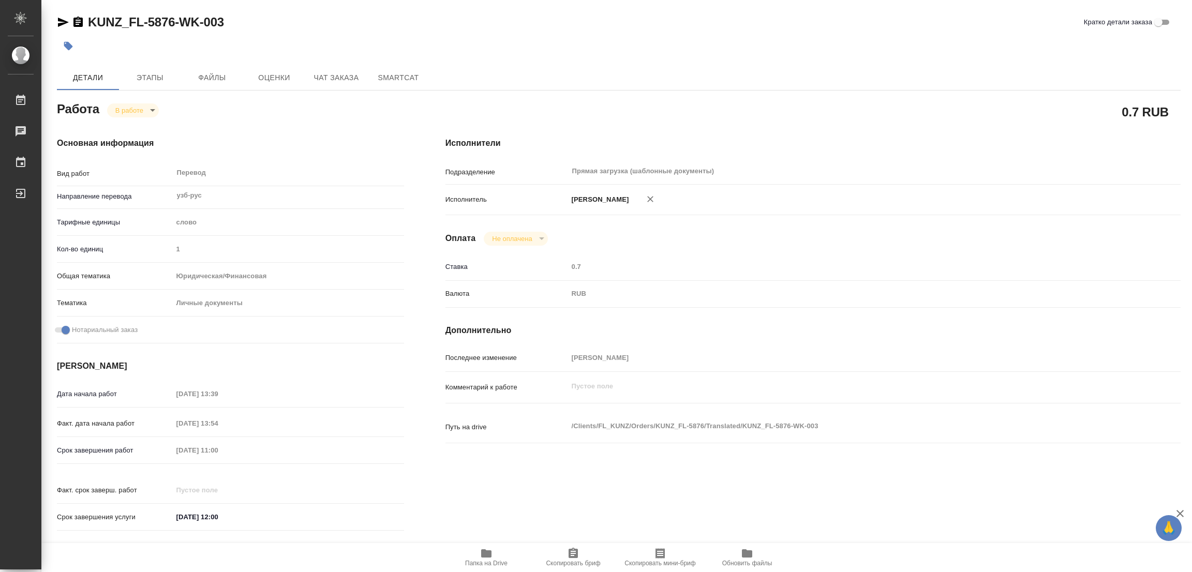
type textarea "x"
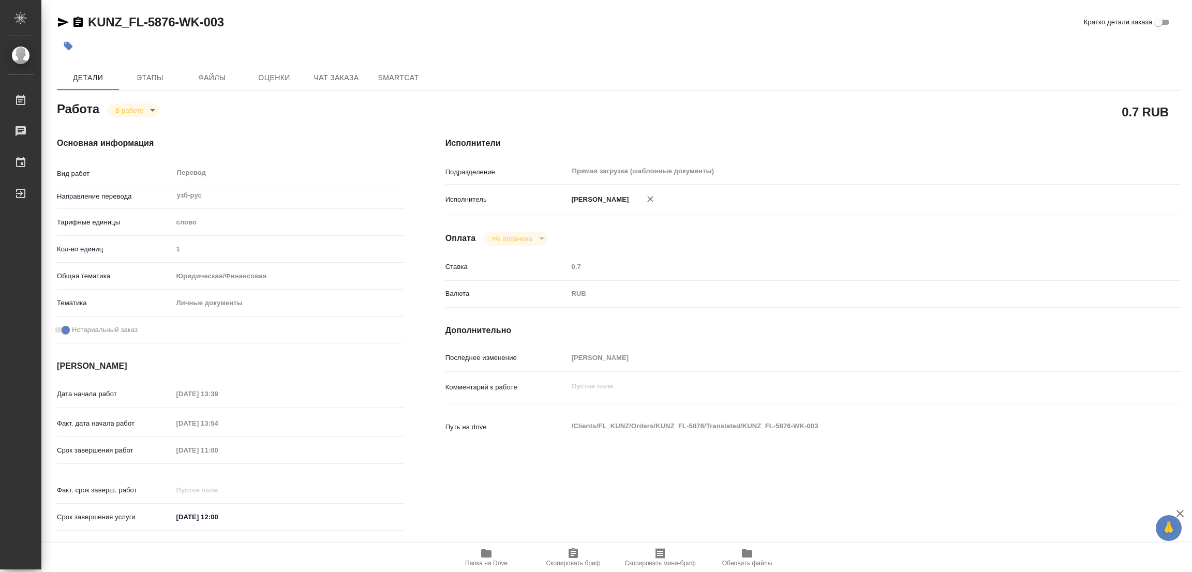
type textarea "x"
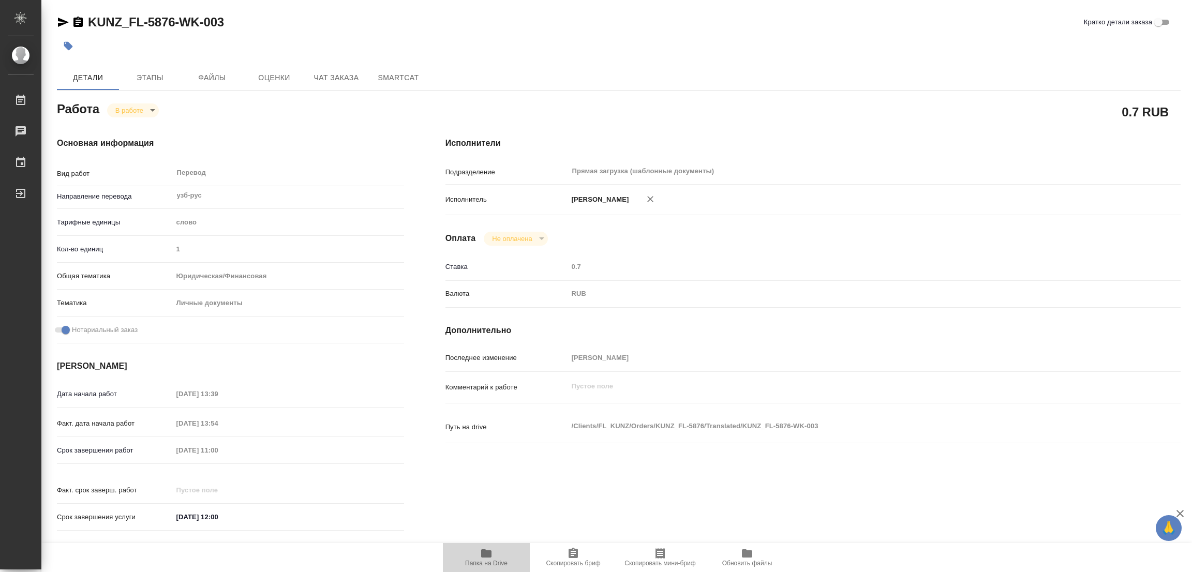
click at [485, 556] on icon "button" at bounding box center [486, 554] width 10 height 8
type textarea "x"
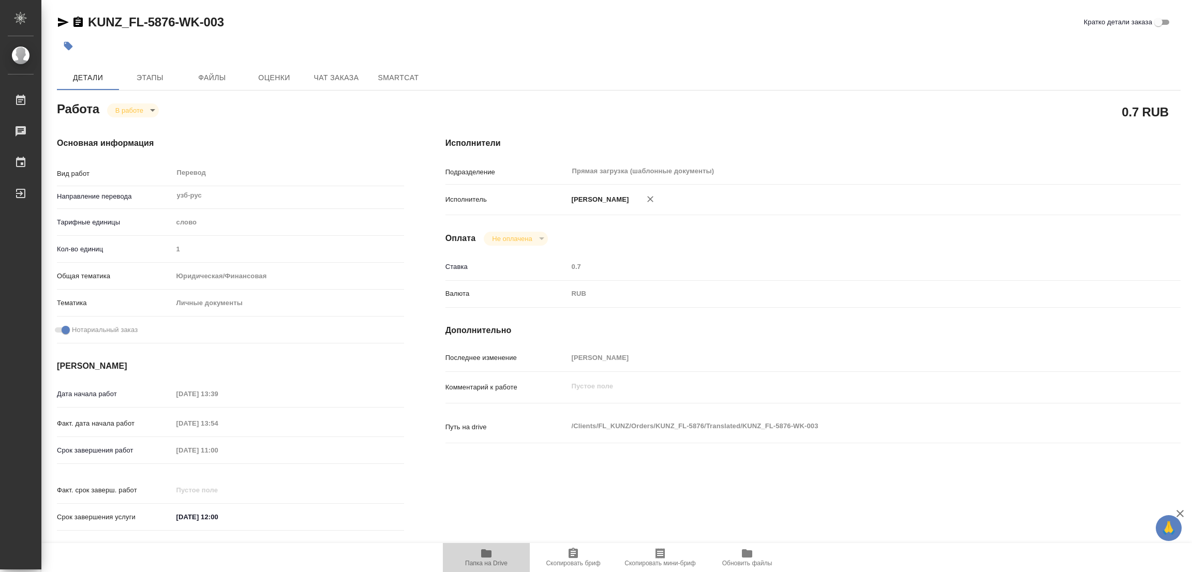
type textarea "x"
click at [136, 83] on span "Этапы" at bounding box center [150, 77] width 50 height 13
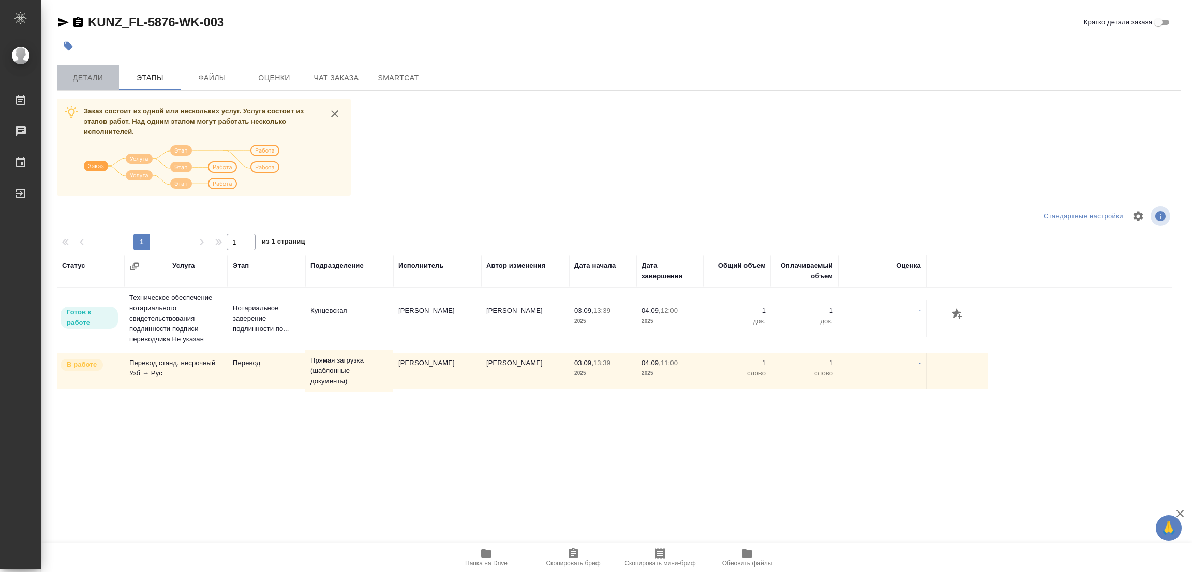
click at [86, 73] on span "Детали" at bounding box center [88, 77] width 50 height 13
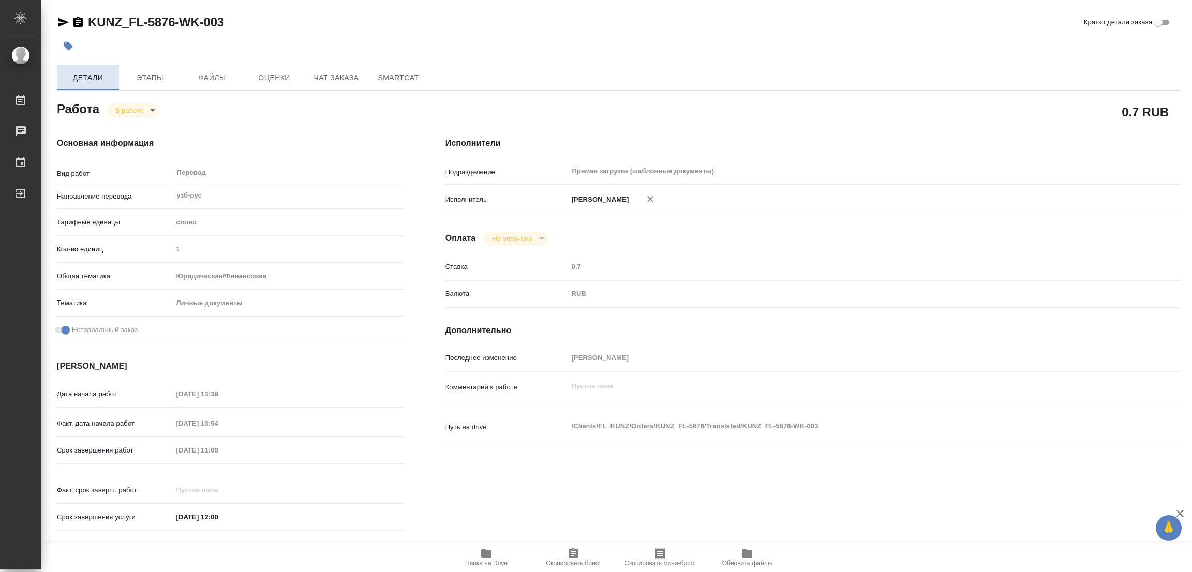
type textarea "x"
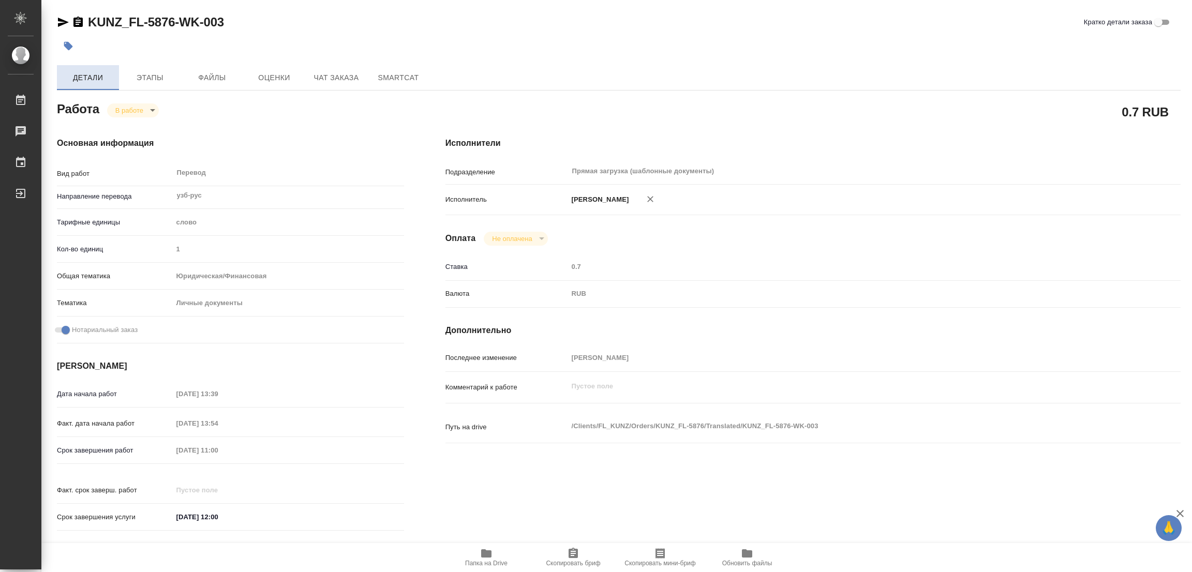
type textarea "x"
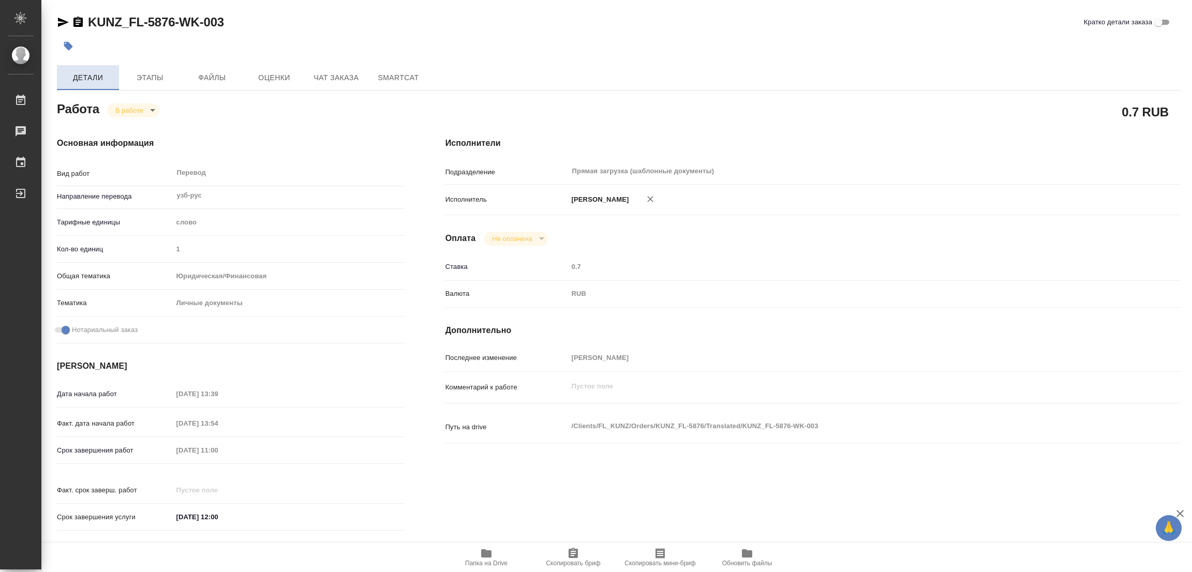
type textarea "x"
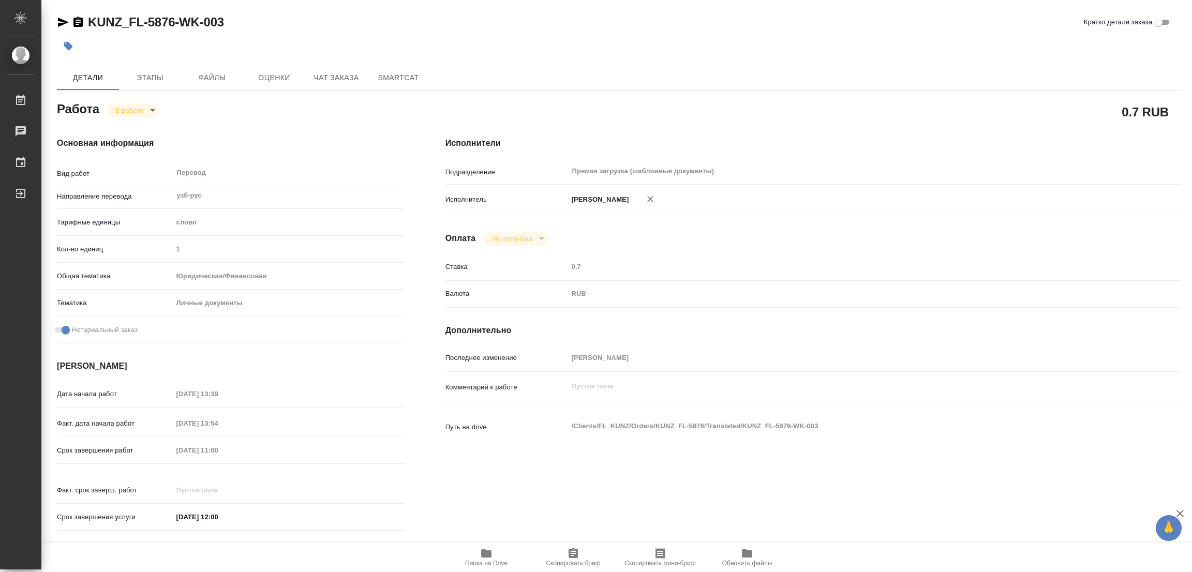
type textarea "x"
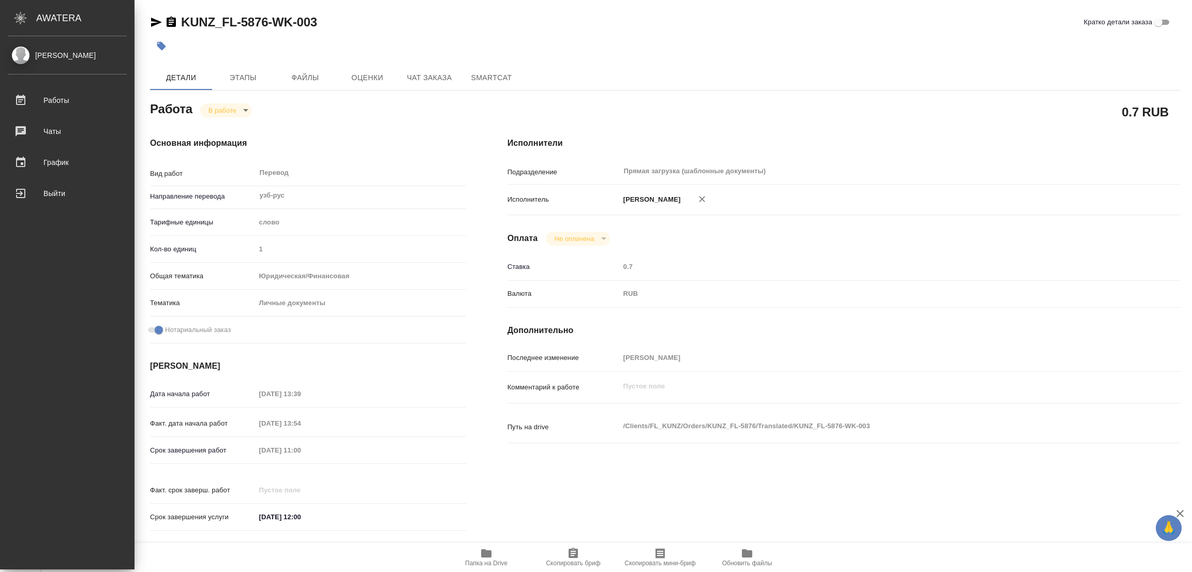
type textarea "x"
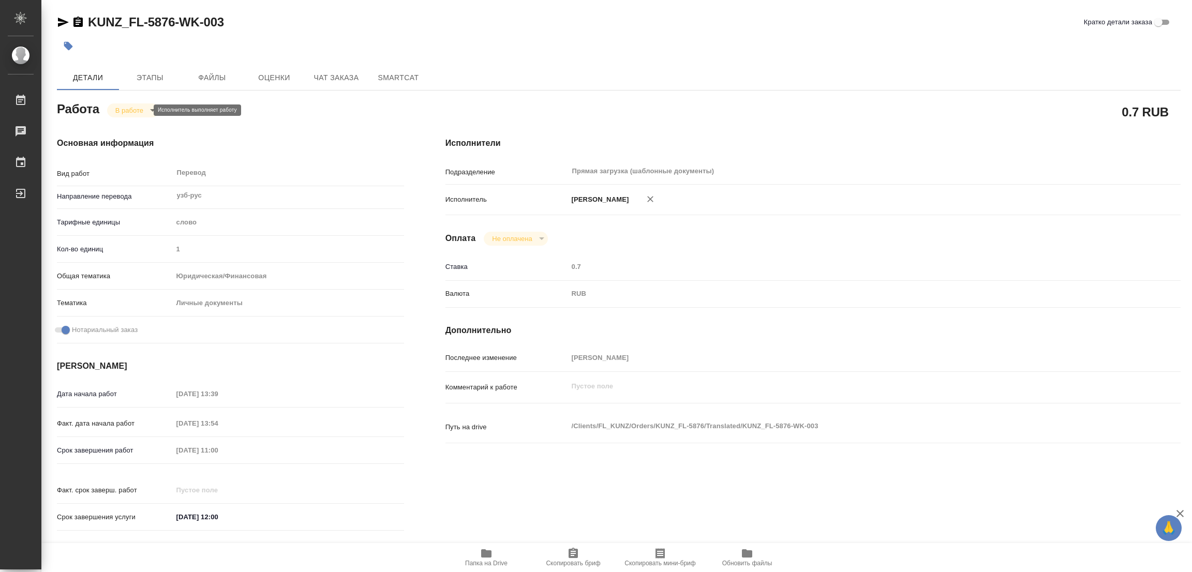
click at [136, 109] on body "🙏 .cls-1 fill:#fff; AWATERA [PERSON_NAME] Работы 0 Чаты График Выйти KUNZ_FL-58…" at bounding box center [596, 286] width 1192 height 572
click at [139, 122] on button "Выполнен" at bounding box center [134, 127] width 38 height 11
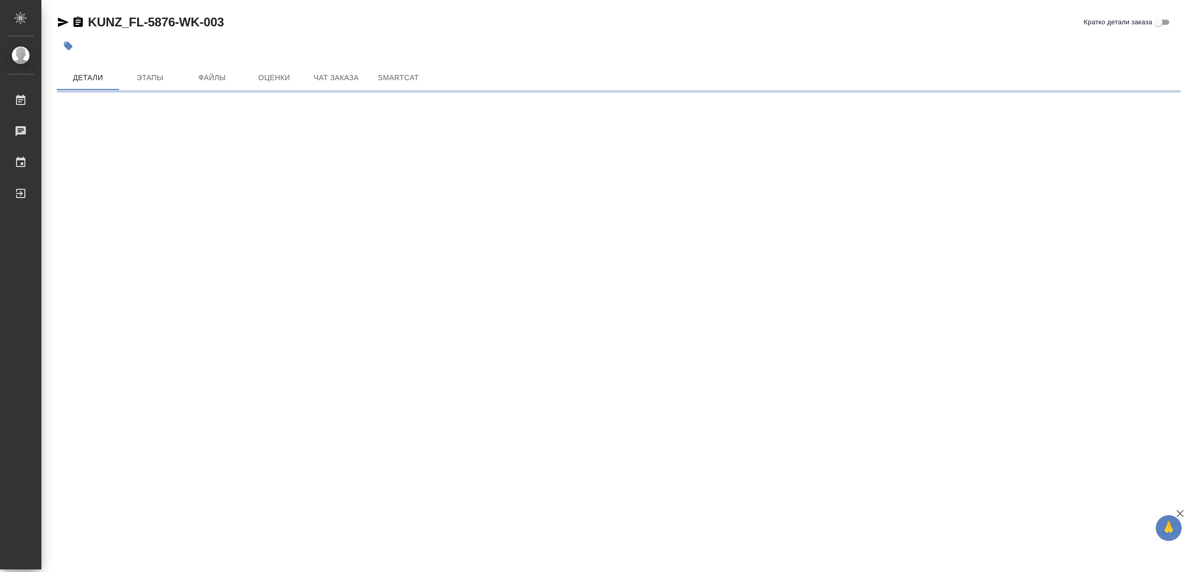
click at [64, 45] on icon "button" at bounding box center [68, 46] width 10 height 10
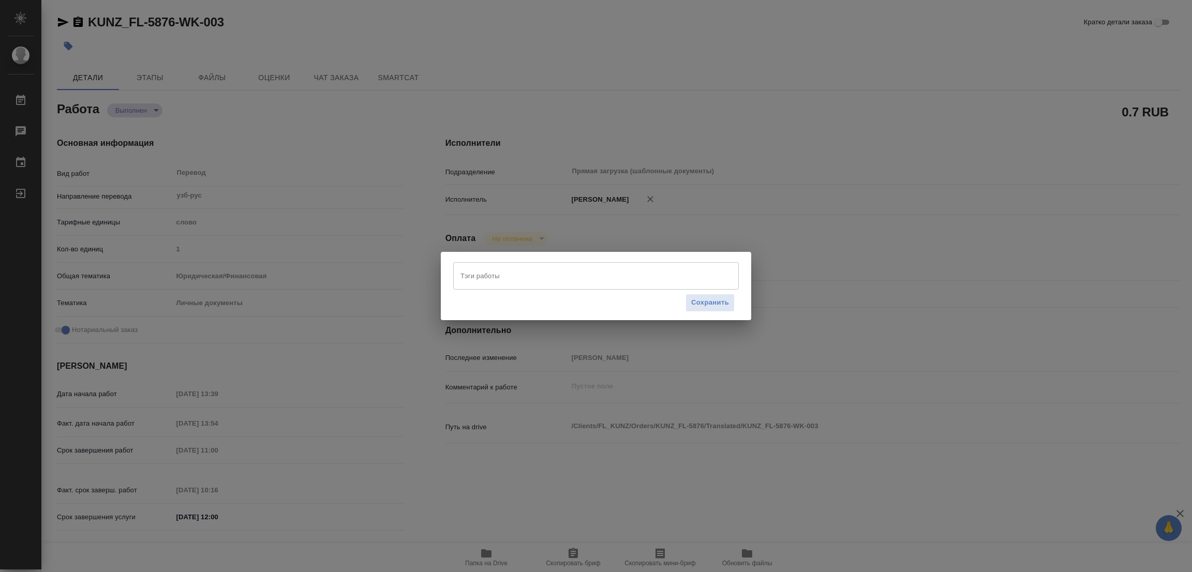
type textarea "x"
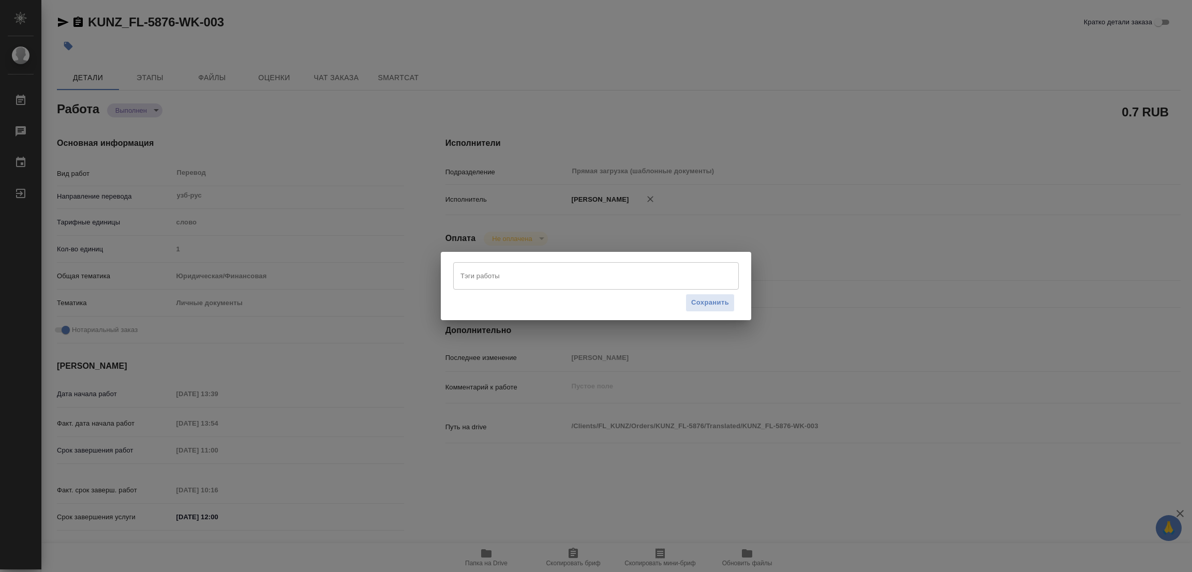
type textarea "x"
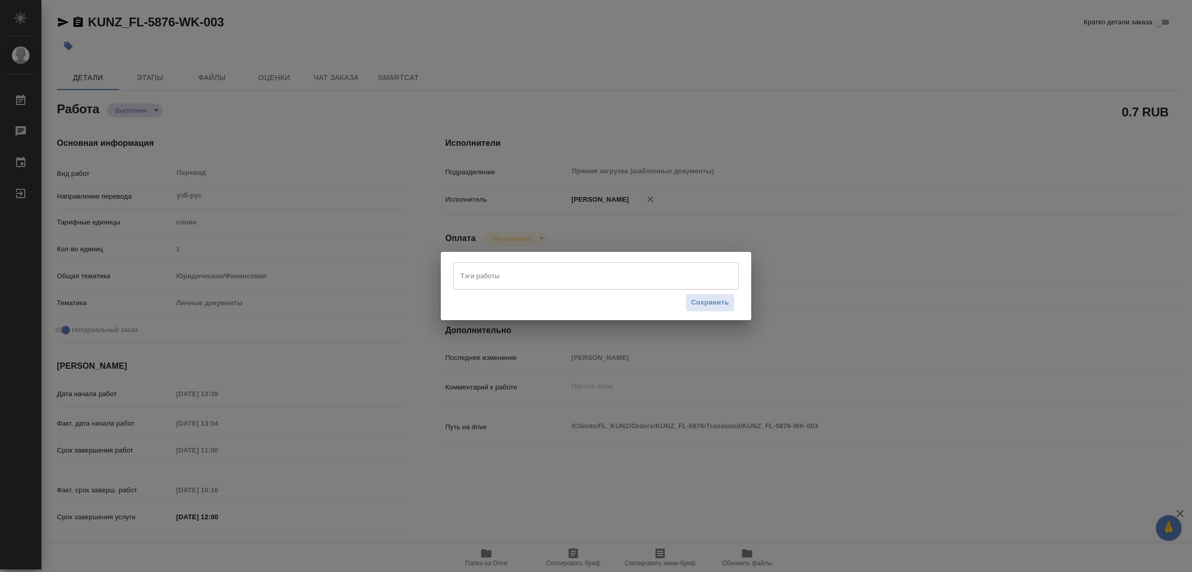
type textarea "x"
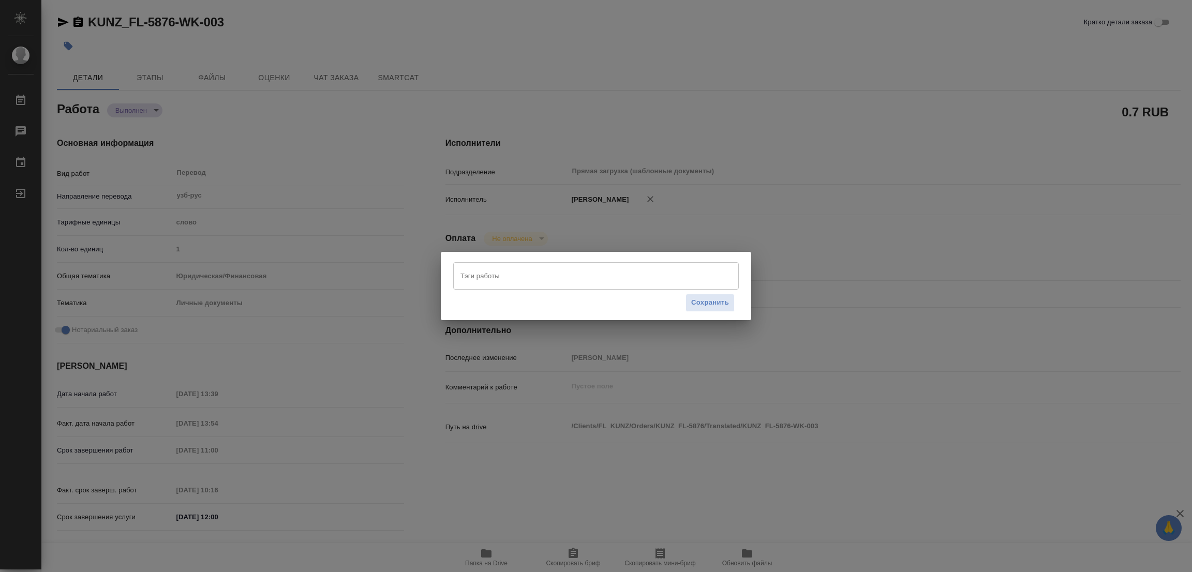
click at [510, 278] on input "Тэги работы" at bounding box center [586, 276] width 257 height 18
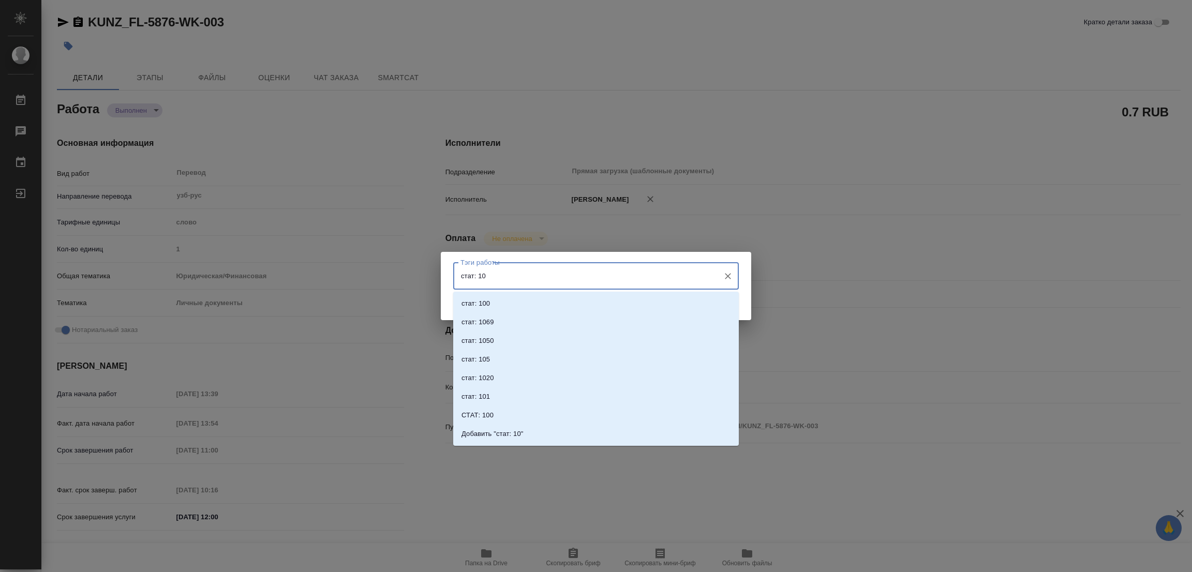
type input "стат: 100"
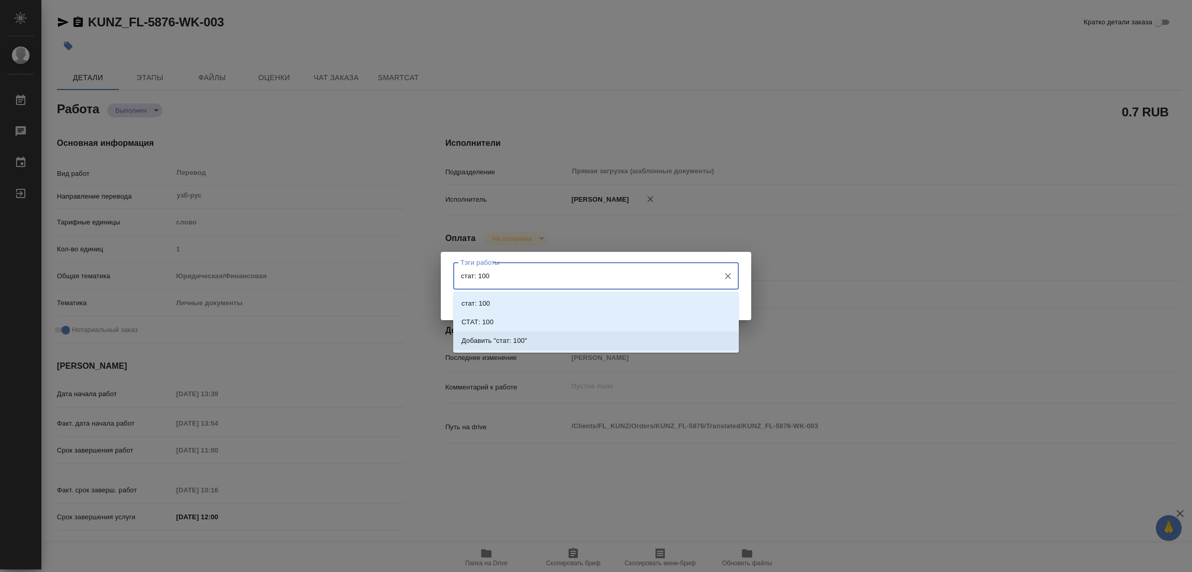
click at [511, 338] on p "Добавить "стат: 100"" at bounding box center [495, 341] width 66 height 10
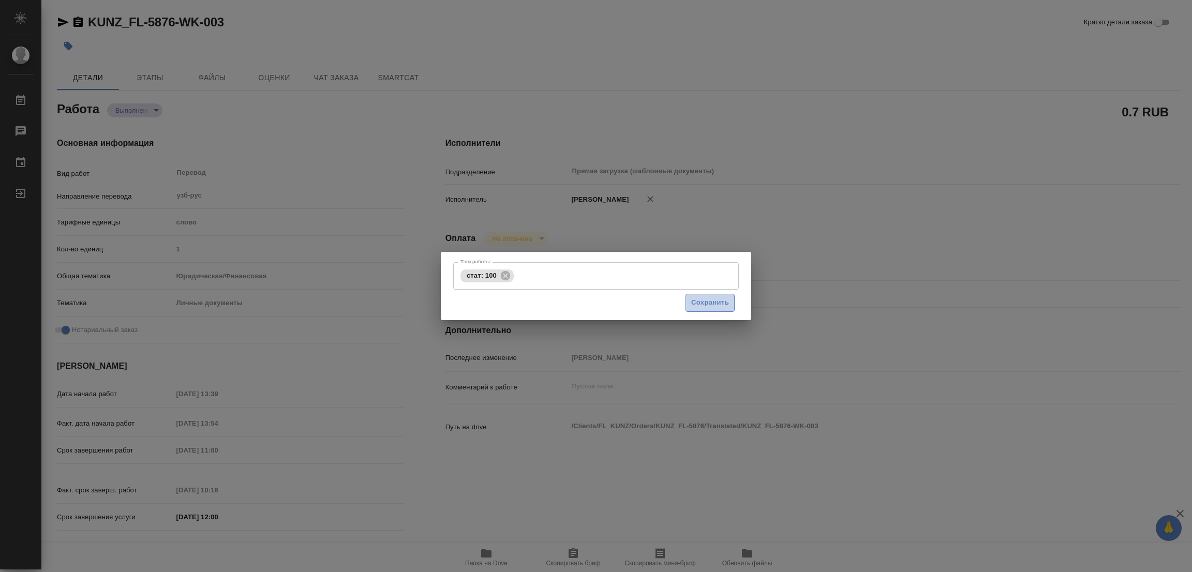
click at [704, 295] on button "Сохранить" at bounding box center [710, 303] width 49 height 18
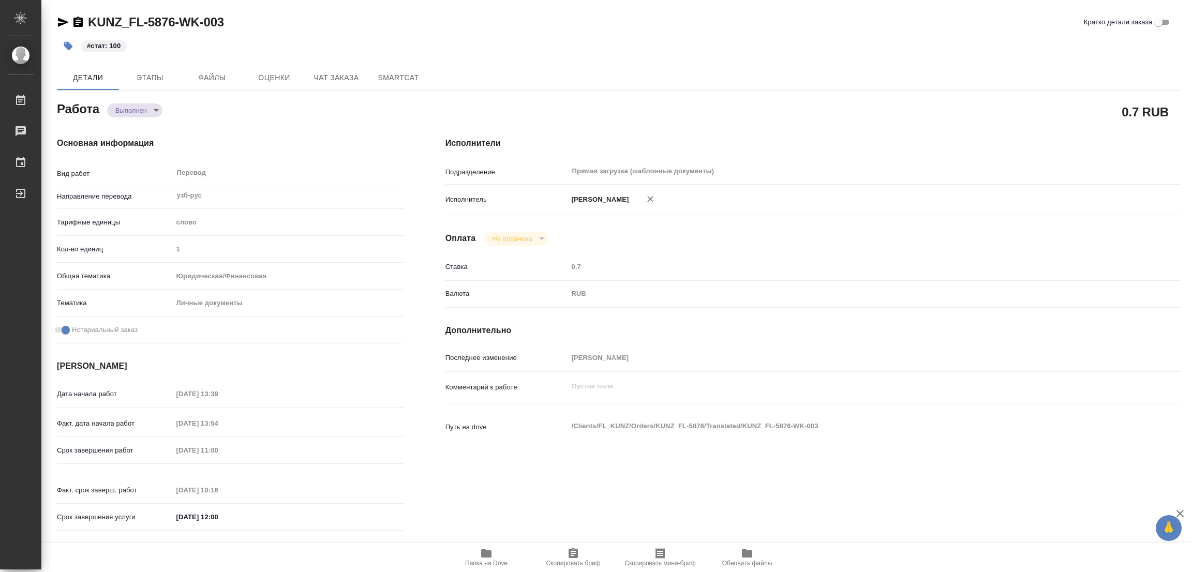
type input "completed"
type textarea "Перевод"
type textarea "x"
type input "узб-рус"
type input "5a8b1489cc6b4906c91bfd90"
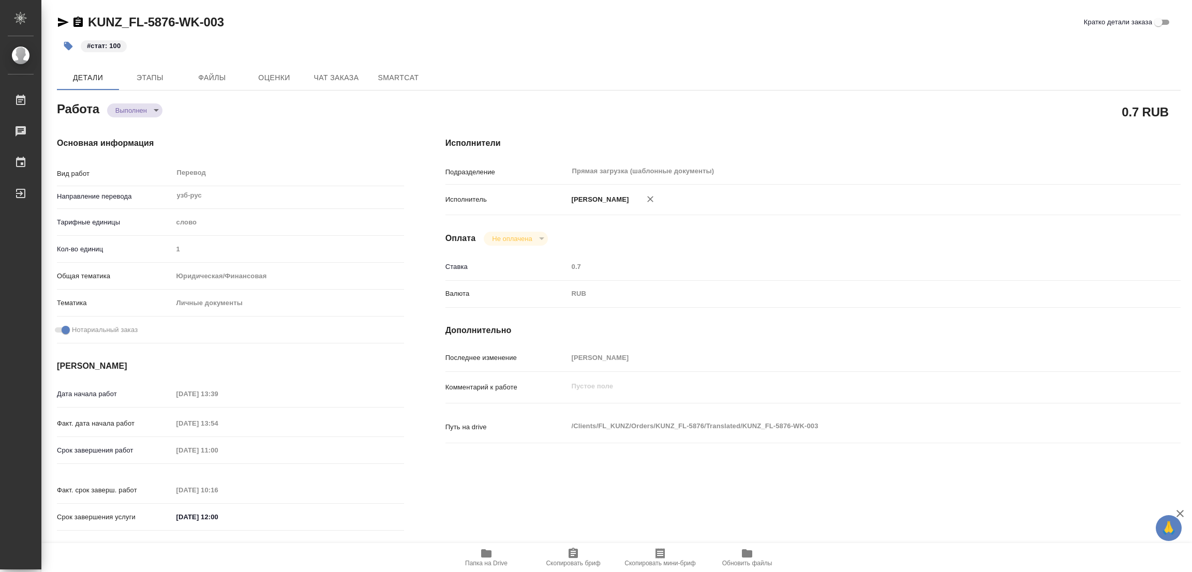
type input "1"
type input "yr-fn"
type input "5a8b8b956a9677013d343cfe"
checkbox input "true"
type input "03.09.2025 13:39"
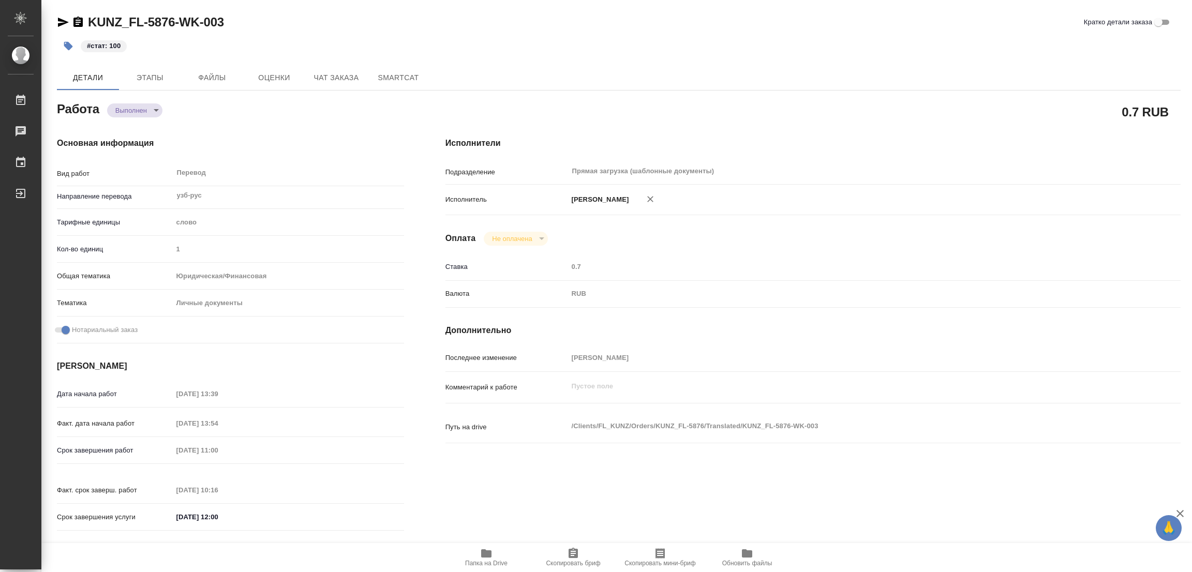
type input "03.09.2025 13:54"
type input "[DATE] 11:00"
type input "04.09.2025 10:16"
type input "[DATE] 12:00"
type input "Прямая загрузка (шаблонные документы)"
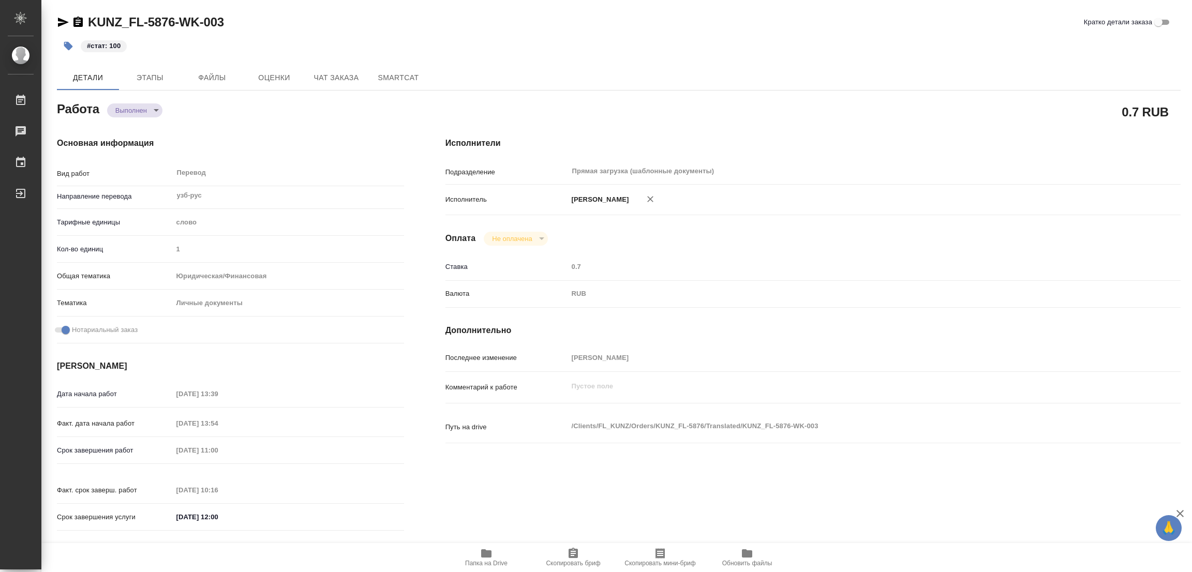
type input "notPayed"
type input "0.7"
type input "RUB"
type input "[PERSON_NAME]"
type textarea "x"
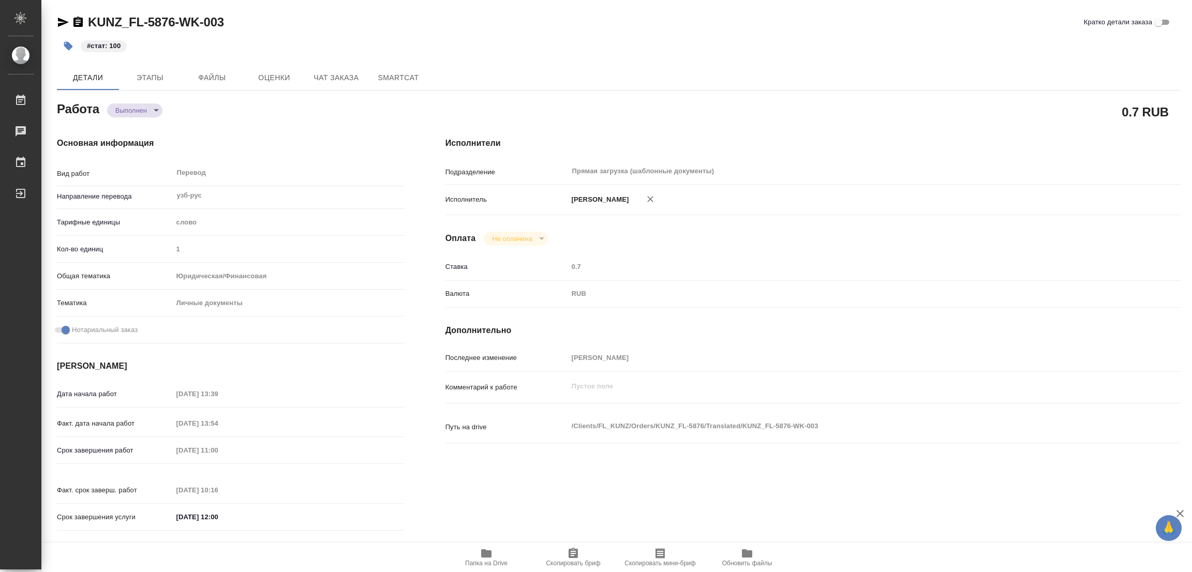
type textarea "/Clients/FL_KUNZ/Orders/KUNZ_FL-5876/Translated/KUNZ_FL-5876-WK-003"
type textarea "x"
type input "KUNZ_FL-5876"
type input "Перевод станд. несрочный"
type input "Редактура, Корректура, Перевод, Постредактура машинного перевода, Приёмка по ка…"
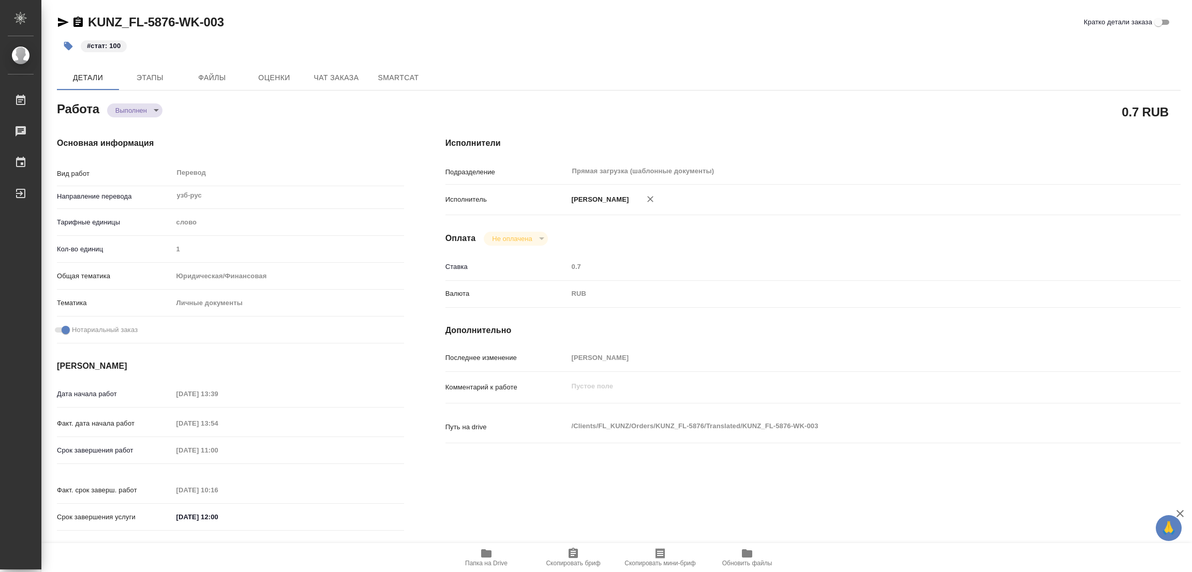
type input "Веселова Юлия"
type input "/Clients/FL_KUNZ/Orders/KUNZ_FL-5876"
type textarea "x"
type textarea "пасп. узб-рус, под нот, под сахар"
type textarea "x"
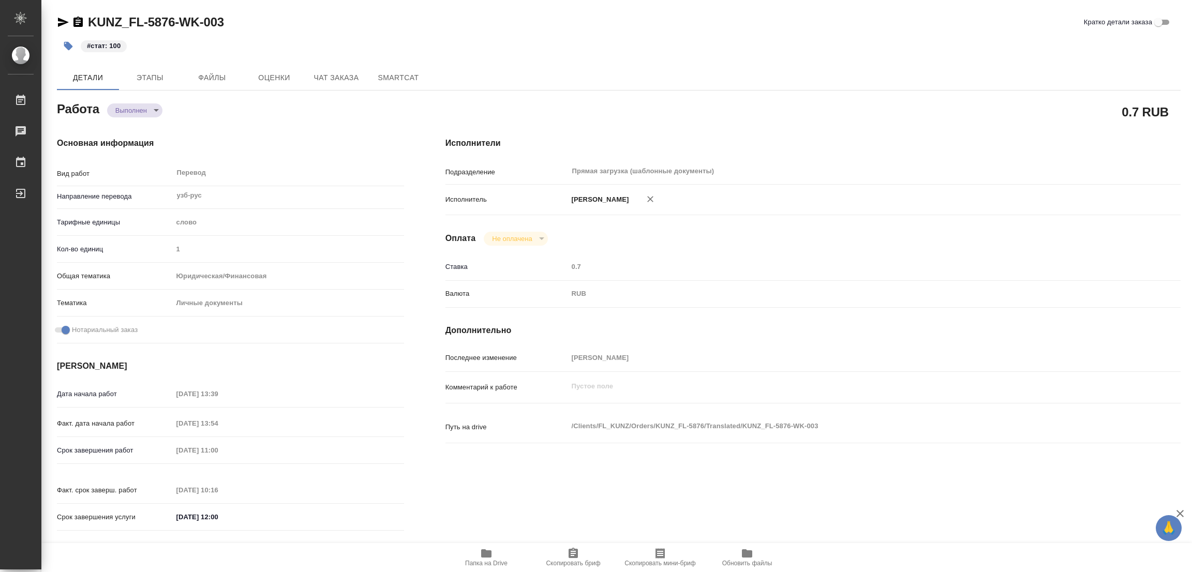
type textarea "x"
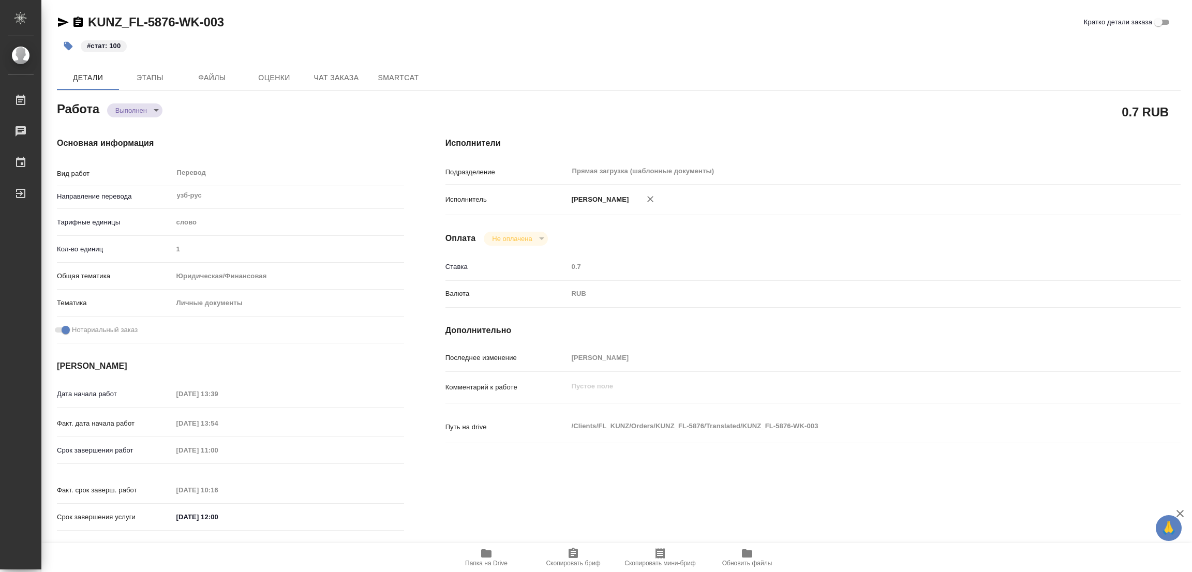
type textarea "x"
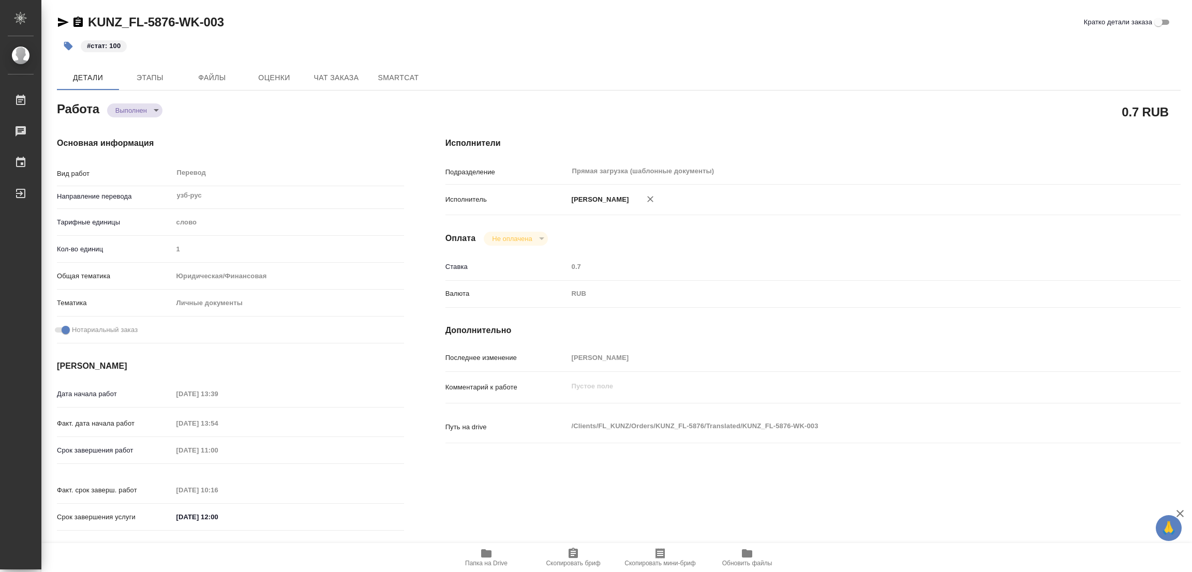
type textarea "x"
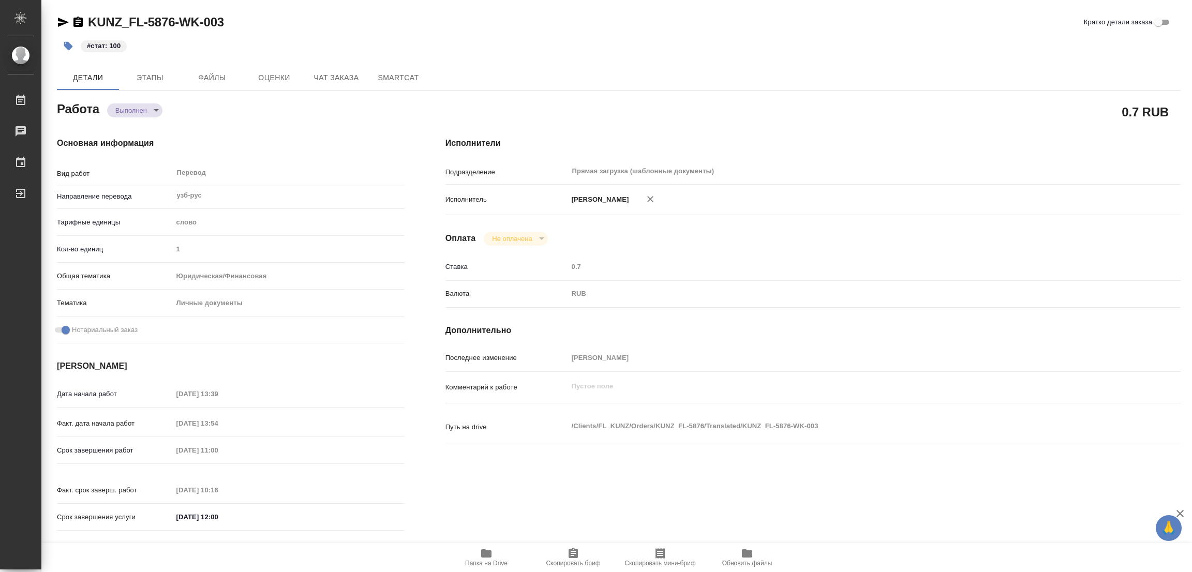
click at [640, 43] on div "#стат: 100" at bounding box center [431, 46] width 749 height 23
click at [289, 31] on div "KUNZ_FL-5876-WK-003 Кратко детали заказа" at bounding box center [619, 24] width 1124 height 21
type textarea "x"
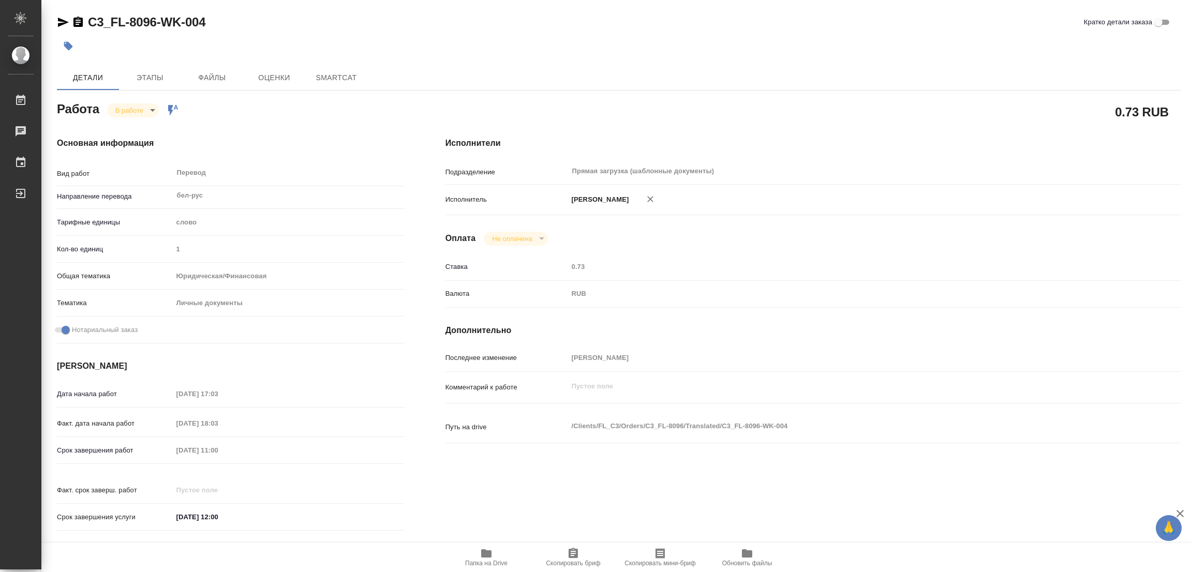
type textarea "x"
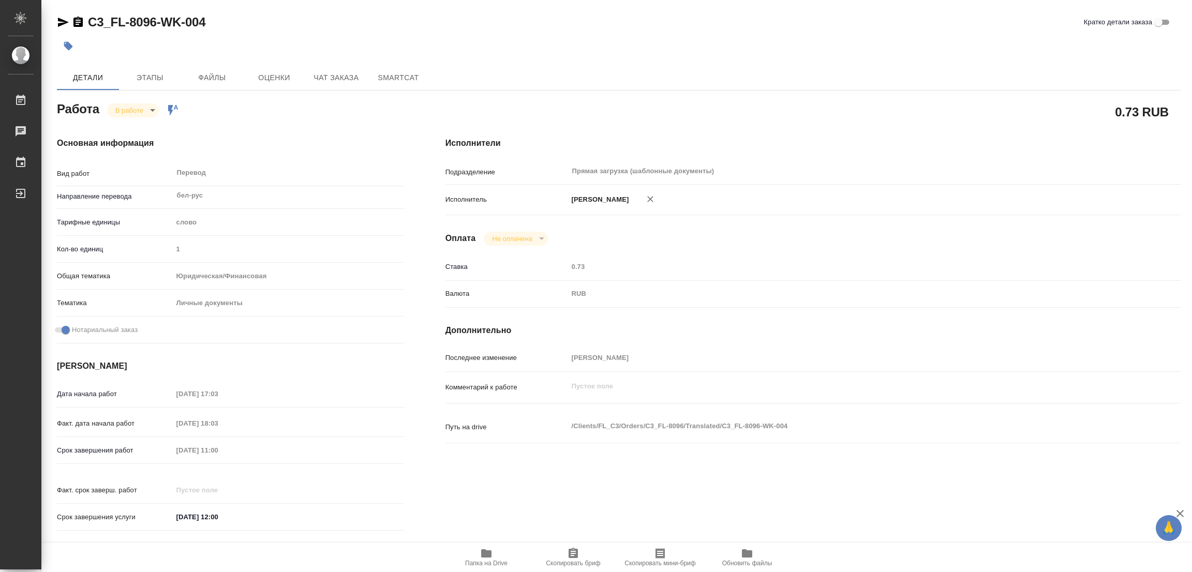
type textarea "x"
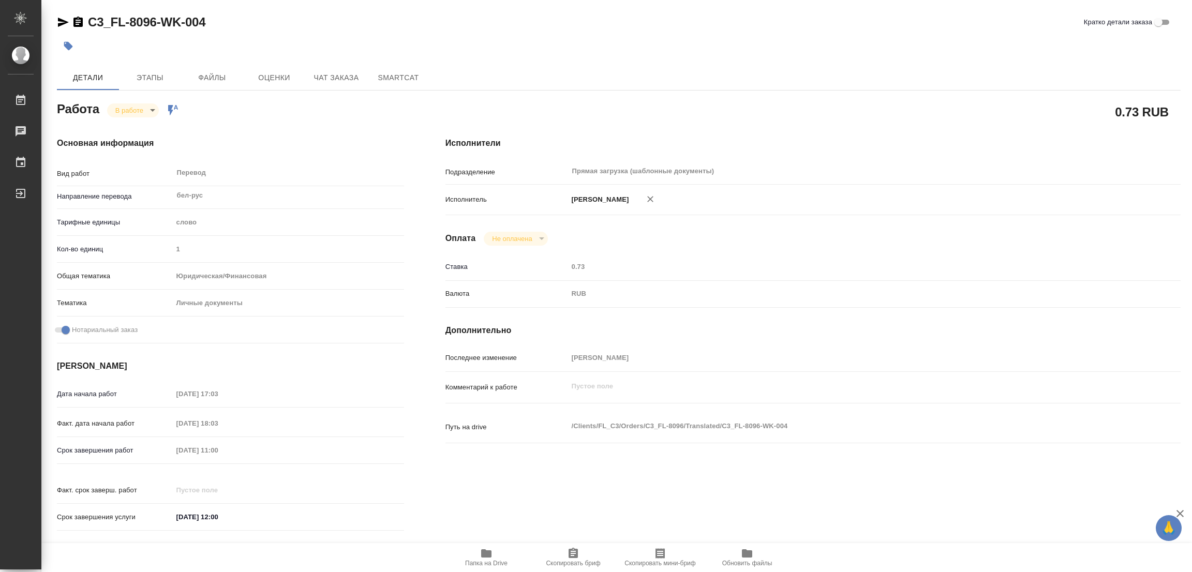
type textarea "x"
click at [493, 554] on span "Папка на Drive" at bounding box center [486, 557] width 75 height 20
click at [153, 78] on span "Этапы" at bounding box center [150, 77] width 50 height 13
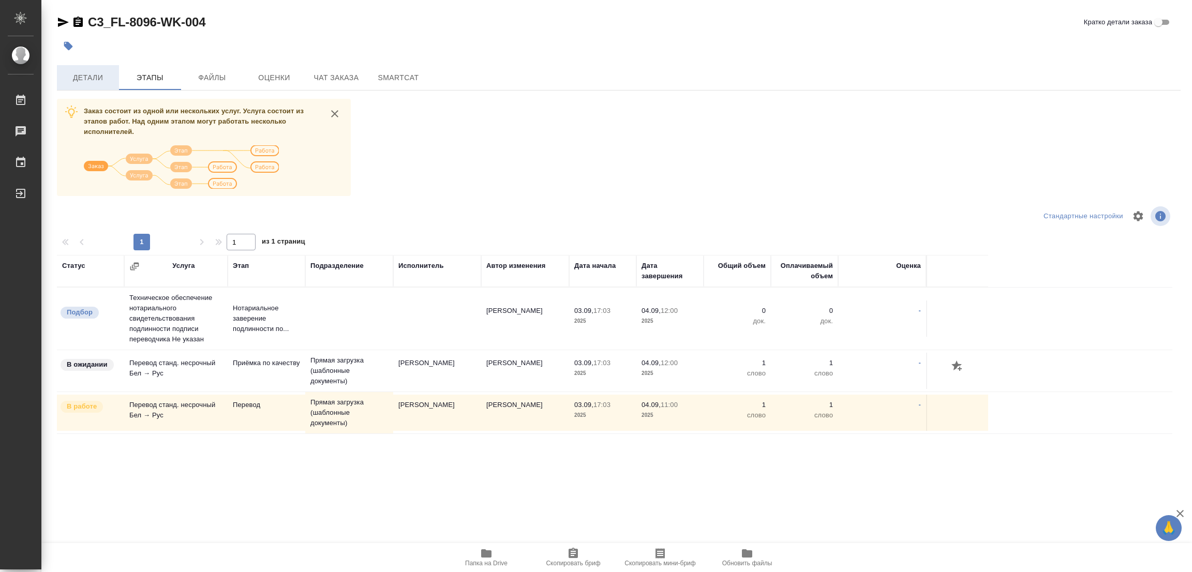
click at [86, 78] on span "Детали" at bounding box center [88, 77] width 50 height 13
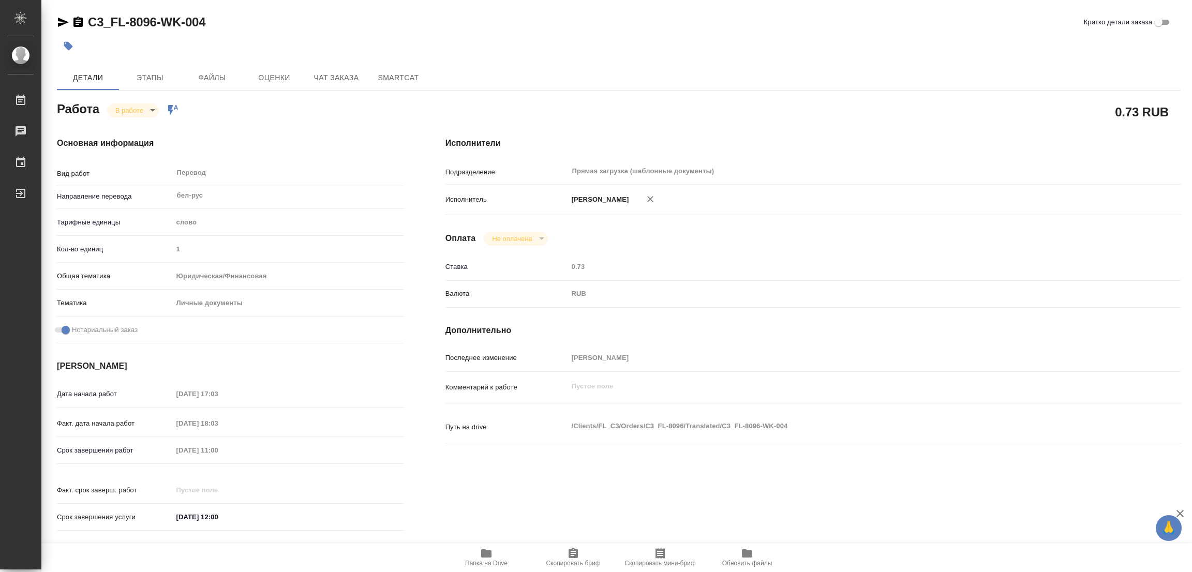
type textarea "x"
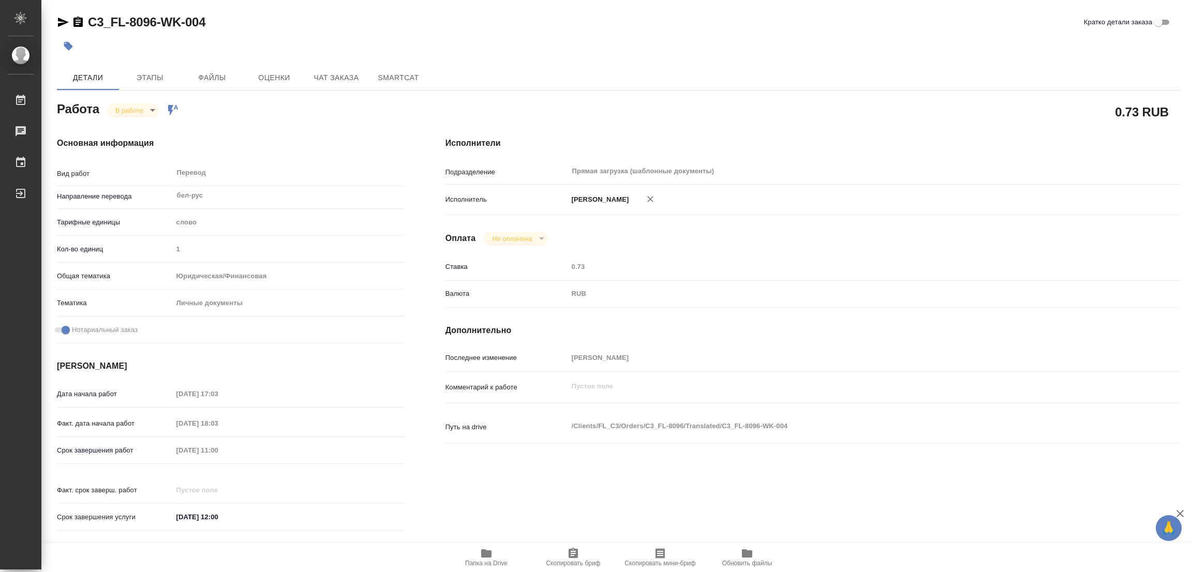
type textarea "x"
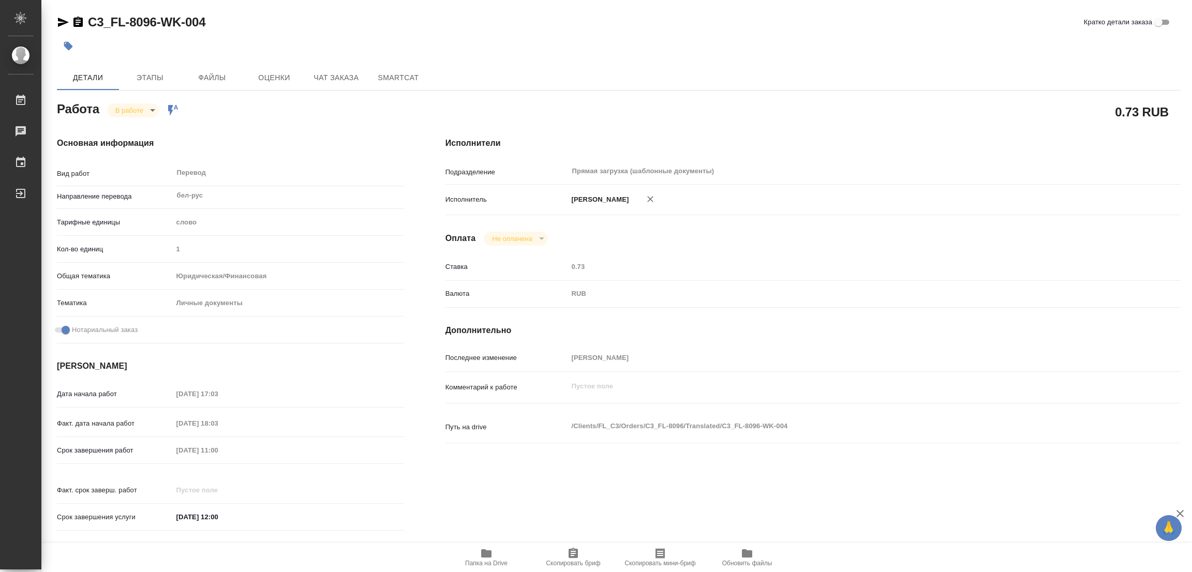
type textarea "x"
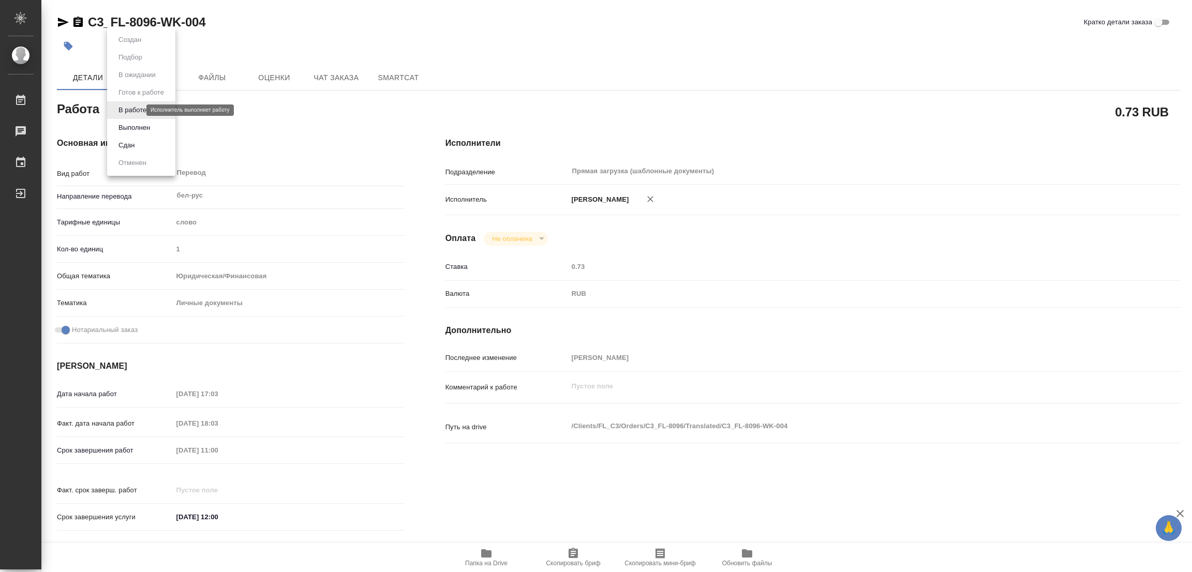
click at [128, 107] on body "🙏 .cls-1 fill:#fff; AWATERA [PERSON_NAME] Работы 0 Чаты График Выйти C3_FL-8096…" at bounding box center [596, 286] width 1192 height 572
click at [142, 128] on button "Выполнен" at bounding box center [134, 127] width 38 height 11
click at [72, 47] on icon "button" at bounding box center [68, 46] width 10 height 10
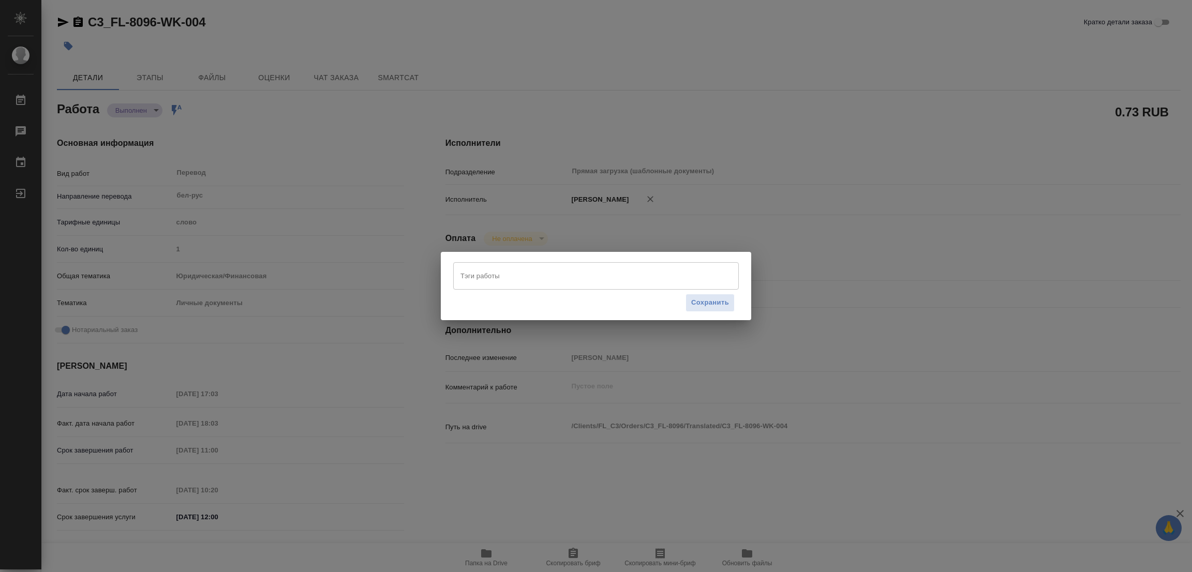
type textarea "x"
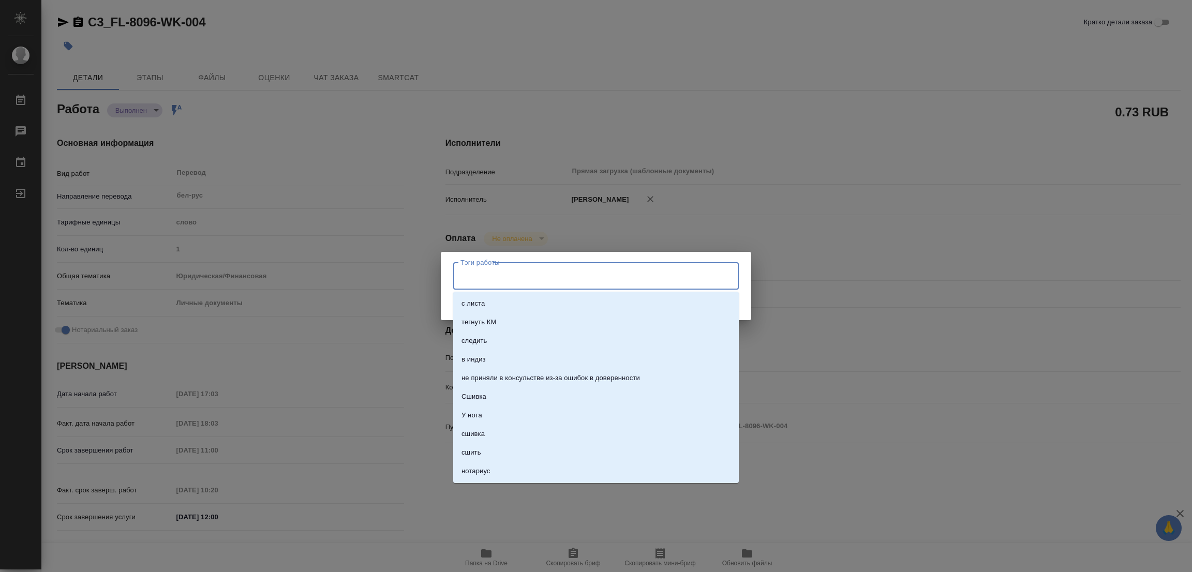
click at [479, 277] on input "Тэги работы" at bounding box center [586, 276] width 257 height 18
type textarea "x"
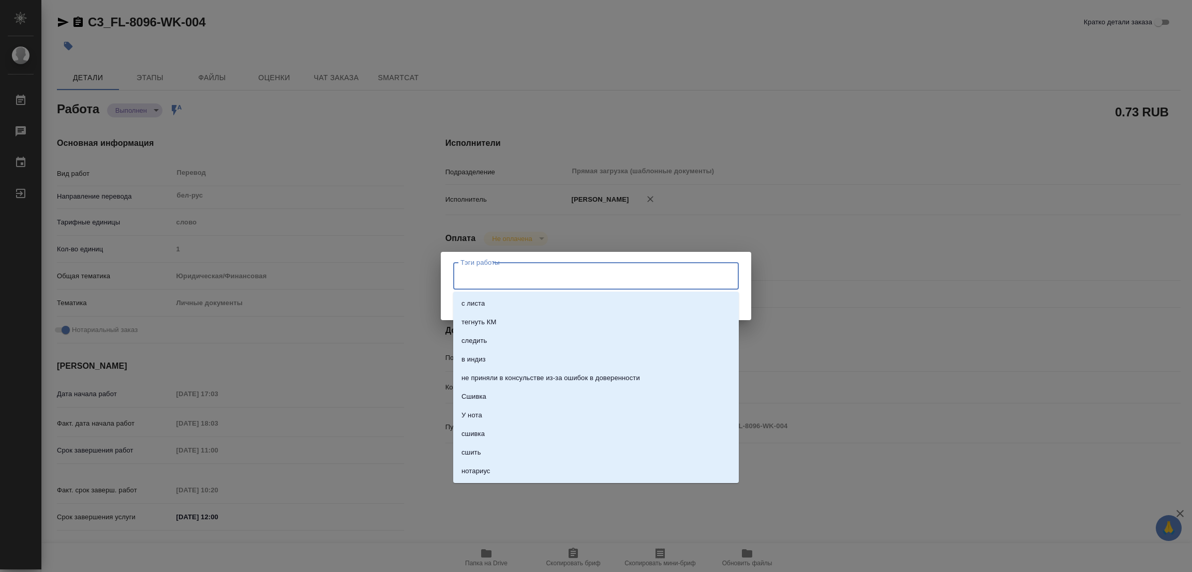
type textarea "x"
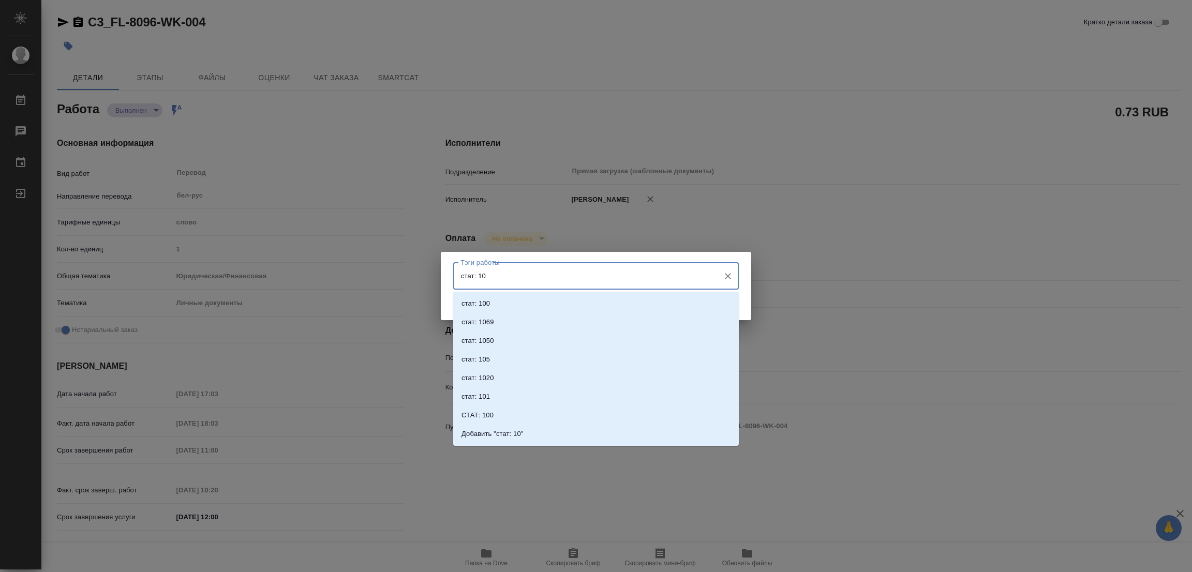
type input "стат: 100"
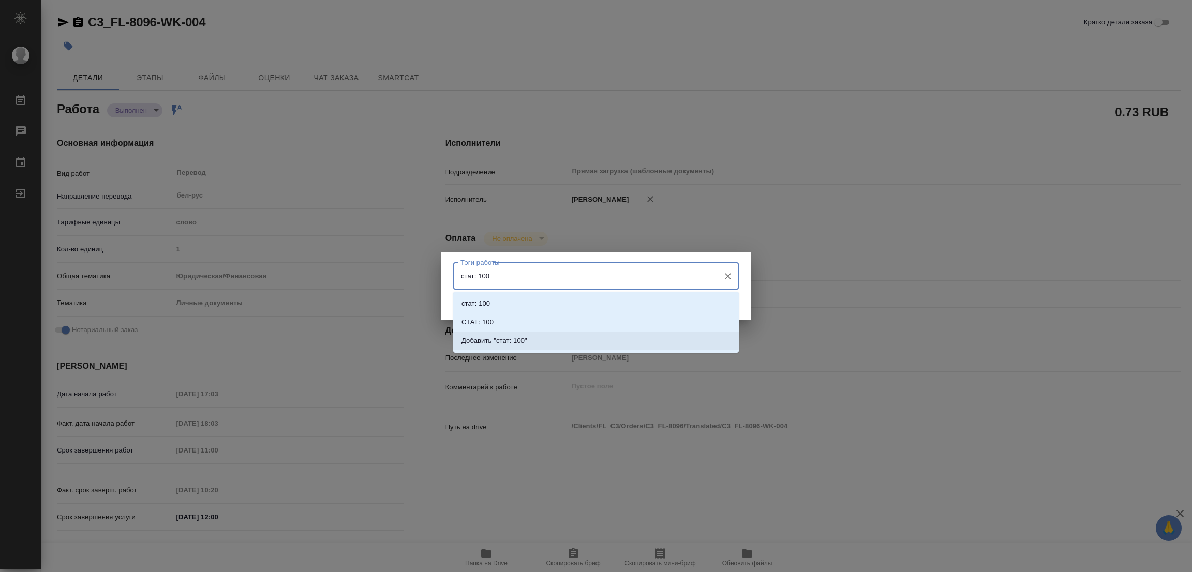
click at [520, 338] on p "Добавить "стат: 100"" at bounding box center [495, 341] width 66 height 10
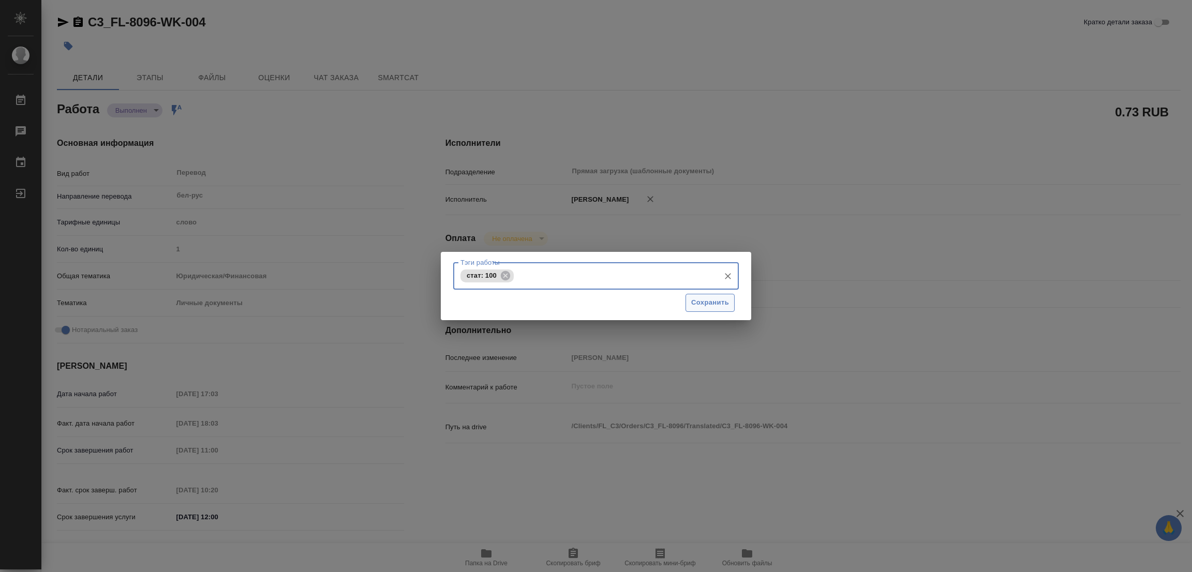
click at [724, 301] on span "Сохранить" at bounding box center [710, 303] width 38 height 12
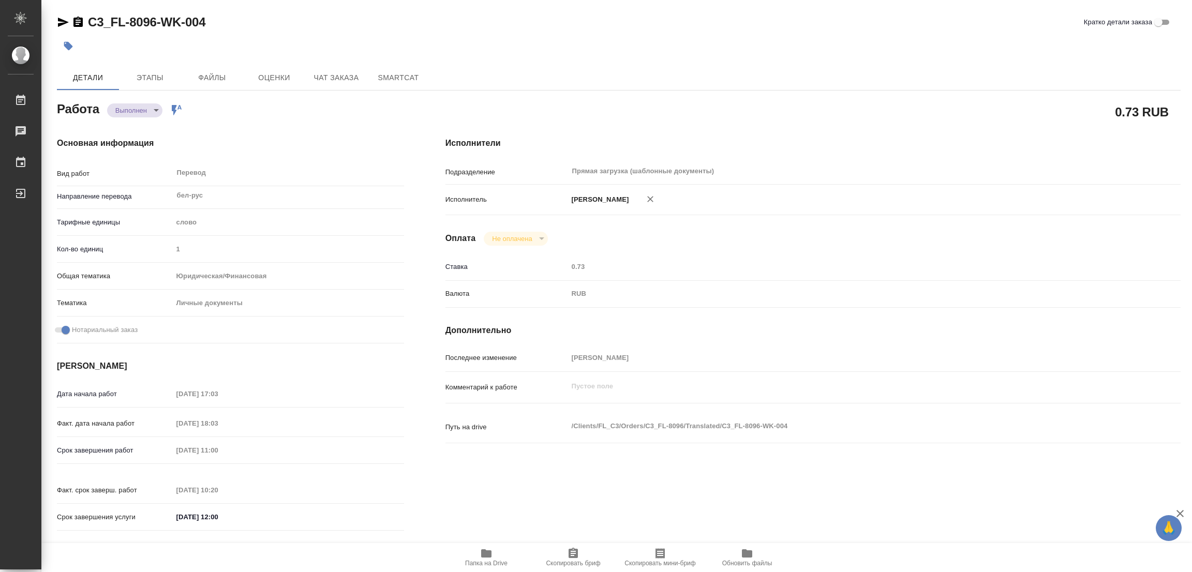
type input "completed"
type textarea "Перевод"
type textarea "x"
type input "бел-рус"
type input "5a8b1489cc6b4906c91bfd90"
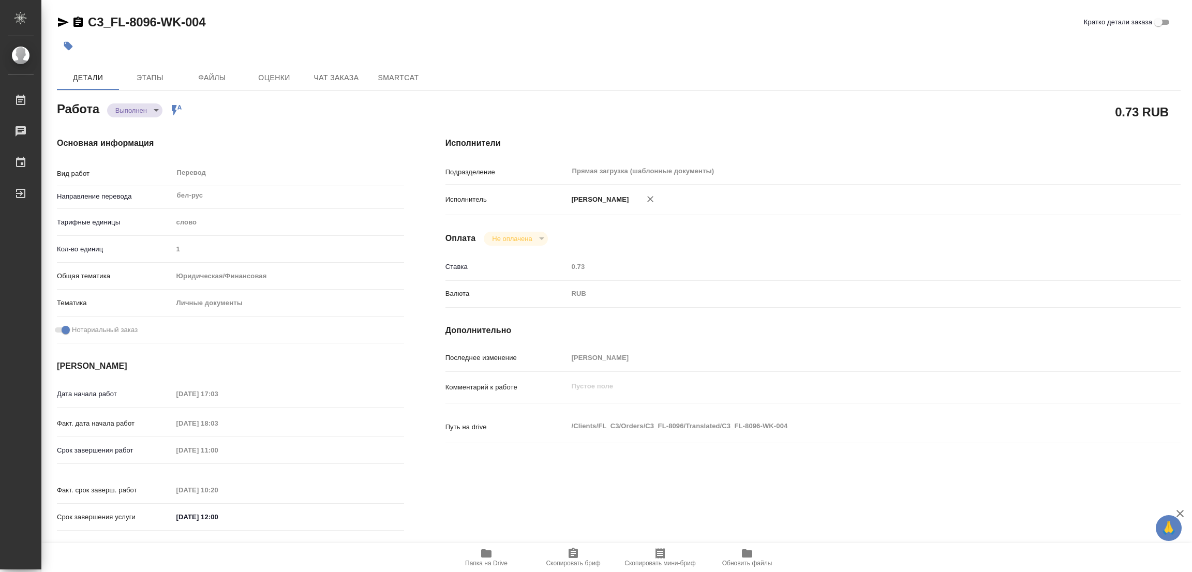
type input "1"
type input "yr-fn"
type input "5a8b8b956a9677013d343cfe"
checkbox input "true"
type input "[DATE] 17:03"
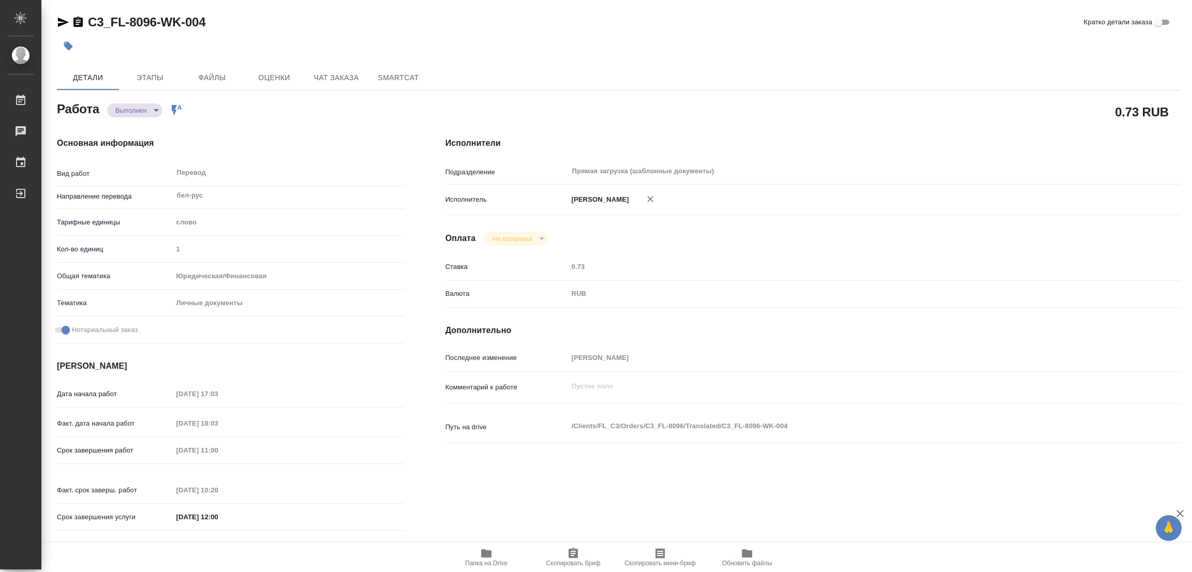
type input "[DATE] 18:03"
type input "[DATE] 11:00"
type input "[DATE] 10:20"
type input "[DATE] 12:00"
type input "Прямая загрузка (шаблонные документы)"
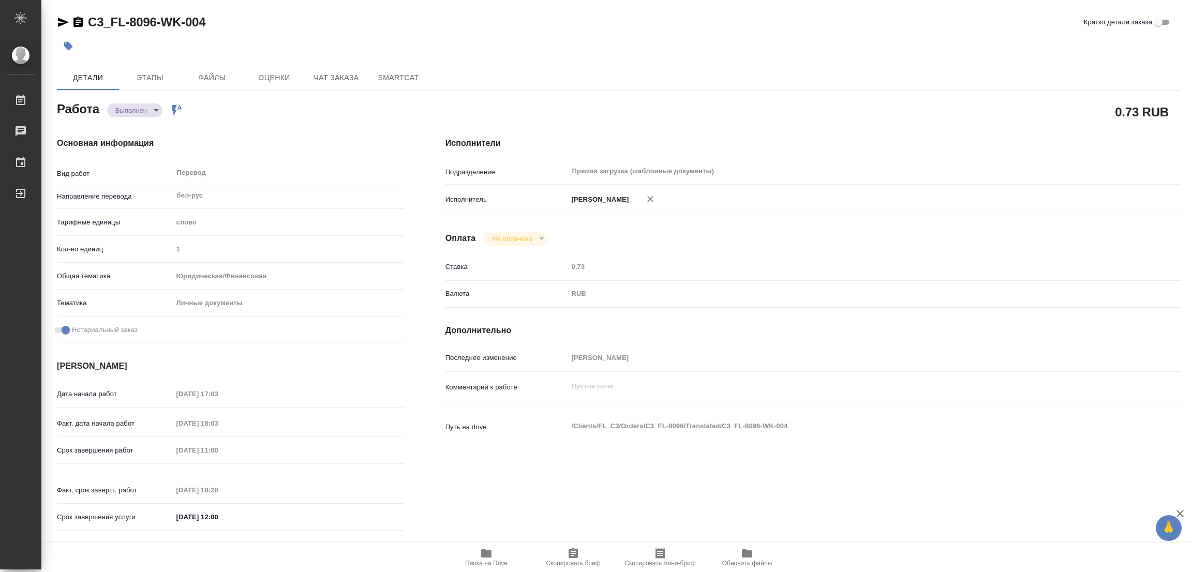
type input "notPayed"
type input "0.73"
type input "RUB"
type input "[PERSON_NAME]"
type textarea "x"
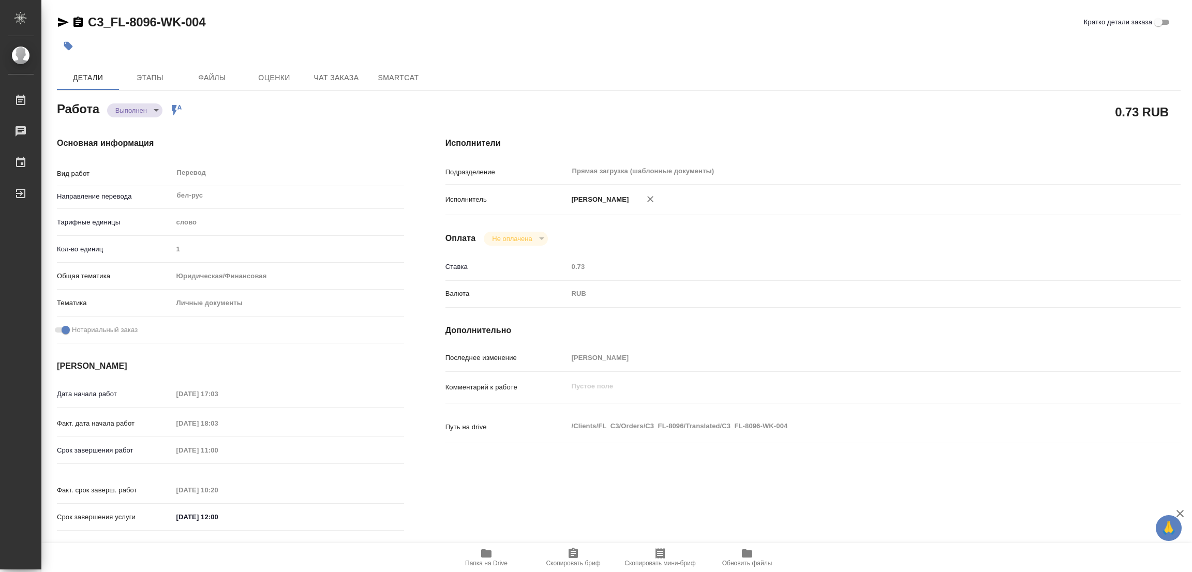
type textarea "/Clients/FL_C3/Orders/C3_FL-8096/Translated/C3_FL-8096-WK-004"
type textarea "x"
type input "C3_FL-8096"
type input "Перевод станд. несрочный"
type input "Корректура, Приёмка по качеству, Перевод, Редактура, Постредактура машинного пе…"
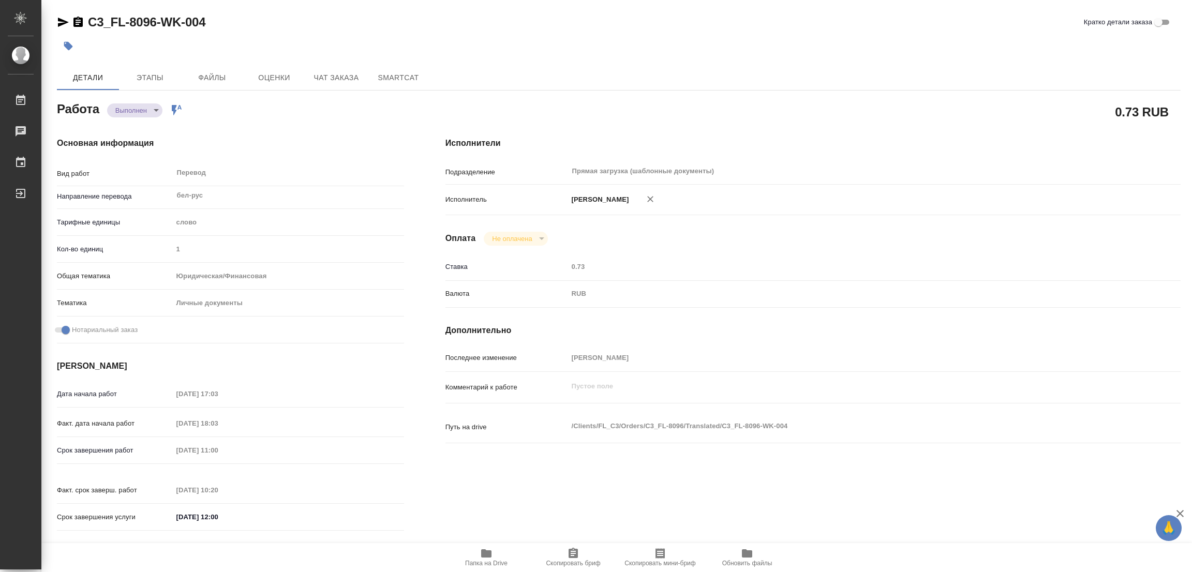
type input "[PERSON_NAME]"
type input "/Clients/FL_C3/Orders/C3_FL-8096"
type textarea "x"
type textarea "под сахарово"
type textarea "x"
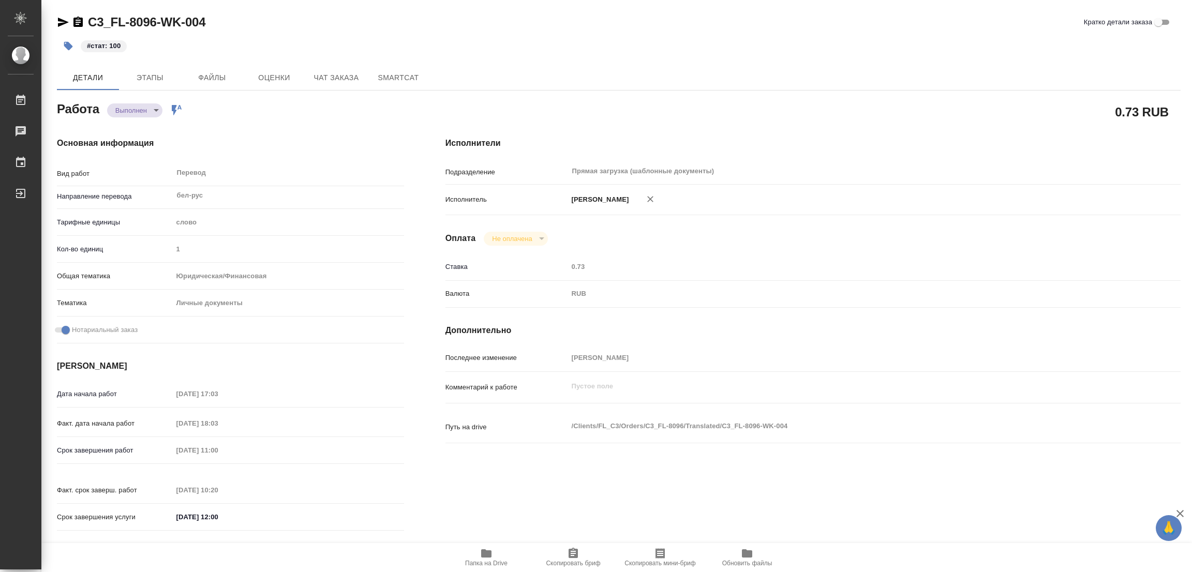
type textarea "x"
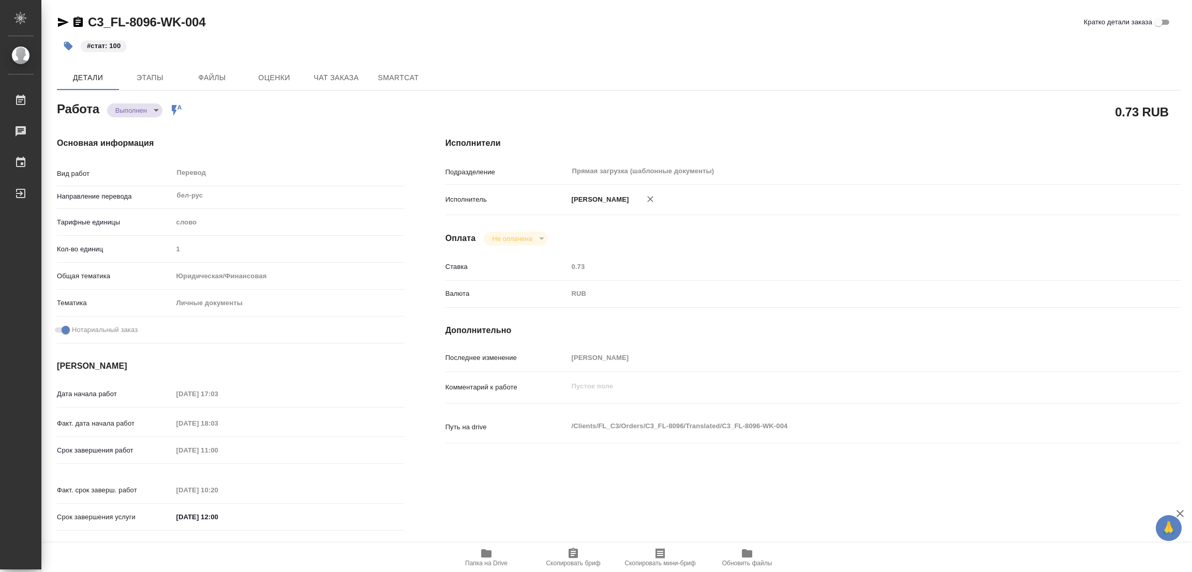
type textarea "x"
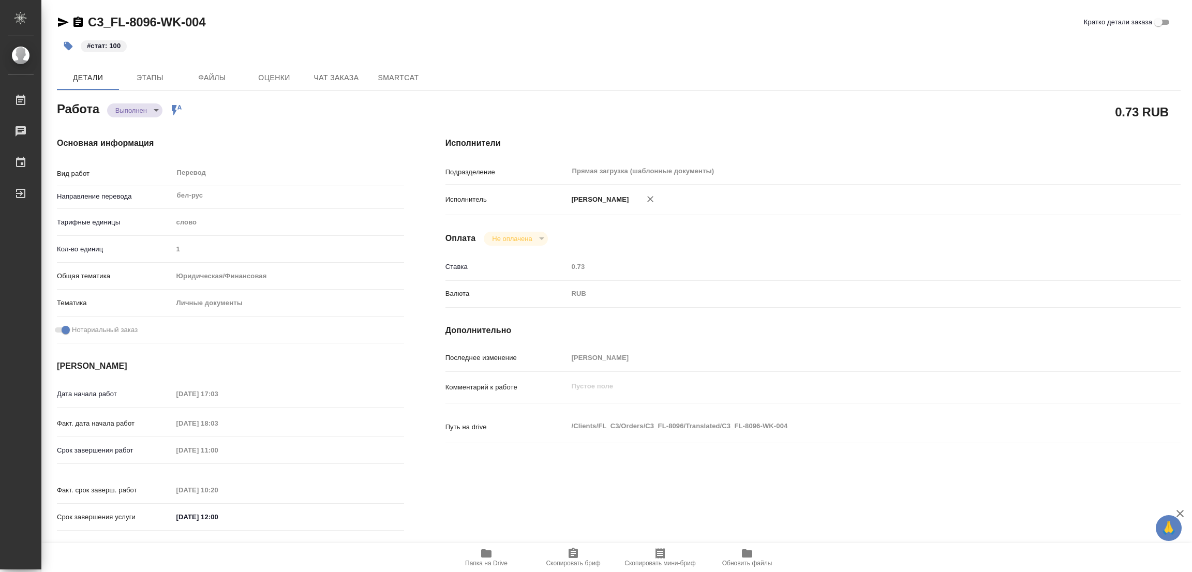
type textarea "x"
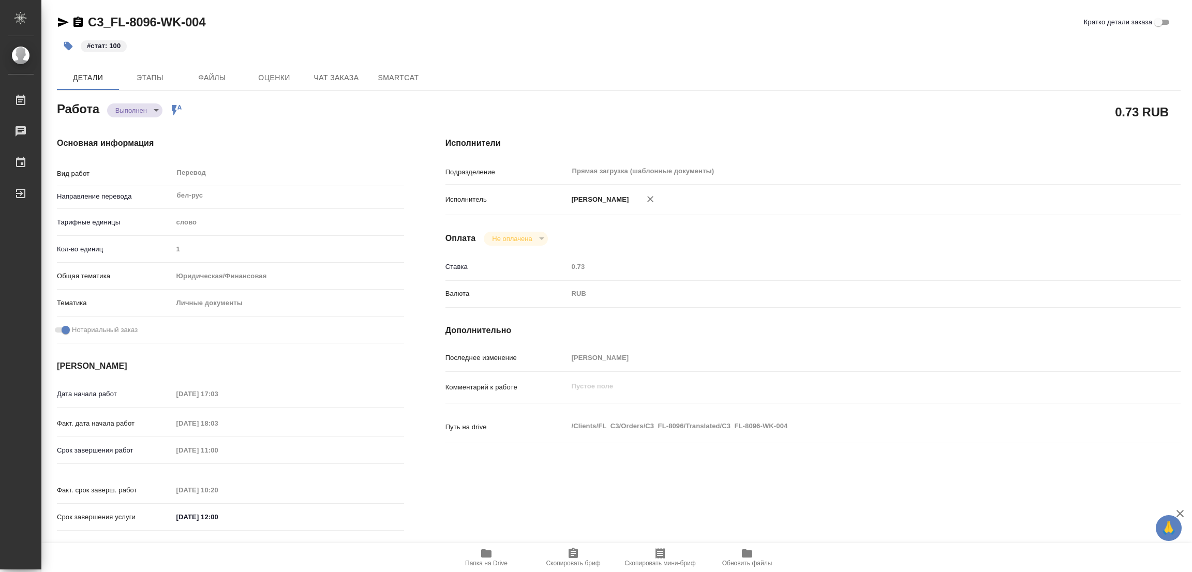
click at [312, 147] on h4 "Основная информация" at bounding box center [230, 143] width 347 height 12
